Goal: Task Accomplishment & Management: Manage account settings

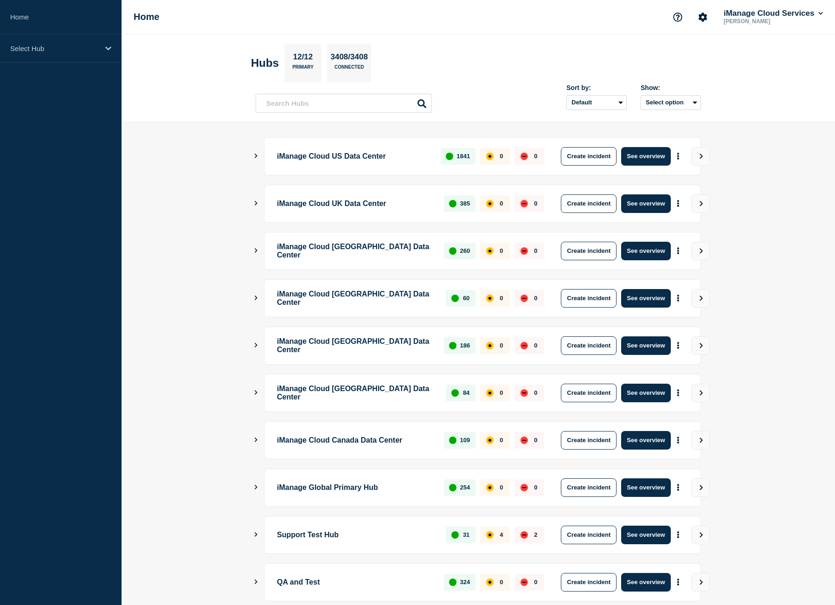
scroll to position [53, 0]
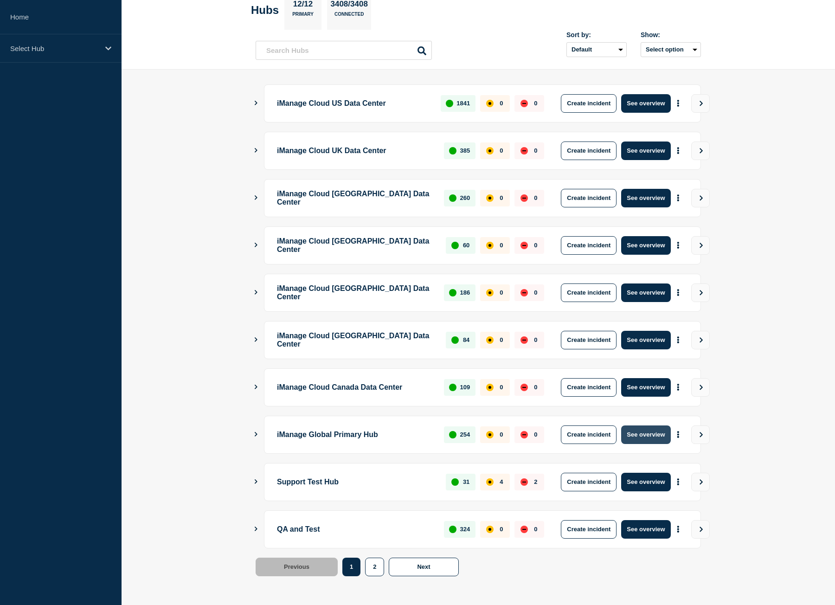
click at [649, 438] on button "See overview" at bounding box center [645, 435] width 49 height 19
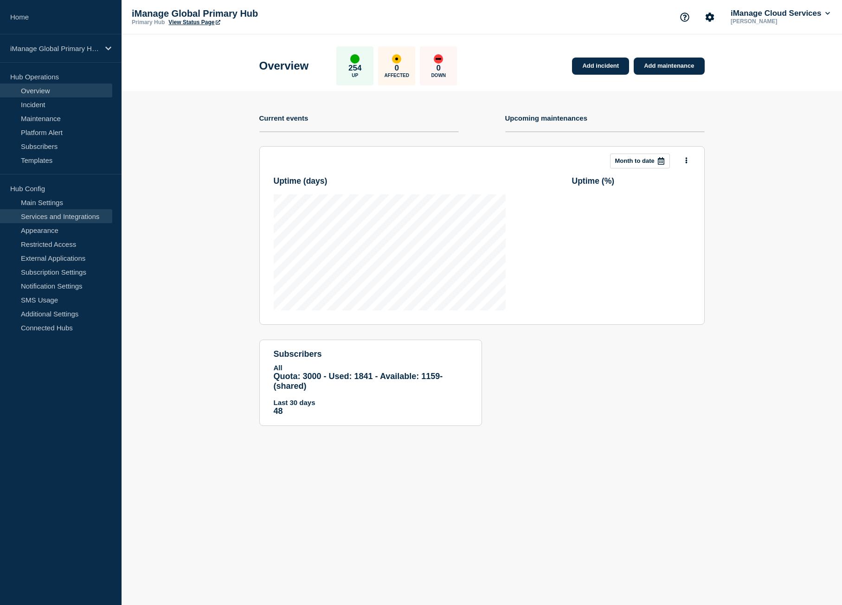
click at [63, 218] on link "Services and Integrations" at bounding box center [56, 216] width 112 height 14
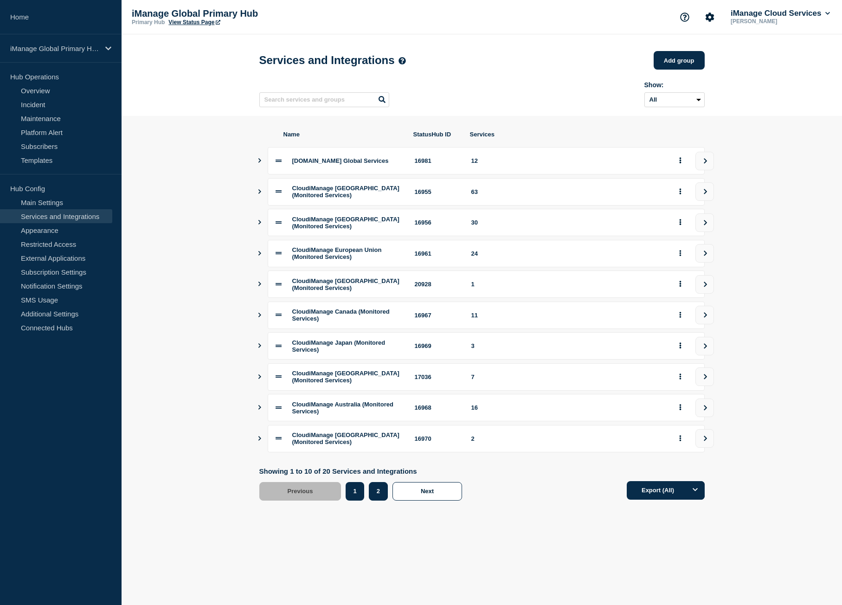
click at [384, 501] on button "2" at bounding box center [378, 491] width 19 height 19
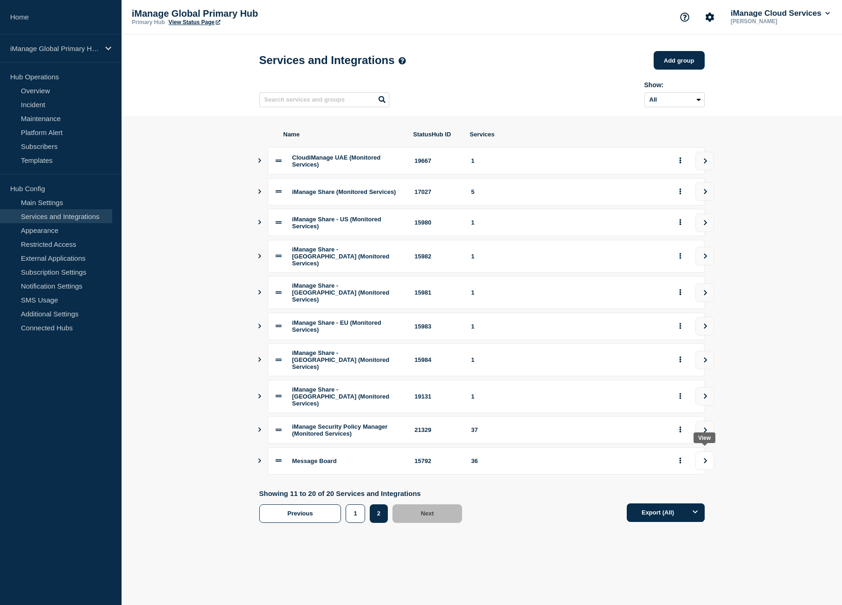
click at [710, 455] on button "view group" at bounding box center [705, 461] width 19 height 19
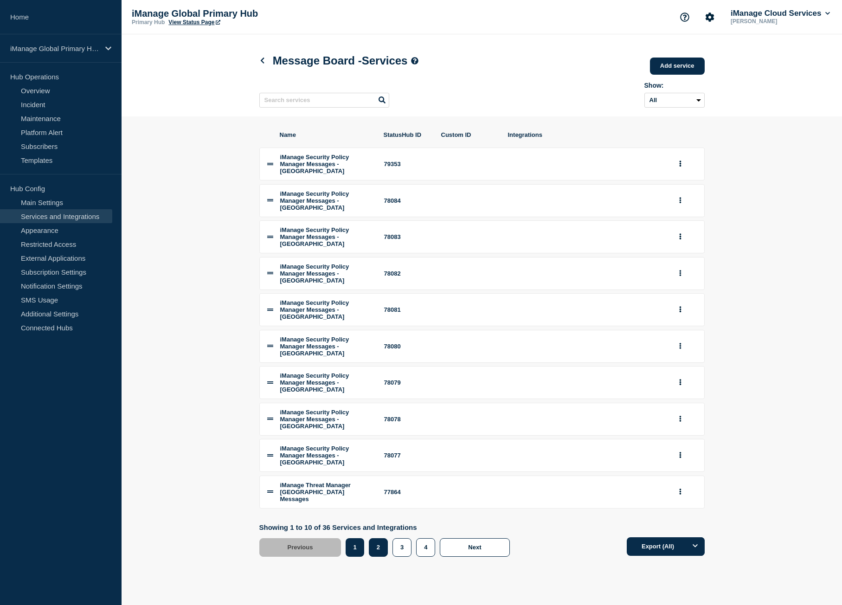
click at [382, 550] on button "2" at bounding box center [378, 547] width 19 height 19
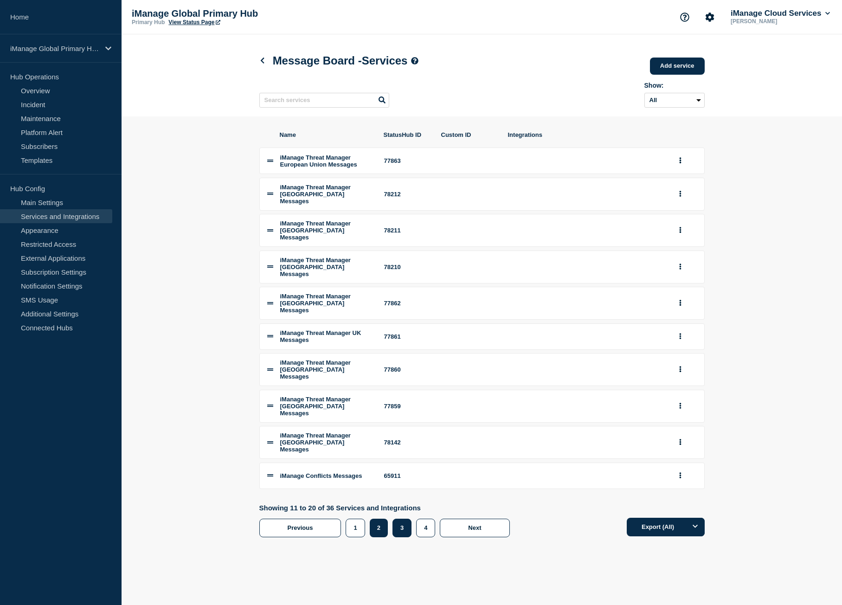
click at [410, 519] on button "3" at bounding box center [402, 528] width 19 height 19
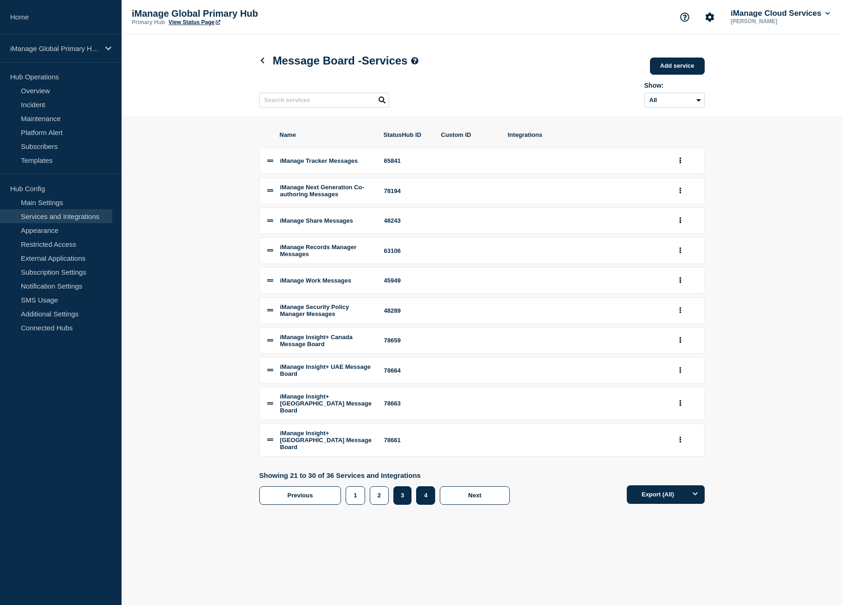
click at [421, 500] on button "4" at bounding box center [425, 495] width 19 height 19
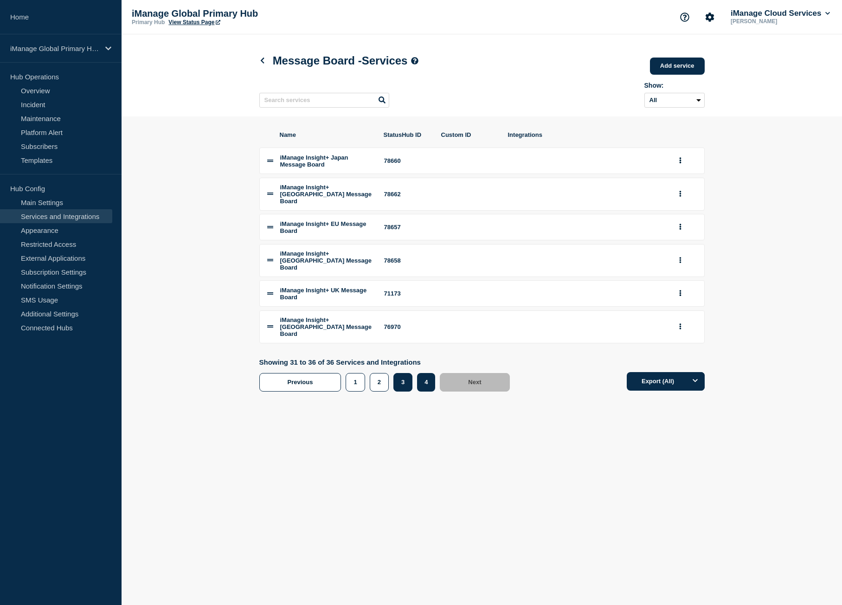
click at [401, 385] on button "3" at bounding box center [403, 382] width 19 height 19
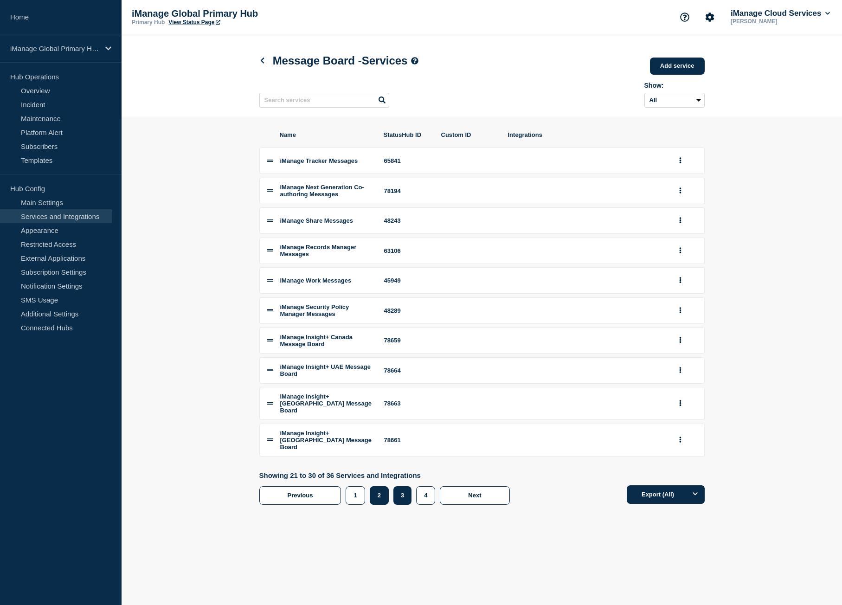
click at [385, 504] on button "2" at bounding box center [379, 495] width 19 height 19
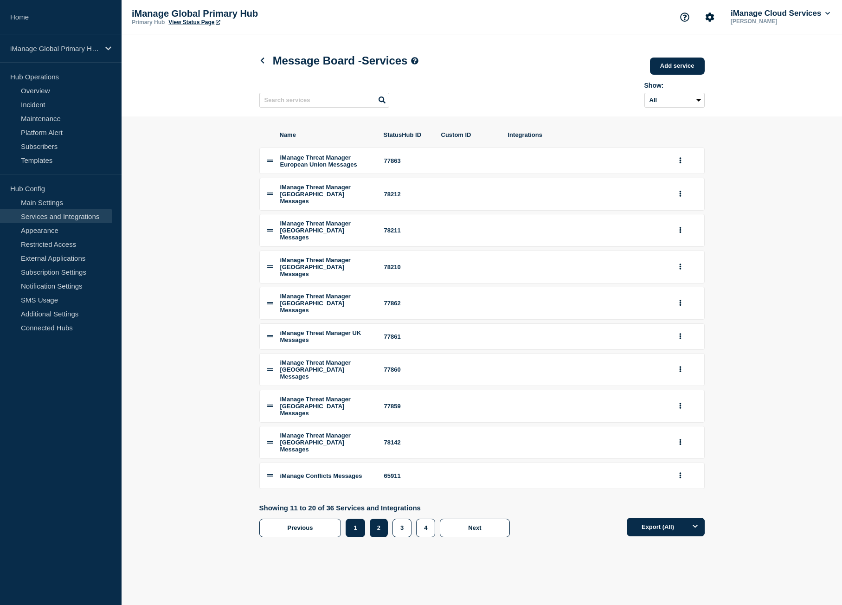
click at [362, 519] on button "1" at bounding box center [355, 528] width 19 height 19
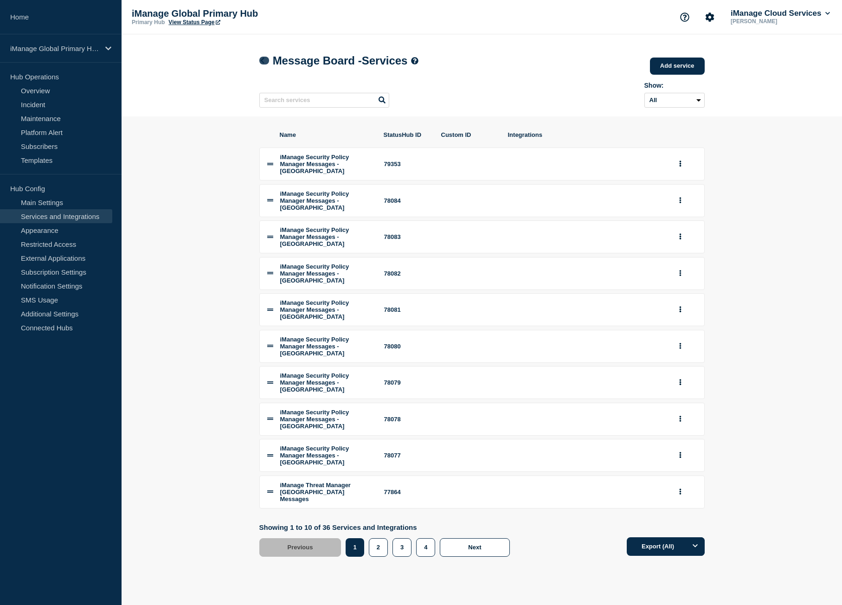
click at [260, 59] on icon at bounding box center [262, 61] width 7 height 6
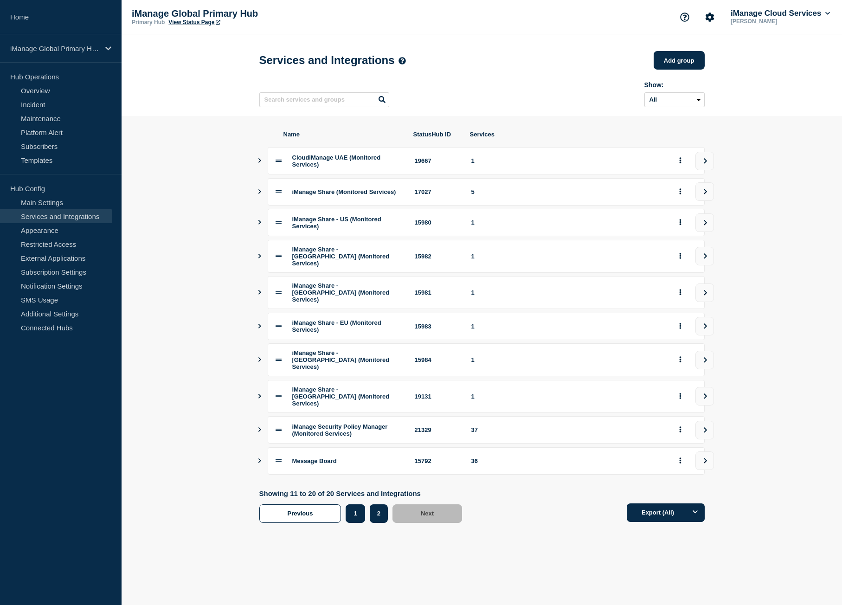
click at [362, 507] on button "1" at bounding box center [355, 513] width 19 height 19
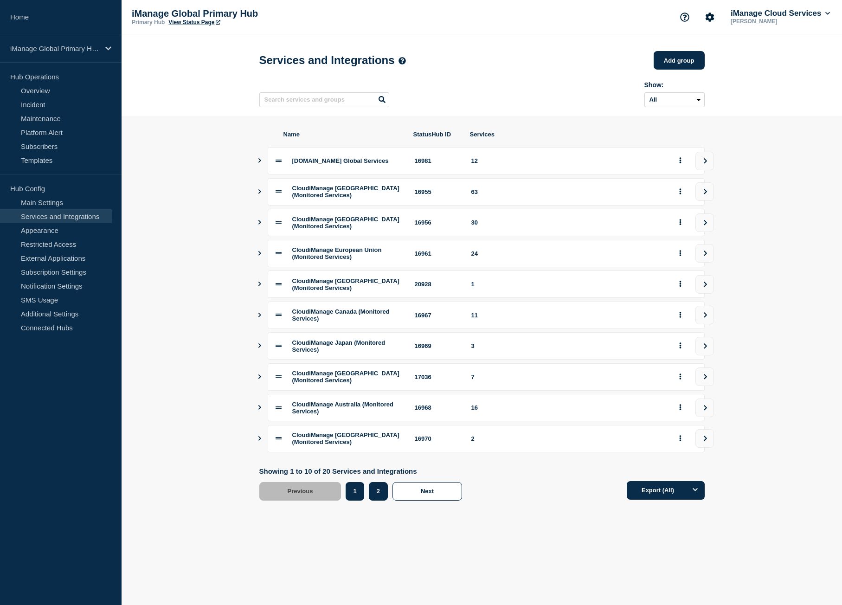
click at [380, 501] on button "2" at bounding box center [378, 491] width 19 height 19
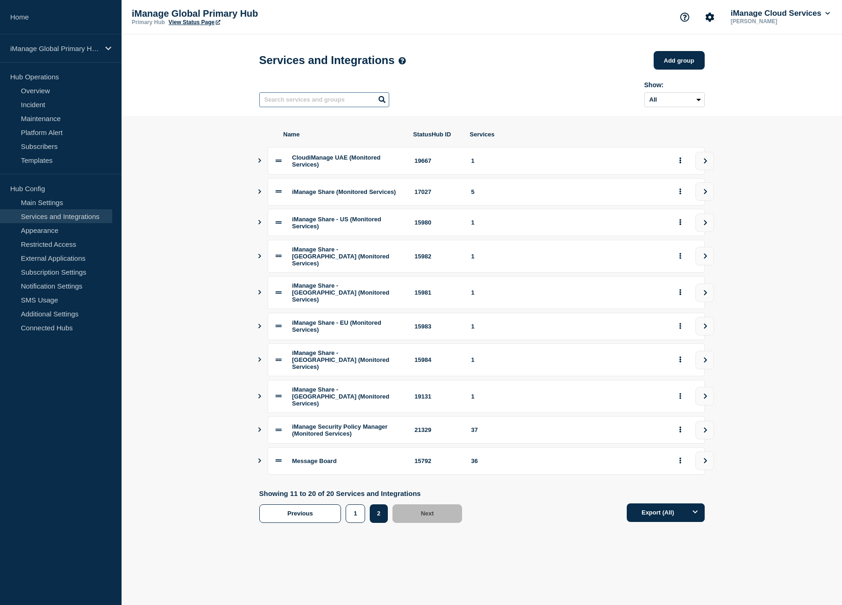
click at [323, 98] on input "text" at bounding box center [324, 99] width 130 height 15
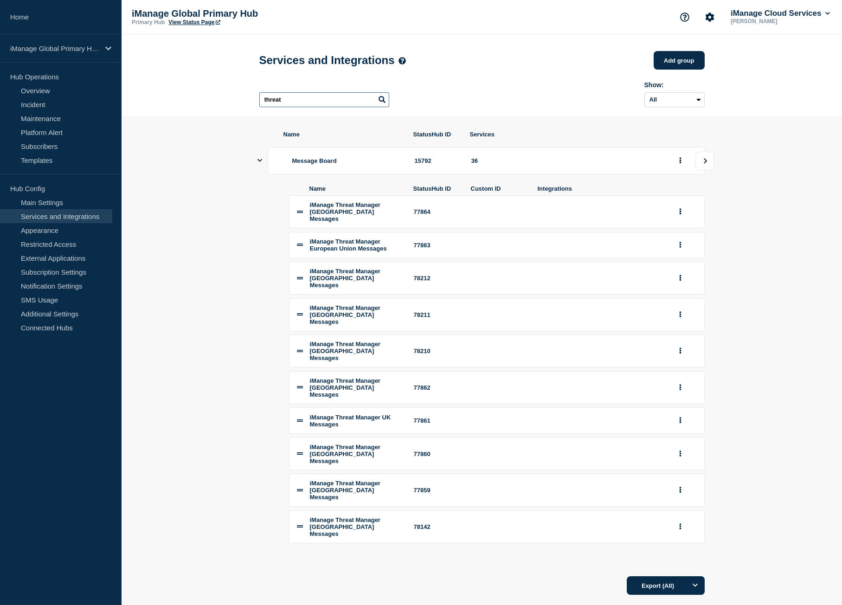
type input "threat"
click at [705, 159] on button "view group" at bounding box center [705, 161] width 19 height 19
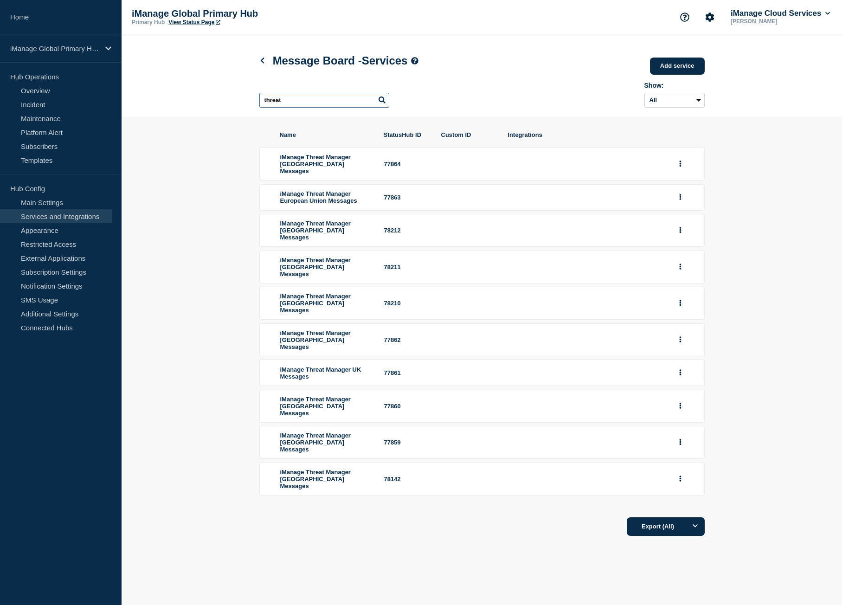
click at [285, 107] on input "threat" at bounding box center [324, 100] width 130 height 15
click at [77, 12] on link "Home" at bounding box center [61, 17] width 122 height 34
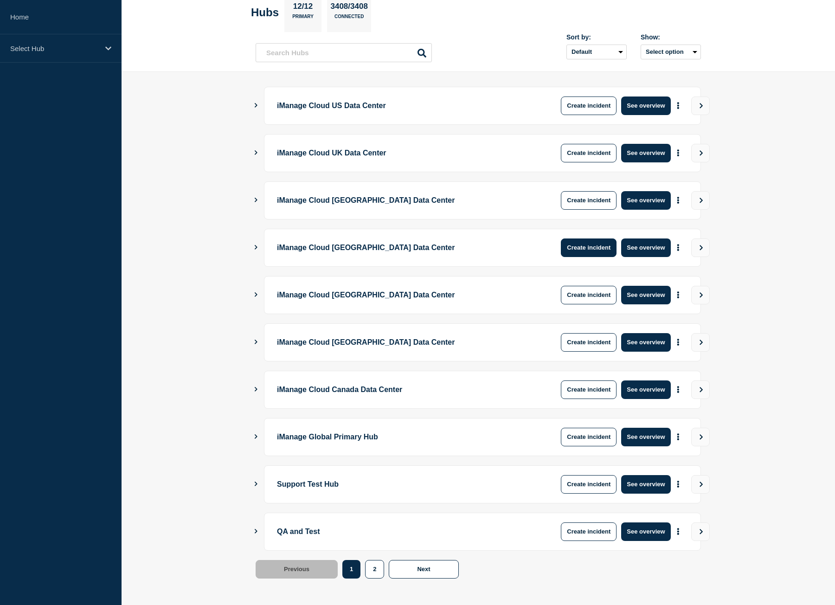
scroll to position [53, 0]
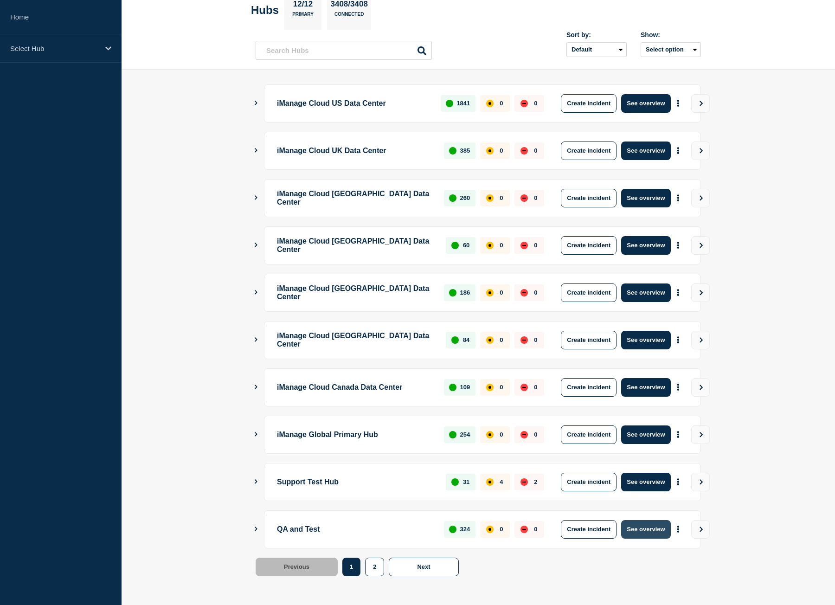
click at [654, 530] on button "See overview" at bounding box center [645, 529] width 49 height 19
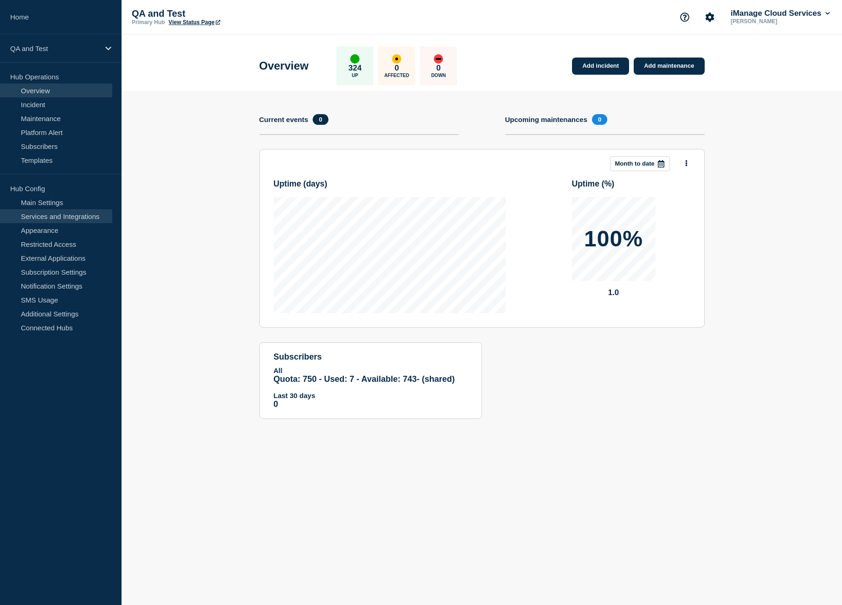
click at [32, 213] on link "Services and Integrations" at bounding box center [56, 216] width 112 height 14
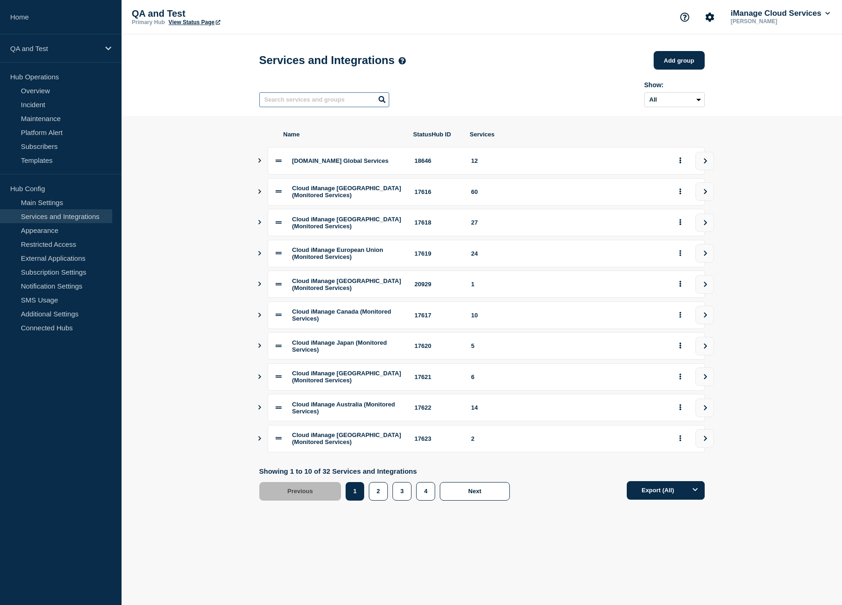
click at [331, 105] on input "text" at bounding box center [324, 99] width 130 height 15
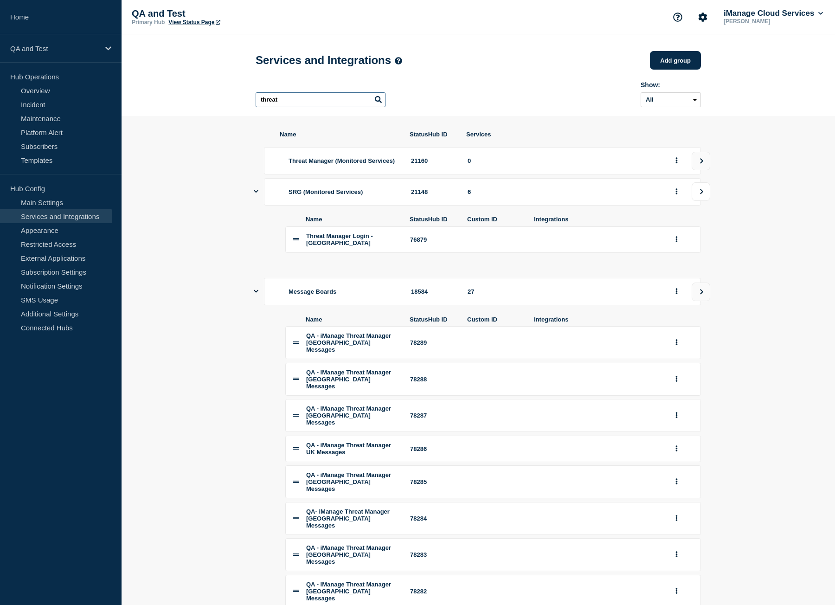
type input "threat"
click at [701, 194] on icon "view group" at bounding box center [702, 191] width 3 height 5
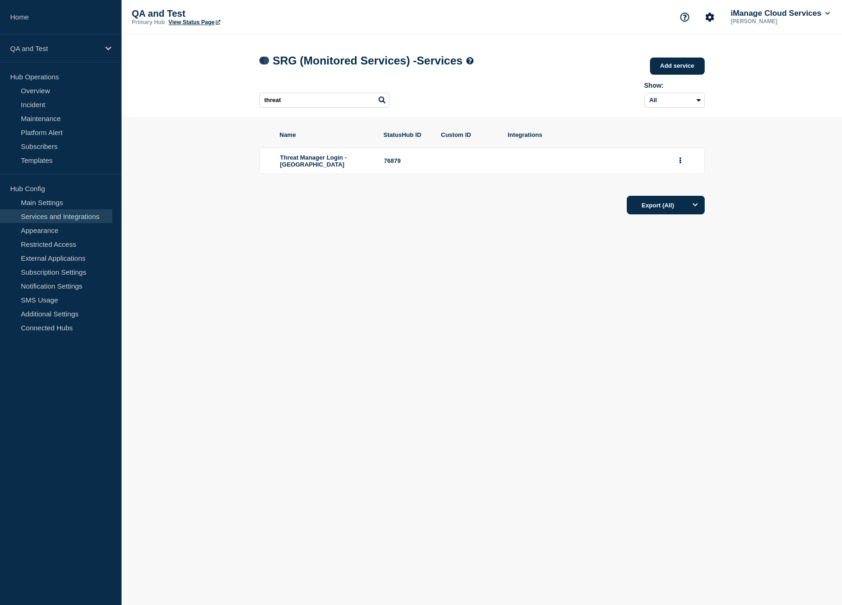
click at [260, 62] on icon at bounding box center [262, 61] width 7 height 6
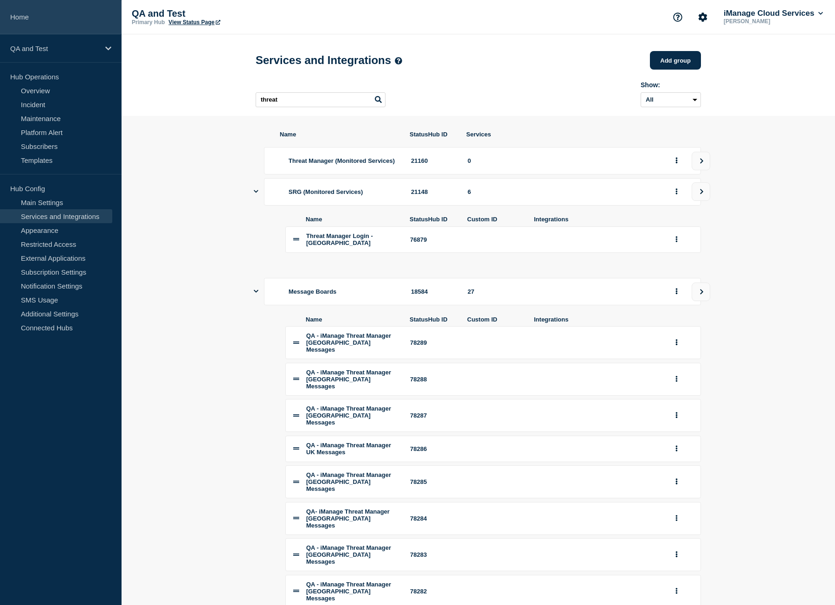
click at [91, 18] on link "Home" at bounding box center [61, 17] width 122 height 34
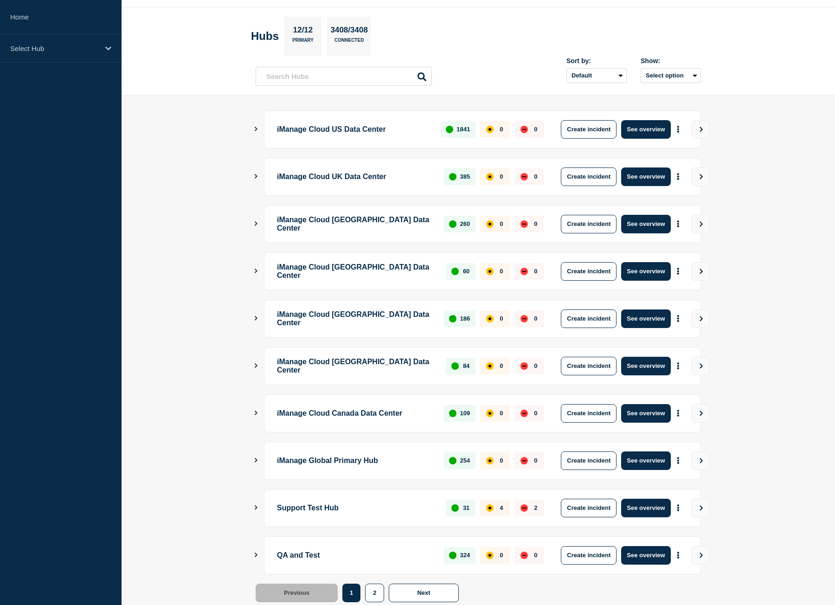
scroll to position [53, 0]
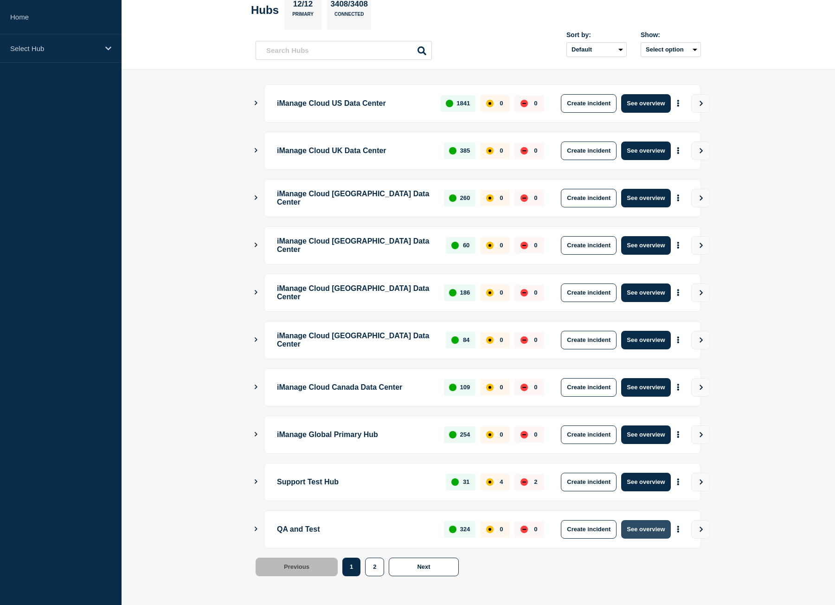
click at [649, 531] on button "See overview" at bounding box center [645, 529] width 49 height 19
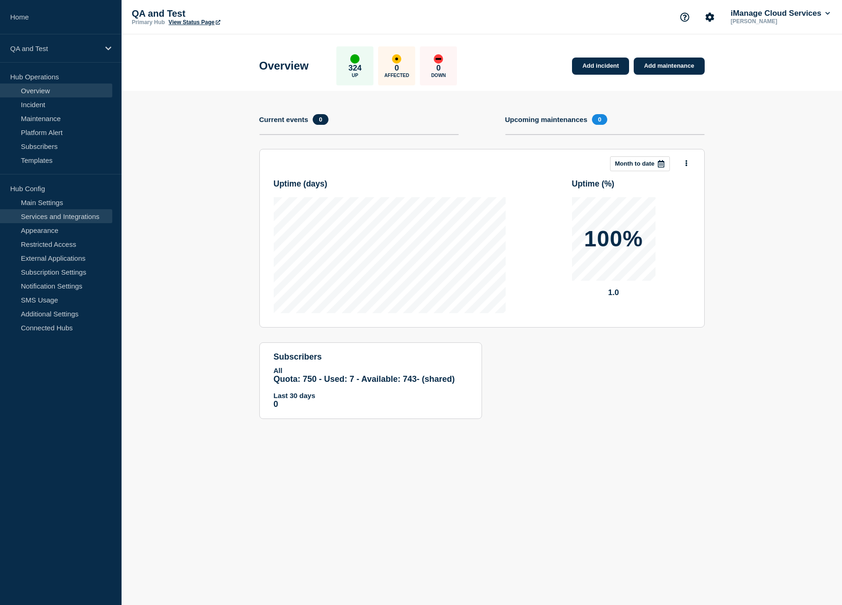
click at [77, 220] on link "Services and Integrations" at bounding box center [56, 216] width 112 height 14
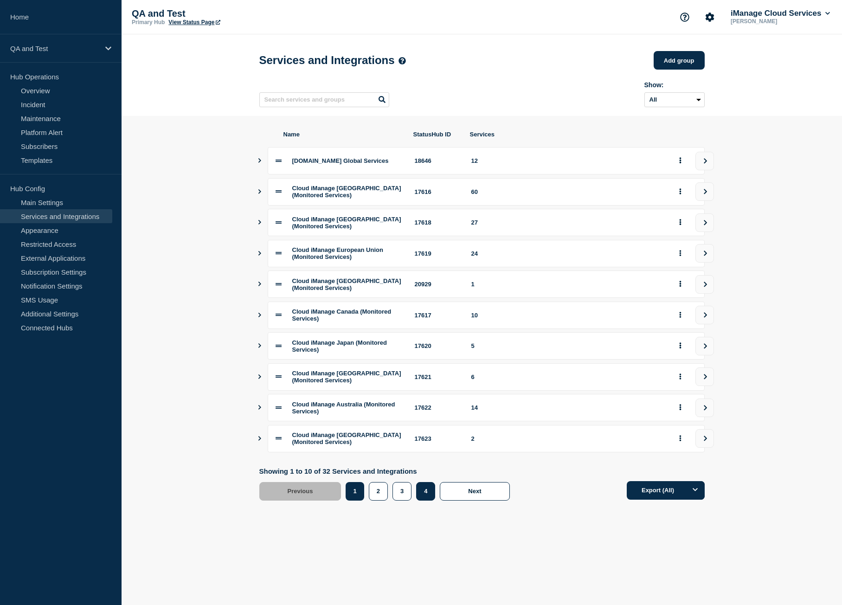
click at [427, 501] on button "4" at bounding box center [425, 491] width 19 height 19
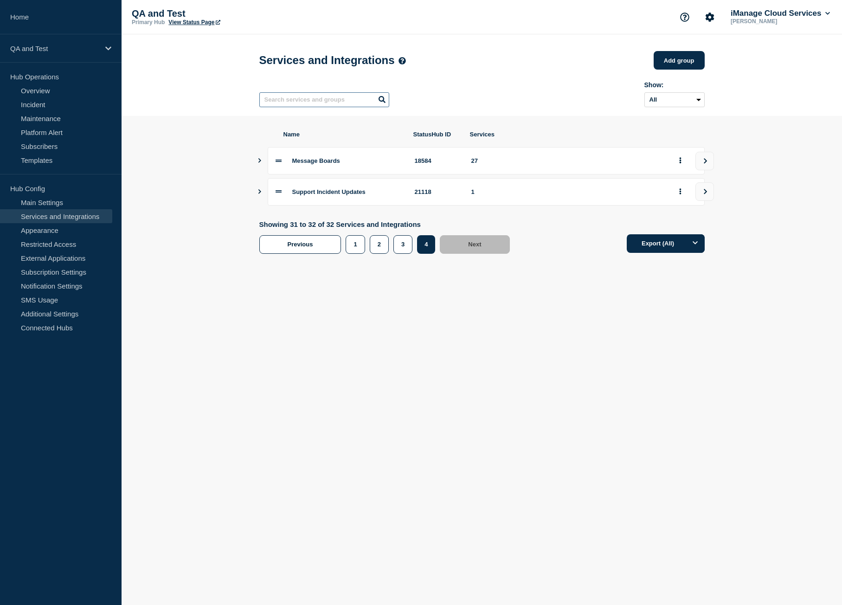
click at [305, 103] on input "text" at bounding box center [324, 99] width 130 height 15
type input "threat"
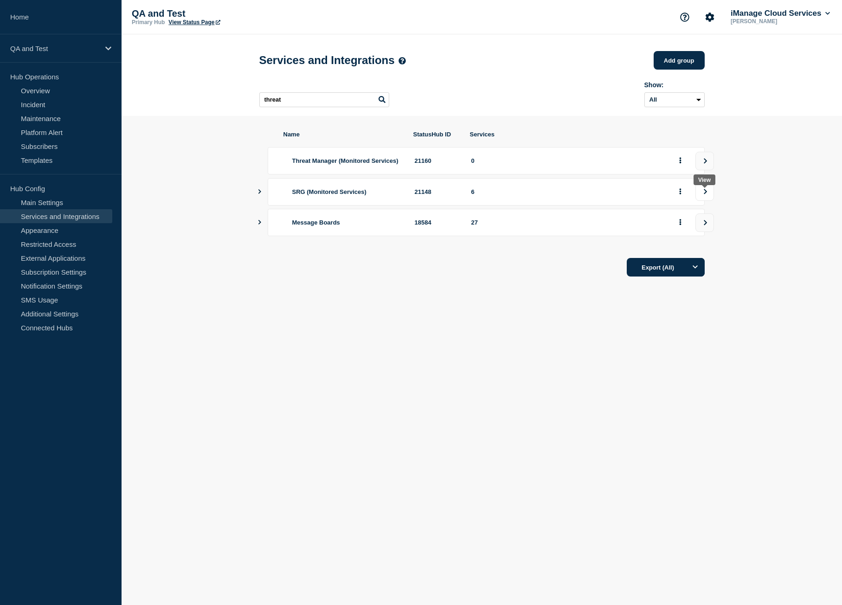
click at [704, 194] on icon "view group" at bounding box center [706, 192] width 6 height 6
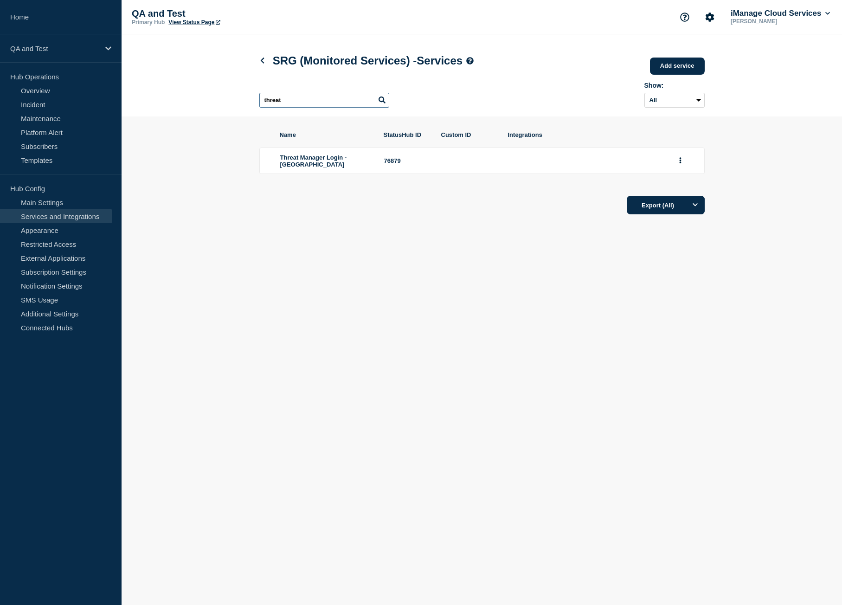
click at [302, 103] on input "threat" at bounding box center [324, 100] width 130 height 15
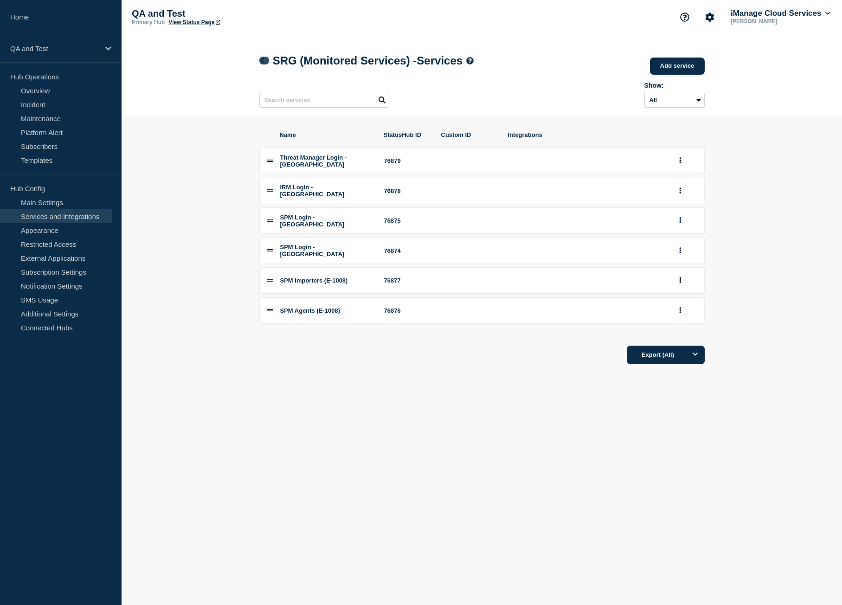
click at [265, 63] on icon at bounding box center [262, 61] width 7 height 6
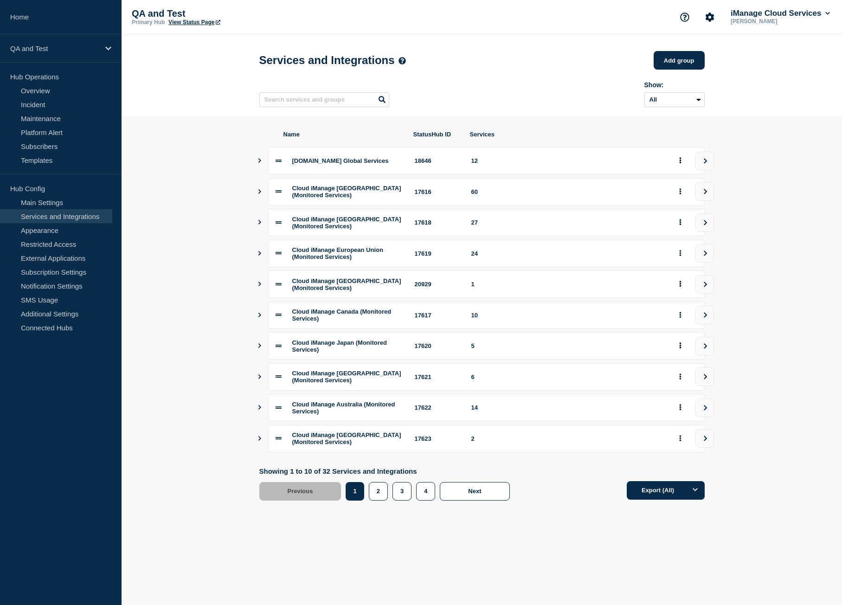
click at [531, 580] on body "Home QA and Test Hub Operations Overview Incident Maintenance Platform Alert Su…" at bounding box center [421, 302] width 842 height 605
click at [432, 501] on button "4" at bounding box center [425, 491] width 19 height 19
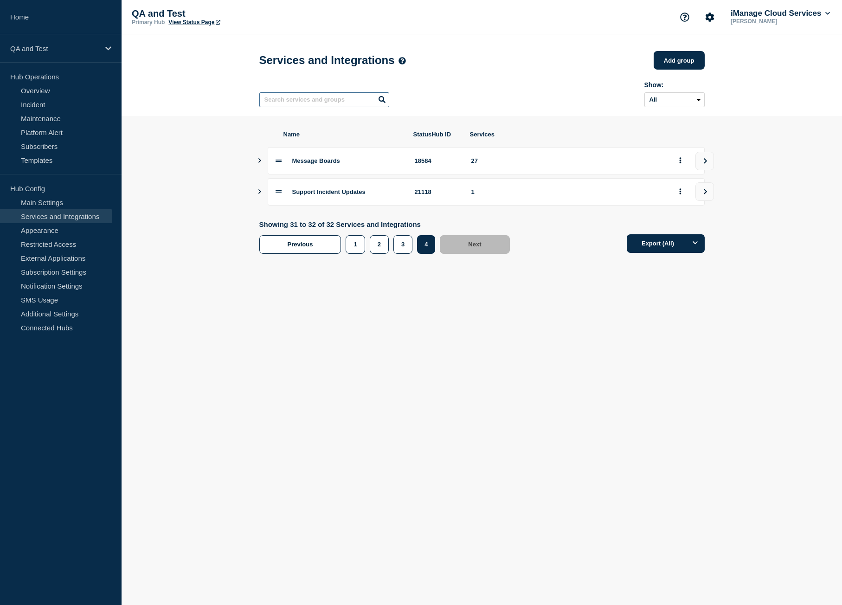
click at [304, 103] on input "text" at bounding box center [324, 99] width 130 height 15
type input "threat"
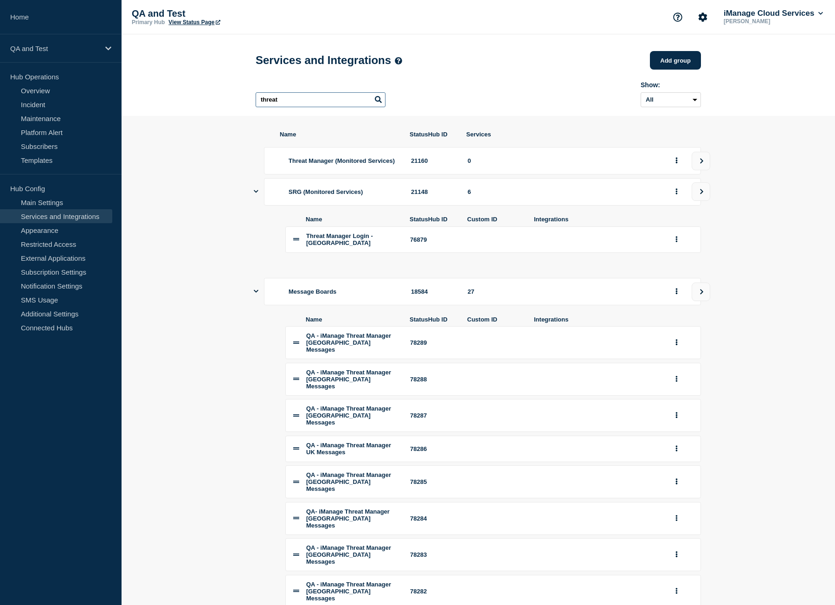
click at [321, 101] on input "threat" at bounding box center [321, 99] width 130 height 15
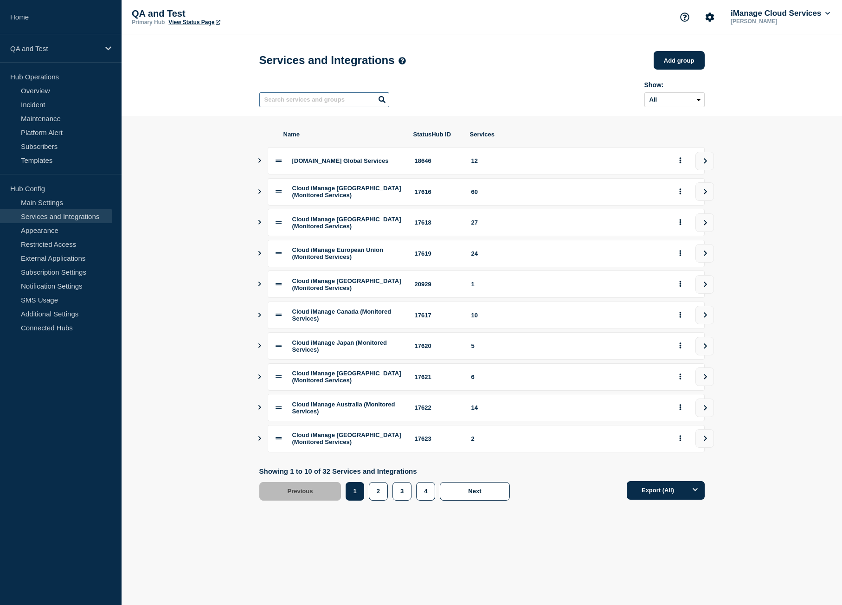
click at [283, 94] on input "text" at bounding box center [324, 99] width 130 height 15
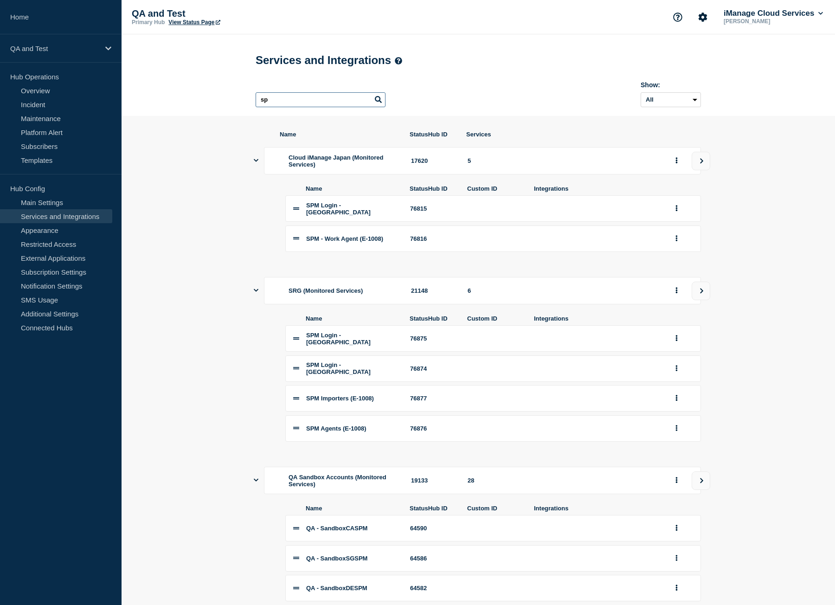
type input "s"
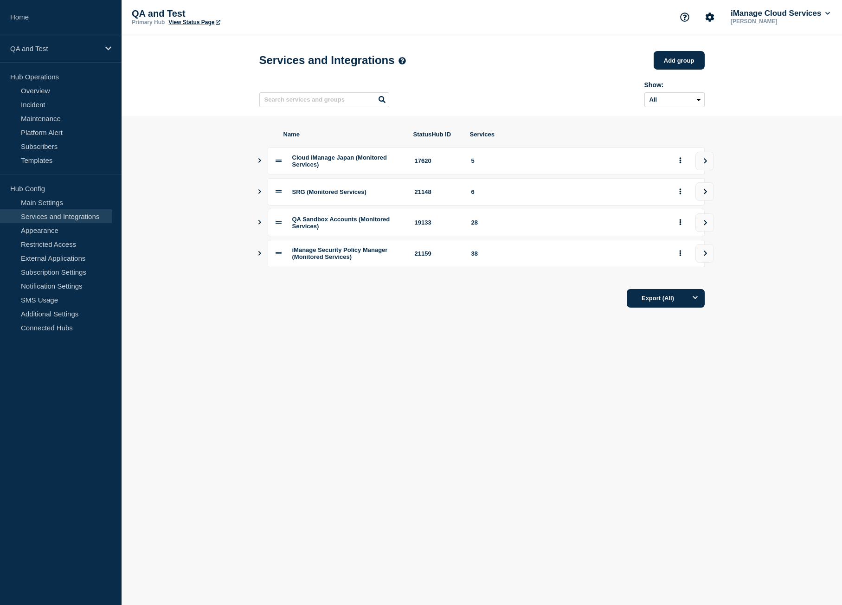
click at [180, 95] on header "Services and Integrations Add group Here you can create & manage services that …" at bounding box center [482, 75] width 721 height 82
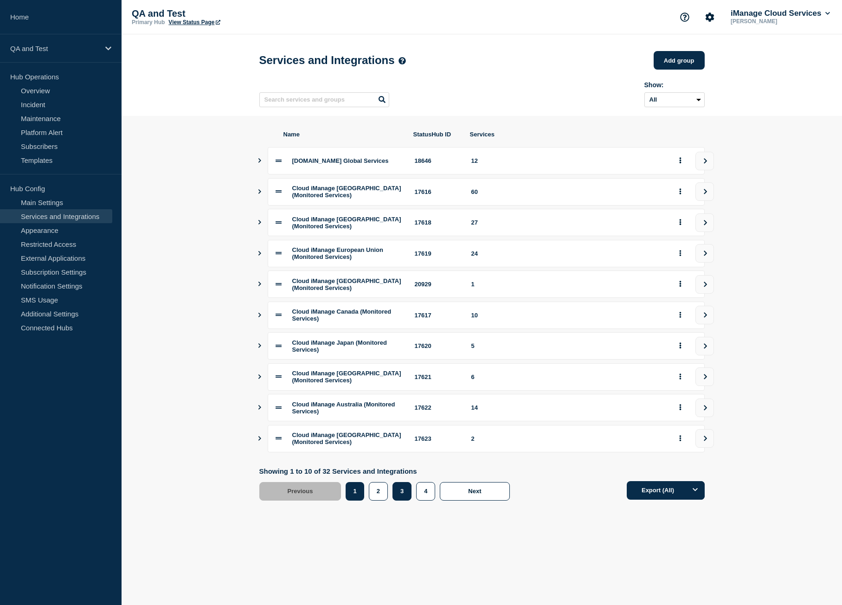
click at [407, 501] on button "3" at bounding box center [402, 491] width 19 height 19
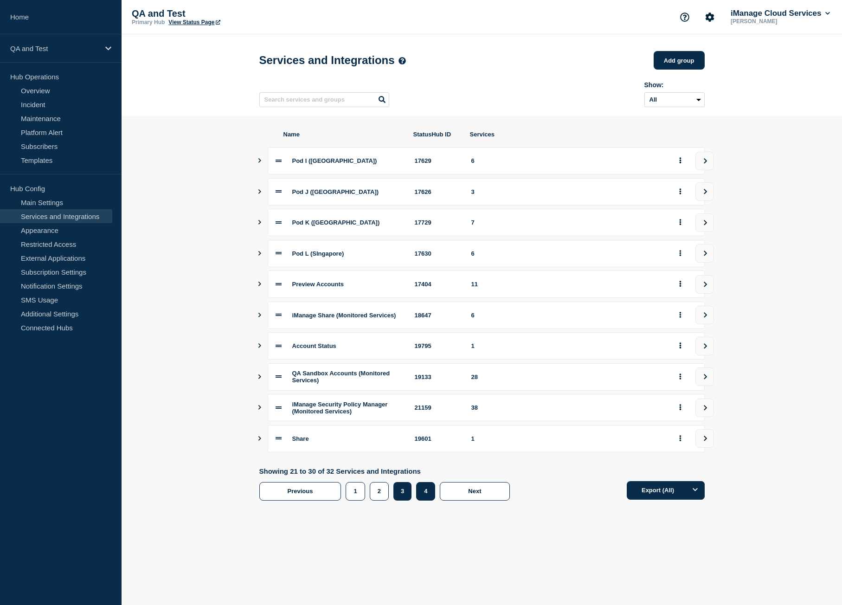
click at [421, 500] on button "4" at bounding box center [425, 491] width 19 height 19
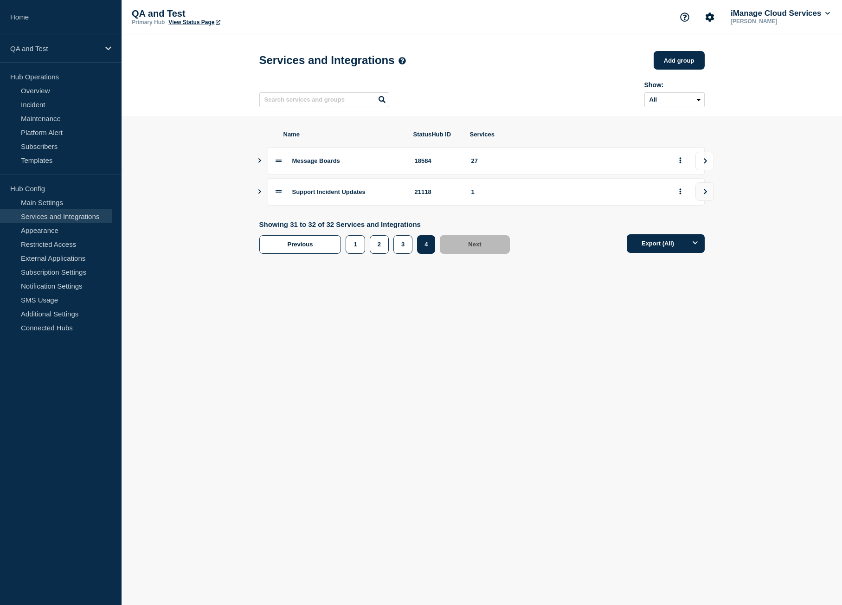
click at [703, 164] on icon "view group" at bounding box center [706, 161] width 6 height 6
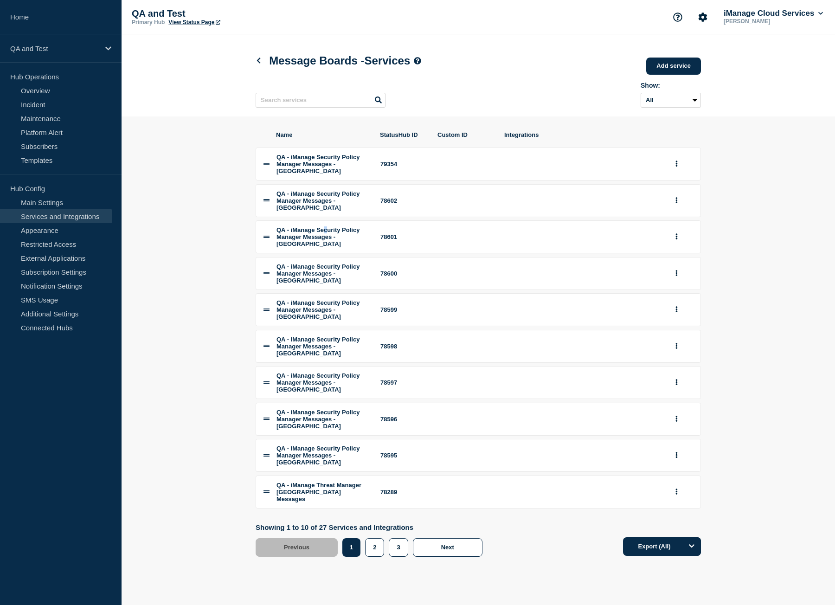
click at [335, 241] on span "QA - iManage Security Policy Manager Messages - [GEOGRAPHIC_DATA]" at bounding box center [318, 236] width 83 height 21
drag, startPoint x: 310, startPoint y: 243, endPoint x: 331, endPoint y: 244, distance: 21.4
click at [331, 244] on span "QA - iManage Security Policy Manager Messages - [GEOGRAPHIC_DATA]" at bounding box center [318, 236] width 83 height 21
drag, startPoint x: 305, startPoint y: 252, endPoint x: 349, endPoint y: 254, distance: 44.2
click at [345, 247] on span "QA - iManage Security Policy Manager Messages - [GEOGRAPHIC_DATA]" at bounding box center [318, 236] width 83 height 21
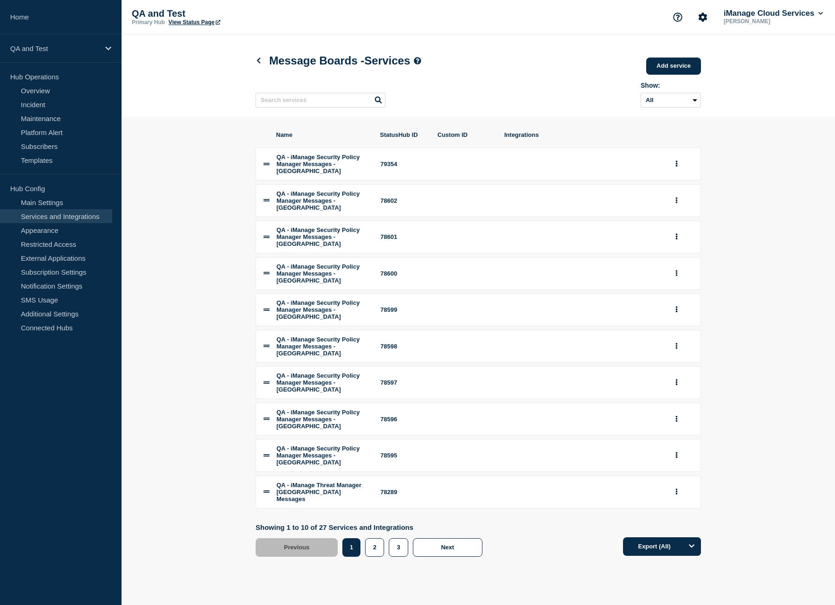
drag, startPoint x: 349, startPoint y: 254, endPoint x: 386, endPoint y: 256, distance: 36.2
click at [352, 247] on span "QA - iManage Security Policy Manager Messages - [GEOGRAPHIC_DATA]" at bounding box center [318, 236] width 83 height 21
click at [387, 253] on li "QA - iManage Security Policy Manager Messages - [GEOGRAPHIC_DATA] 78601" at bounding box center [479, 236] width 446 height 33
drag, startPoint x: 395, startPoint y: 252, endPoint x: 406, endPoint y: 250, distance: 10.6
click at [406, 240] on div "78601" at bounding box center [404, 236] width 46 height 7
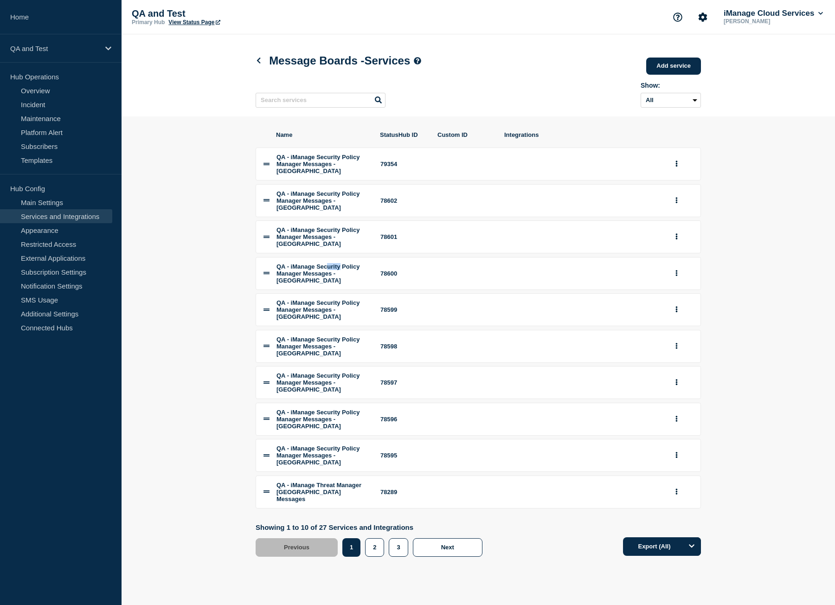
drag, startPoint x: 336, startPoint y: 273, endPoint x: 376, endPoint y: 277, distance: 40.1
click at [375, 277] on li "QA - iManage Security Policy Manager Messages - UK 78600" at bounding box center [479, 273] width 446 height 33
click at [305, 284] on span "QA - iManage Security Policy Manager Messages - [GEOGRAPHIC_DATA]" at bounding box center [318, 273] width 83 height 21
drag, startPoint x: 301, startPoint y: 68, endPoint x: 296, endPoint y: 69, distance: 5.6
click at [328, 67] on h1 "Message Boards - Services" at bounding box center [339, 60] width 166 height 13
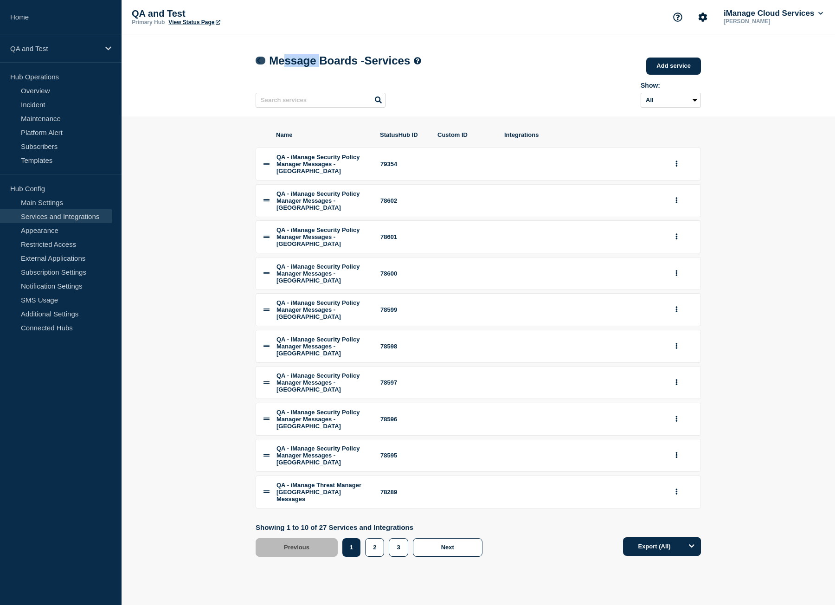
click at [261, 62] on icon at bounding box center [258, 61] width 7 height 6
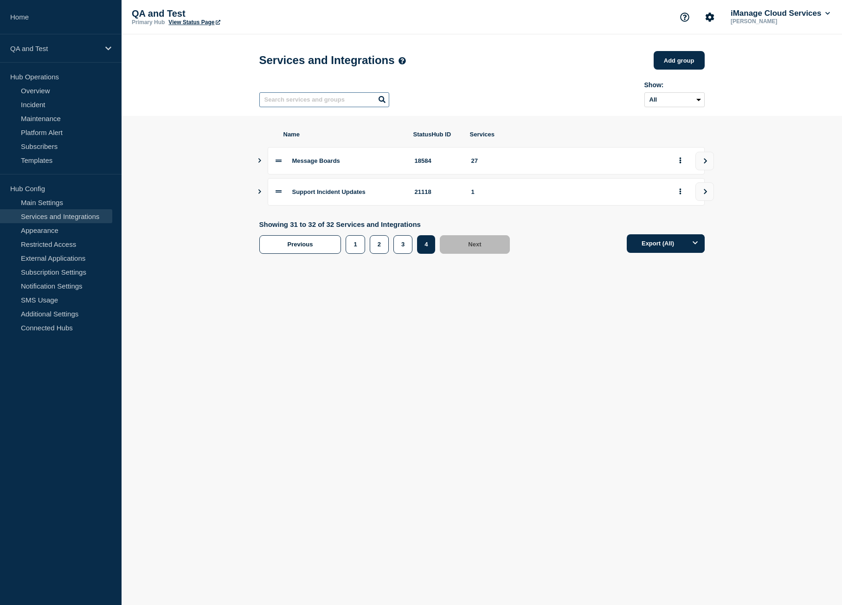
click at [322, 103] on input "text" at bounding box center [324, 99] width 130 height 15
type input "spm"
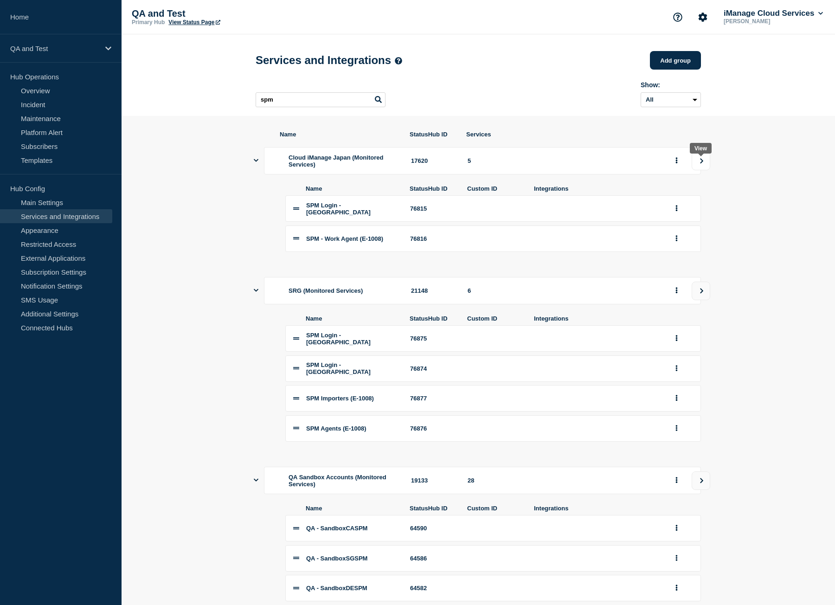
click at [703, 163] on icon "view group" at bounding box center [702, 160] width 3 height 5
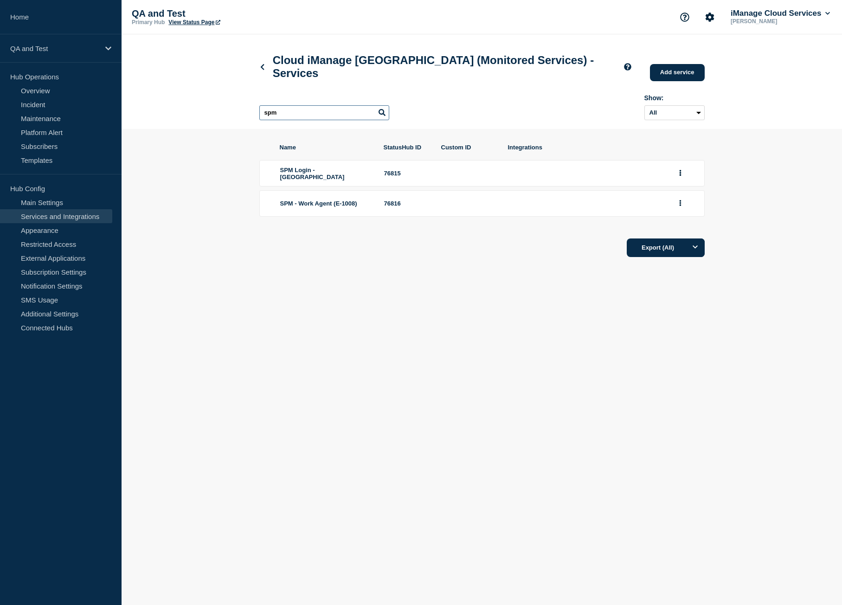
click at [334, 105] on input "spm" at bounding box center [324, 112] width 130 height 15
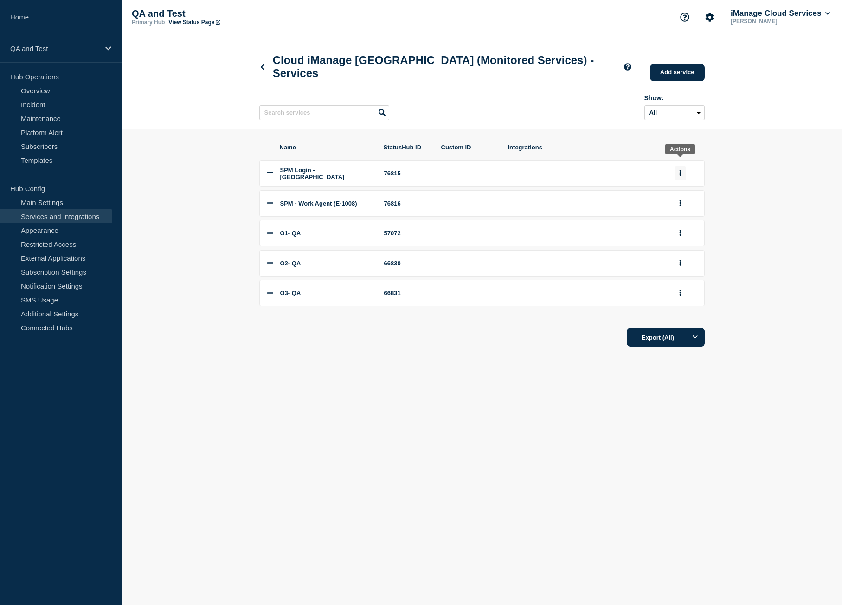
click at [683, 166] on button "group actions" at bounding box center [681, 173] width 12 height 14
click at [678, 198] on button "Delete" at bounding box center [686, 204] width 46 height 14
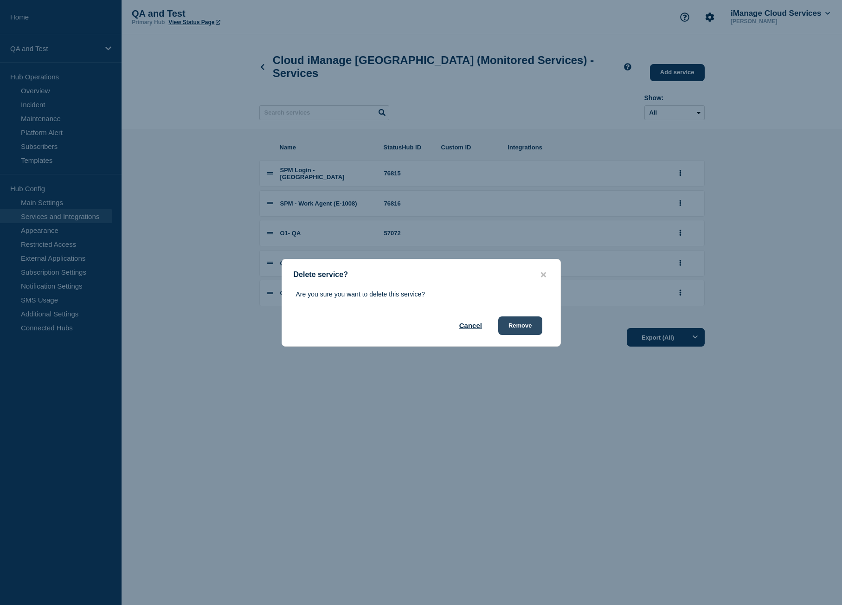
click at [527, 324] on button "Remove" at bounding box center [520, 326] width 44 height 19
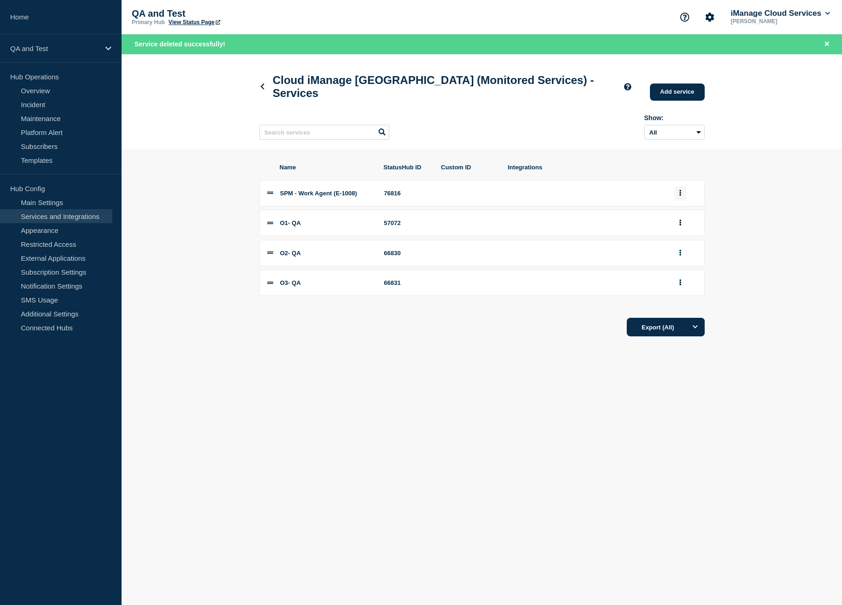
click at [684, 186] on button "group actions" at bounding box center [681, 193] width 12 height 14
click at [682, 217] on button "Delete" at bounding box center [686, 224] width 46 height 14
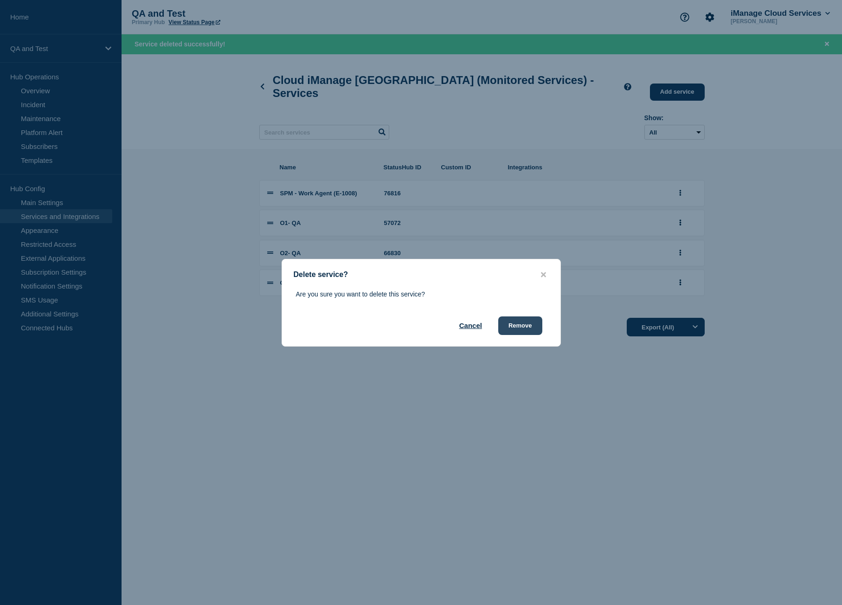
click at [530, 327] on button "Remove" at bounding box center [520, 326] width 44 height 19
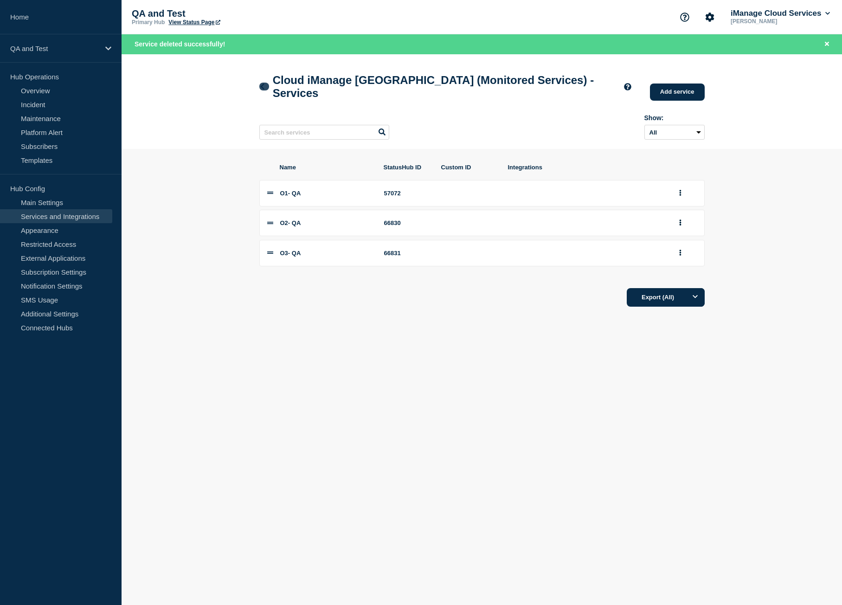
click at [265, 84] on icon at bounding box center [262, 87] width 7 height 6
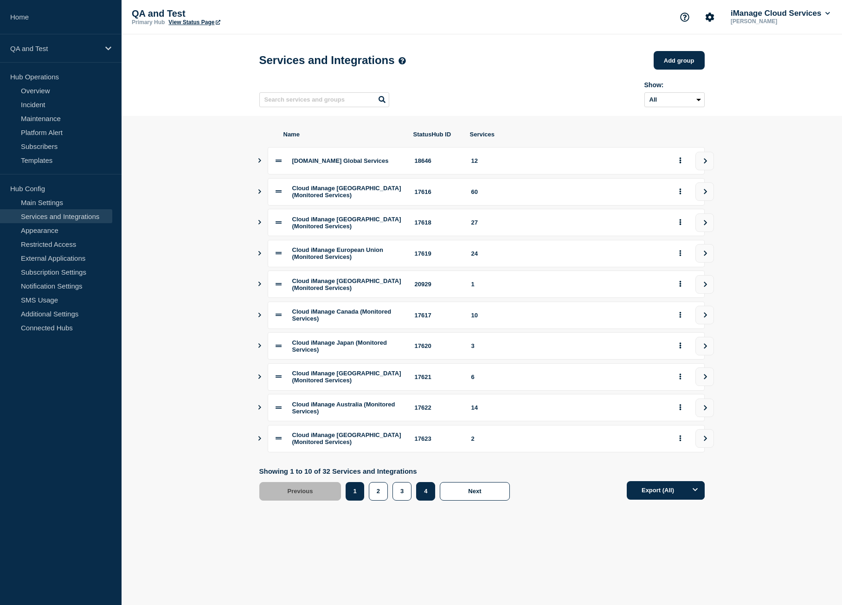
click at [426, 501] on button "4" at bounding box center [425, 491] width 19 height 19
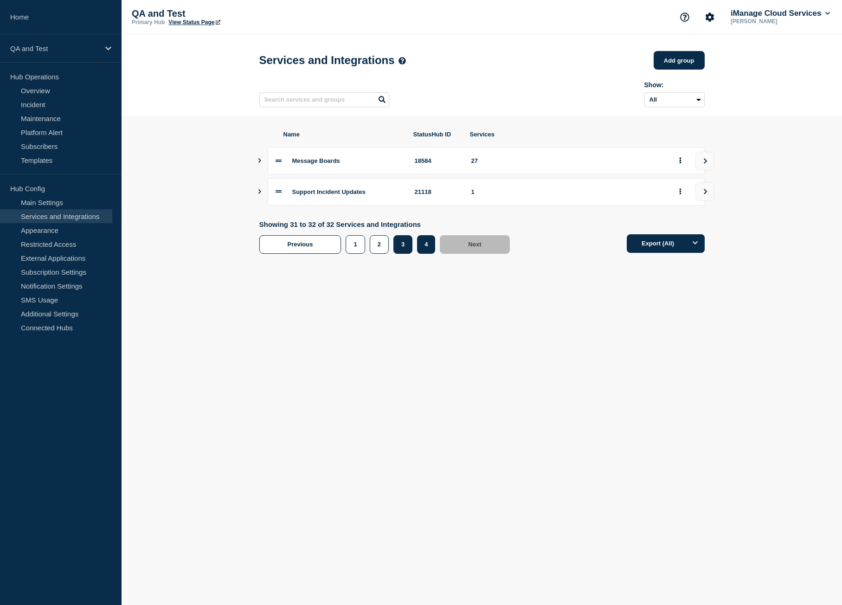
click at [401, 251] on button "3" at bounding box center [403, 244] width 19 height 19
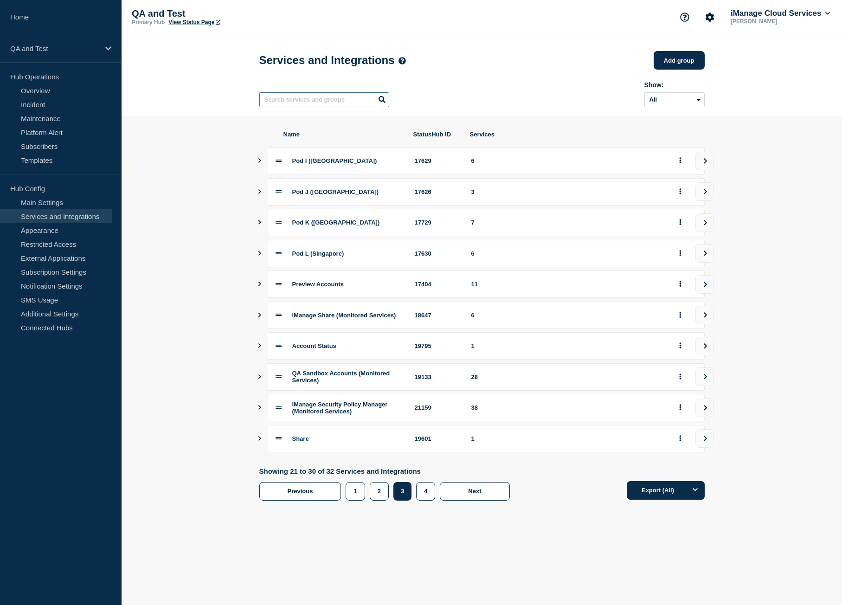
click at [335, 103] on input "text" at bounding box center [324, 99] width 130 height 15
type input "spm"
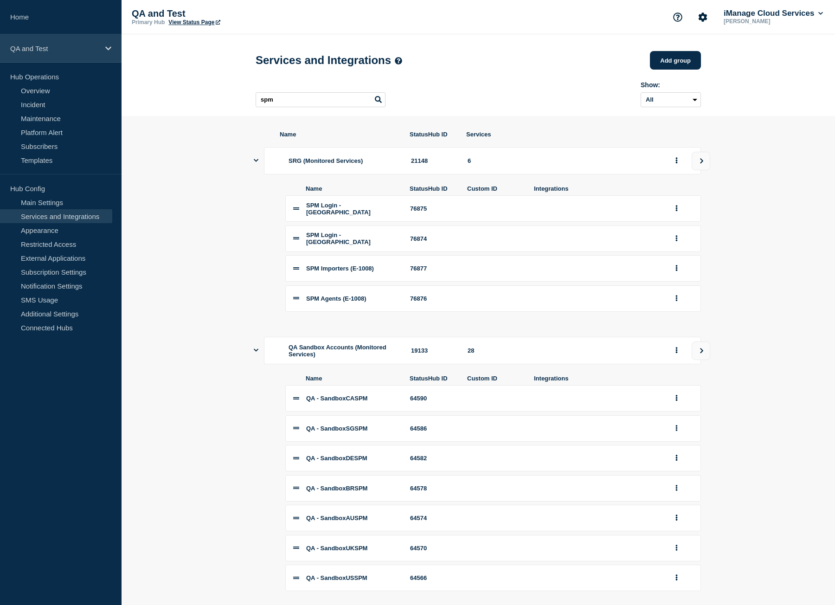
click at [65, 47] on p "QA and Test" at bounding box center [54, 49] width 89 height 8
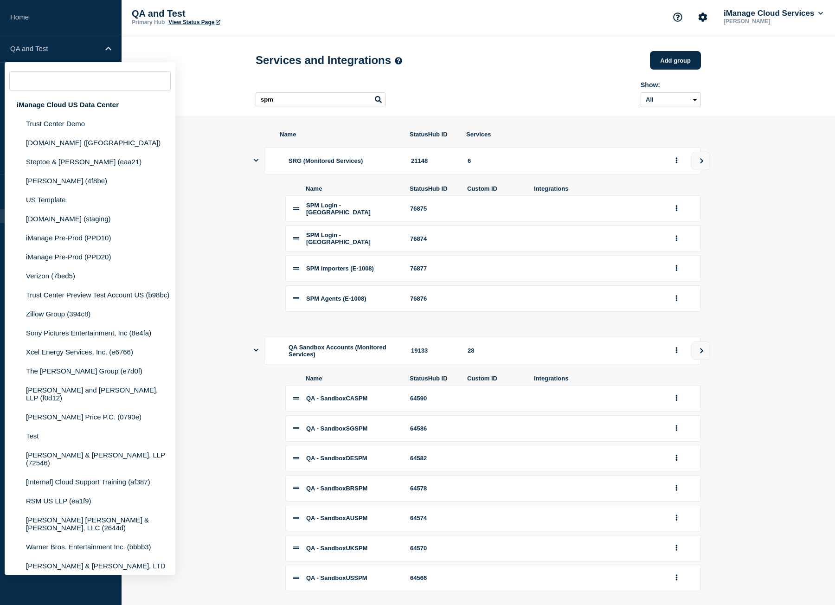
click at [219, 178] on section "Name StatusHub ID Services SRG (Monitored Services) 21148 6 Name StatusHub ID C…" at bounding box center [479, 586] width 714 height 940
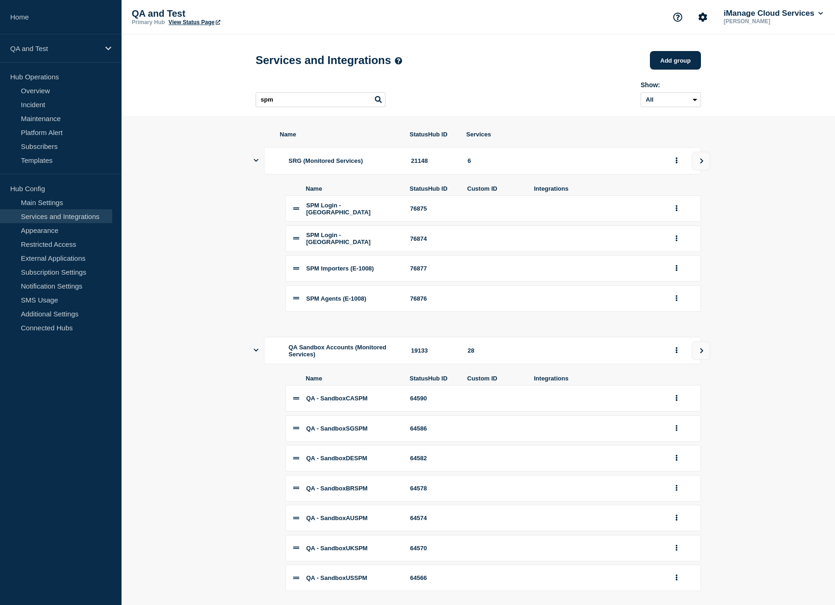
click at [426, 100] on div "spm Show: All Archived Non-archived" at bounding box center [479, 92] width 446 height 37
drag, startPoint x: 303, startPoint y: 210, endPoint x: 415, endPoint y: 304, distance: 145.6
click at [415, 304] on div "SPM Login - [GEOGRAPHIC_DATA] 76875 SPM Login - [GEOGRAPHIC_DATA] 76874 SPM Imp…" at bounding box center [493, 253] width 416 height 116
click at [369, 270] on span "SPM Importers (E-1008)" at bounding box center [340, 268] width 68 height 7
drag, startPoint x: 345, startPoint y: 272, endPoint x: 351, endPoint y: 274, distance: 5.9
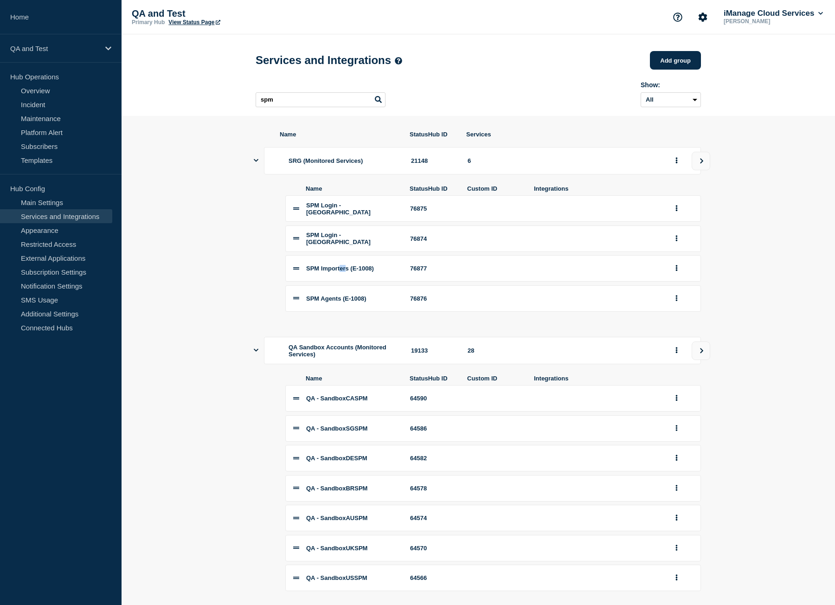
click at [351, 272] on span "SPM Importers (E-1008)" at bounding box center [340, 268] width 68 height 7
drag, startPoint x: 294, startPoint y: 163, endPoint x: 337, endPoint y: 164, distance: 43.2
click at [337, 164] on span "SRG (Monitored Services)" at bounding box center [326, 160] width 74 height 7
drag, startPoint x: 340, startPoint y: 276, endPoint x: 362, endPoint y: 275, distance: 21.8
click at [362, 272] on span "SPM Importers (E-1008)" at bounding box center [340, 268] width 68 height 7
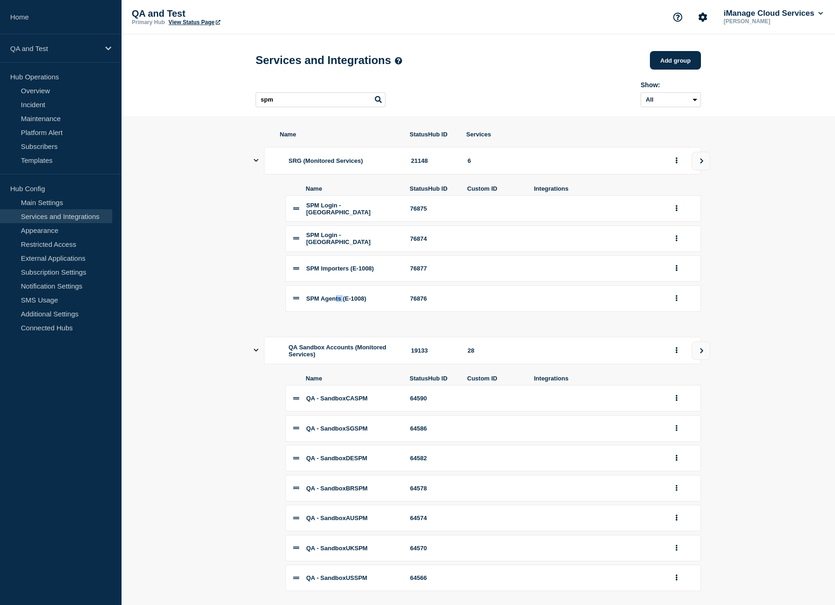
drag, startPoint x: 339, startPoint y: 305, endPoint x: 349, endPoint y: 305, distance: 9.3
click at [349, 302] on span "SPM Agents (E-1008)" at bounding box center [336, 298] width 60 height 7
drag, startPoint x: 297, startPoint y: 167, endPoint x: 361, endPoint y: 166, distance: 64.1
click at [361, 164] on span "SRG (Monitored Services)" at bounding box center [326, 160] width 74 height 7
drag, startPoint x: 367, startPoint y: 208, endPoint x: 321, endPoint y: 217, distance: 46.3
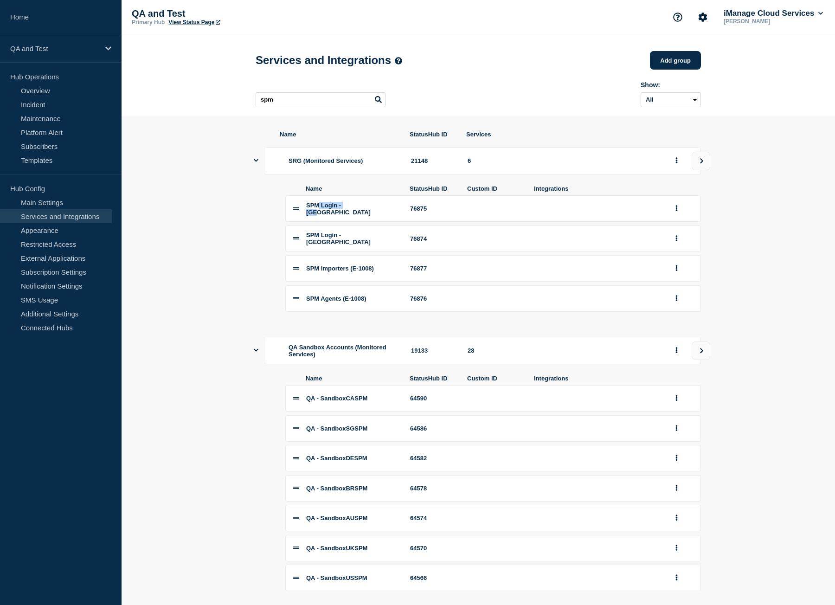
click at [321, 217] on li "SPM Login - [GEOGRAPHIC_DATA] 76875" at bounding box center [493, 208] width 416 height 26
drag, startPoint x: 320, startPoint y: 218, endPoint x: 314, endPoint y: 219, distance: 5.6
click at [319, 219] on li "SPM Login - [GEOGRAPHIC_DATA] 76875" at bounding box center [493, 208] width 416 height 26
click at [312, 219] on li "SPM Login - [GEOGRAPHIC_DATA] 76875" at bounding box center [493, 208] width 416 height 26
click at [53, 219] on link "Services and Integrations" at bounding box center [56, 216] width 112 height 14
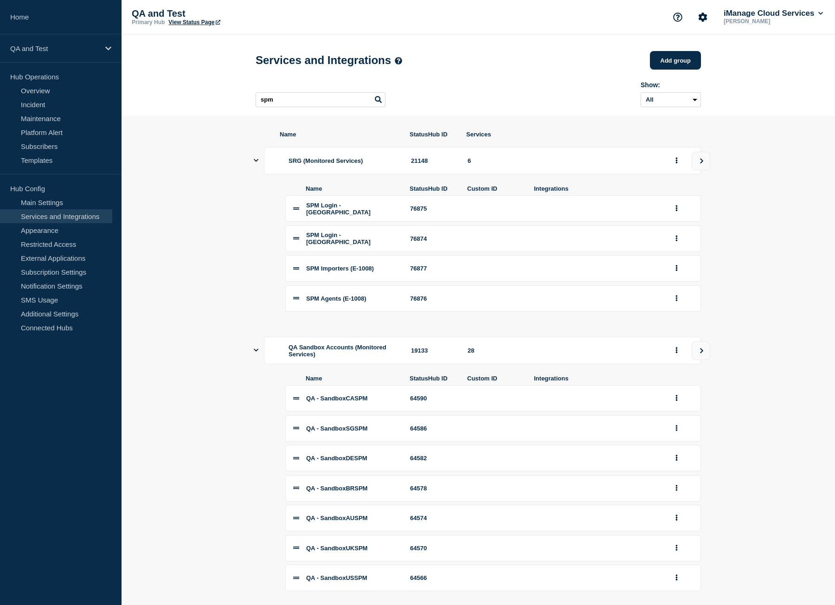
click at [252, 163] on section "Name StatusHub ID Services SRG (Monitored Services) 21148 6 Name StatusHub ID C…" at bounding box center [479, 586] width 714 height 940
click at [255, 163] on icon "Show services" at bounding box center [256, 160] width 5 height 6
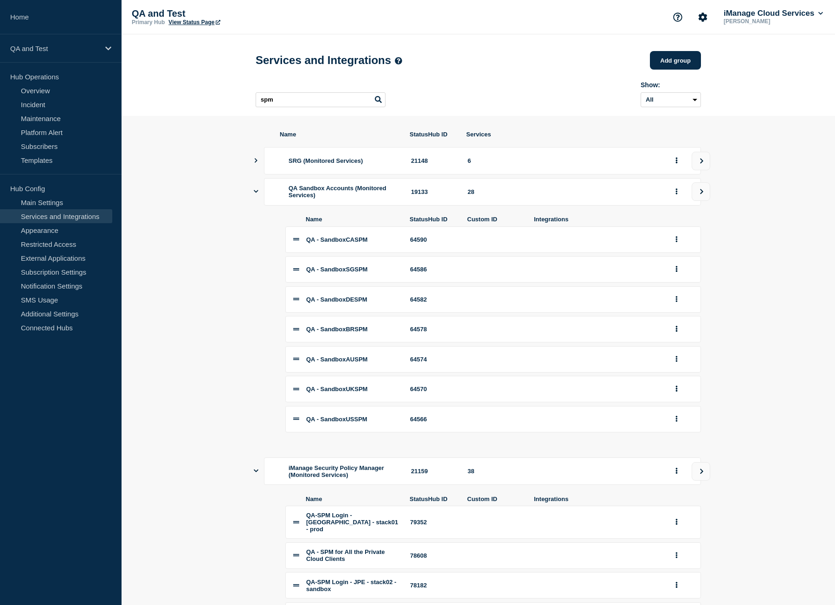
click at [256, 474] on icon "Show services" at bounding box center [256, 471] width 5 height 6
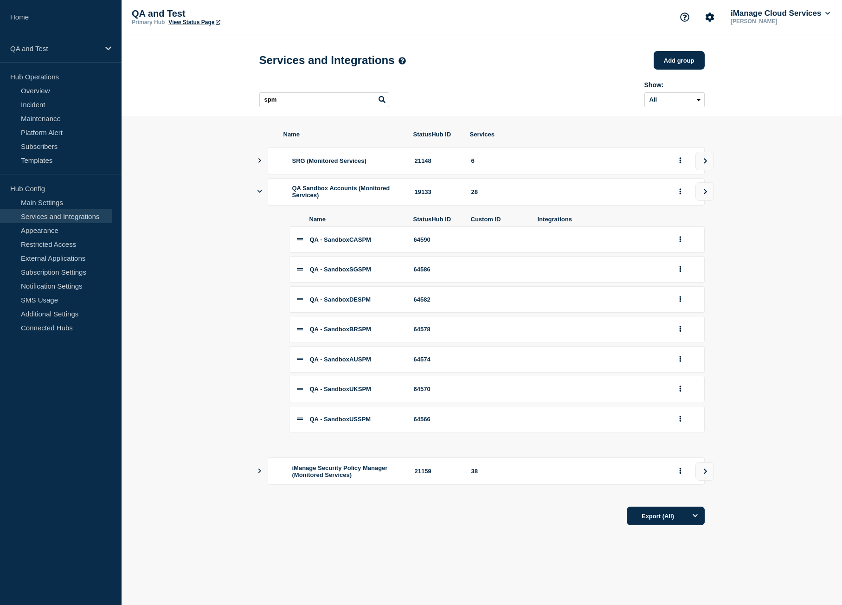
click at [261, 473] on icon "Show services" at bounding box center [260, 471] width 6 height 5
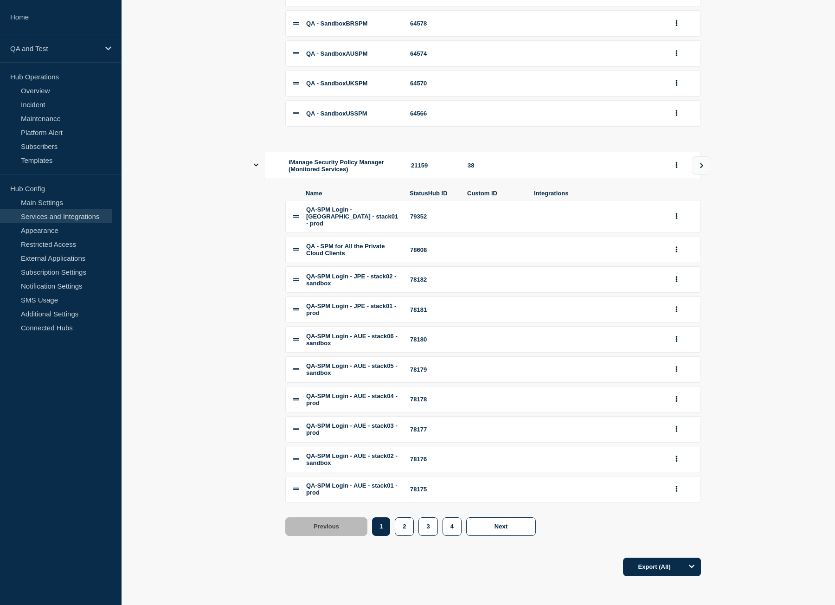
scroll to position [325, 0]
drag, startPoint x: 346, startPoint y: 233, endPoint x: 366, endPoint y: 321, distance: 89.6
click at [366, 321] on div "QA-SPM Login - [GEOGRAPHIC_DATA] - stack01 - prod 79352 QA - SPM for All the Pr…" at bounding box center [493, 351] width 416 height 303
click at [366, 326] on li "QA-SPM Login - AUE - stack06 - sandbox 78180" at bounding box center [493, 339] width 416 height 26
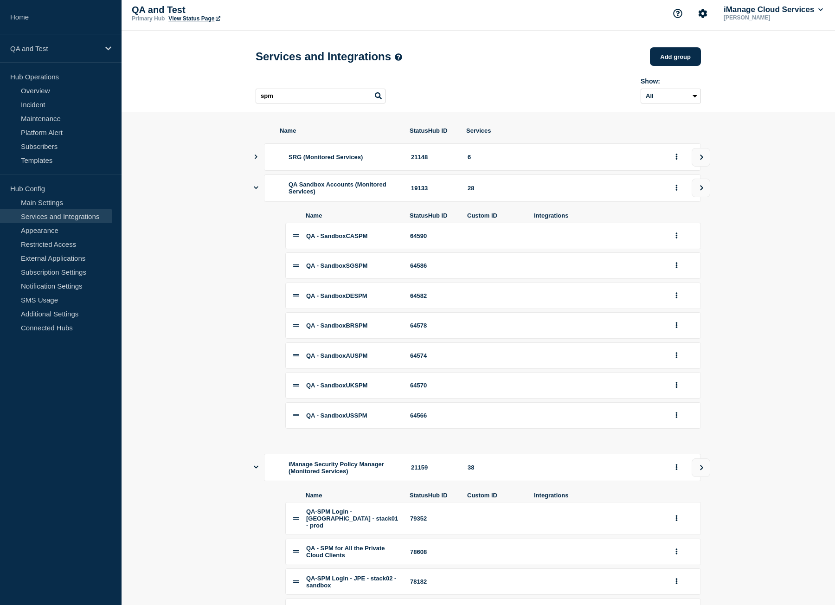
scroll to position [0, 0]
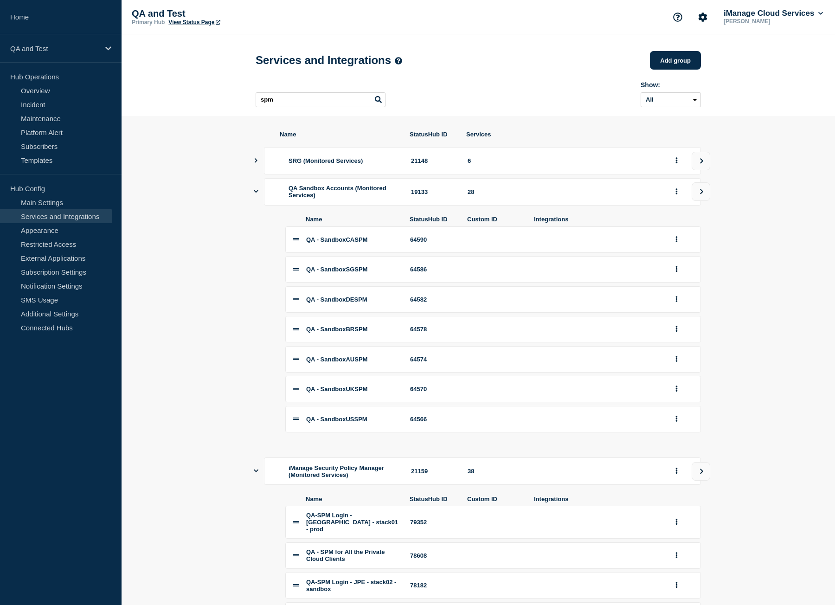
click at [259, 163] on icon "Show services" at bounding box center [256, 160] width 6 height 5
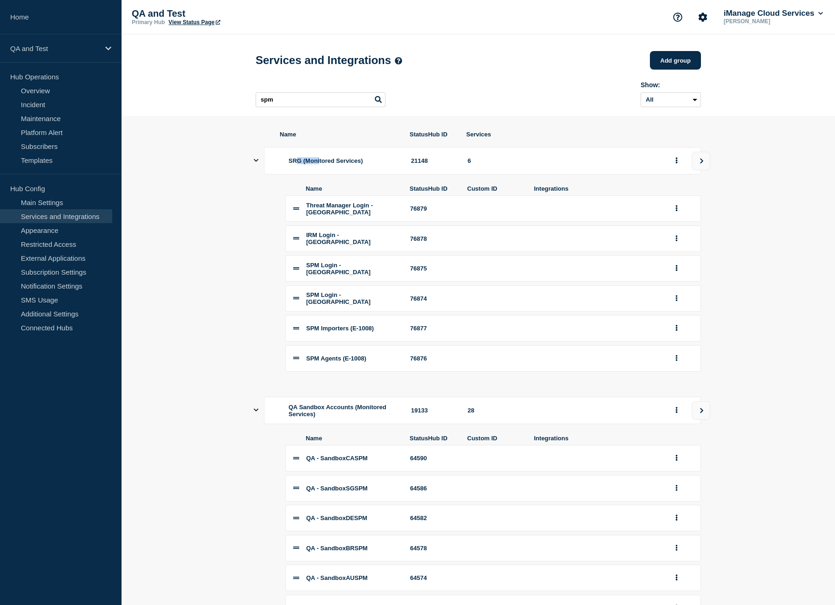
drag, startPoint x: 300, startPoint y: 167, endPoint x: 323, endPoint y: 165, distance: 23.2
click at [323, 164] on span "SRG (Monitored Services)" at bounding box center [326, 160] width 74 height 7
click at [679, 166] on button "group actions" at bounding box center [677, 161] width 12 height 14
click at [605, 170] on div "SRG (Monitored Services) 21148 6" at bounding box center [482, 160] width 437 height 27
click at [706, 163] on button "view group" at bounding box center [701, 161] width 19 height 19
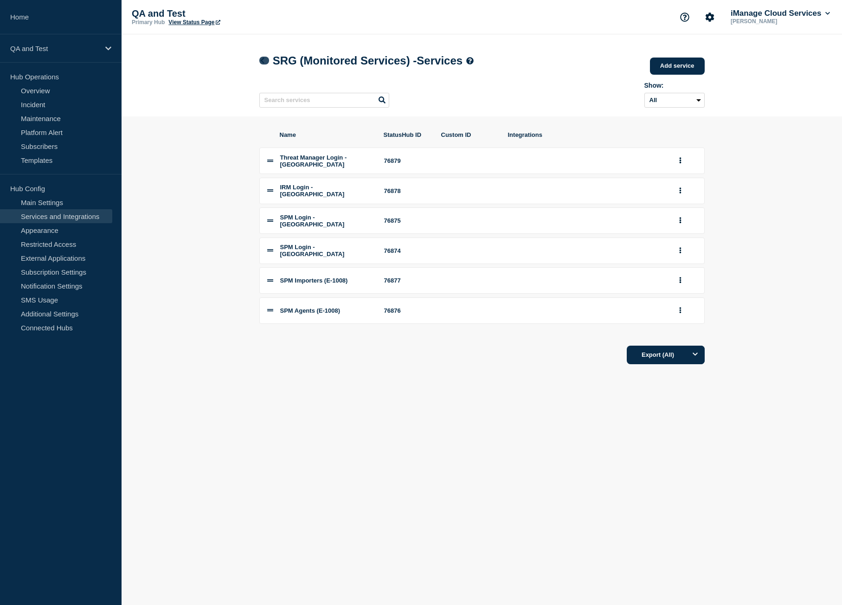
click at [263, 60] on icon at bounding box center [262, 61] width 4 height 6
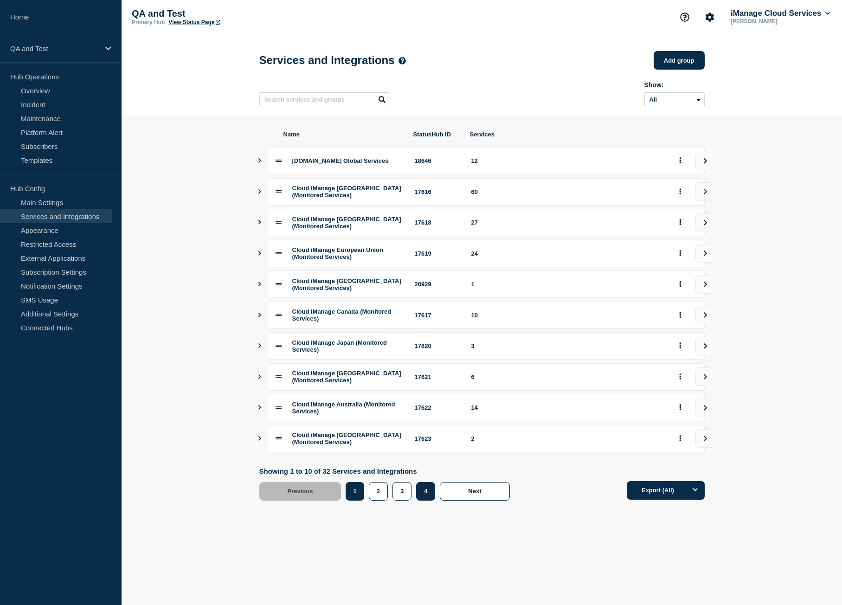
click at [423, 501] on button "4" at bounding box center [425, 491] width 19 height 19
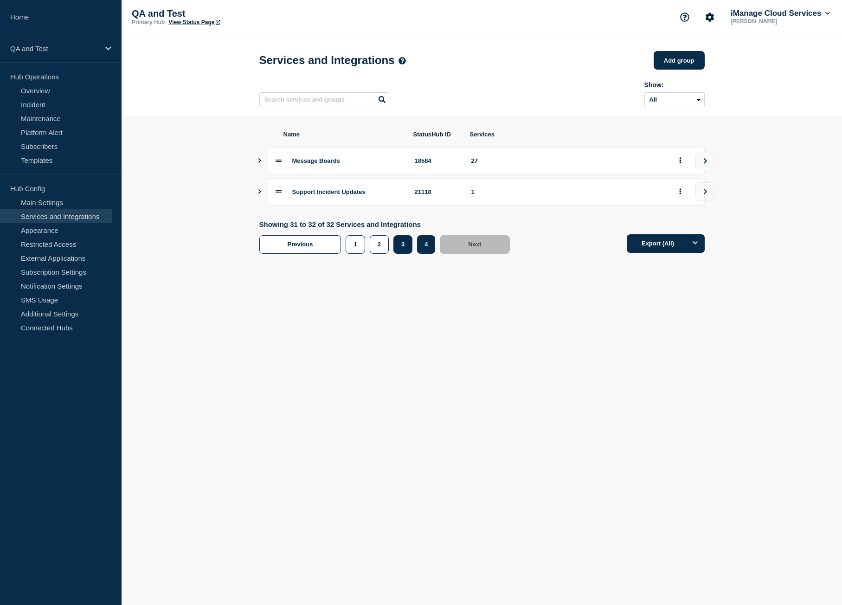
click at [401, 248] on button "3" at bounding box center [403, 244] width 19 height 19
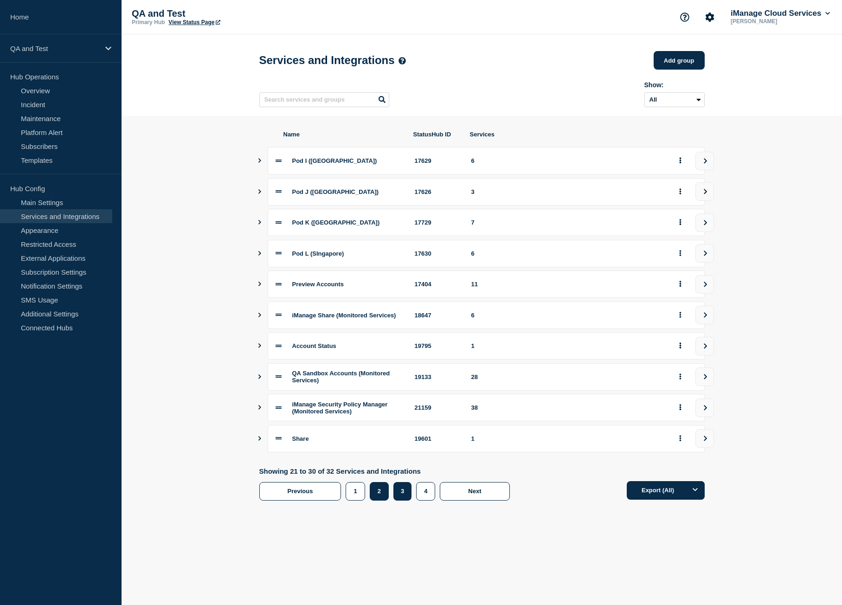
click at [386, 501] on button "2" at bounding box center [379, 491] width 19 height 19
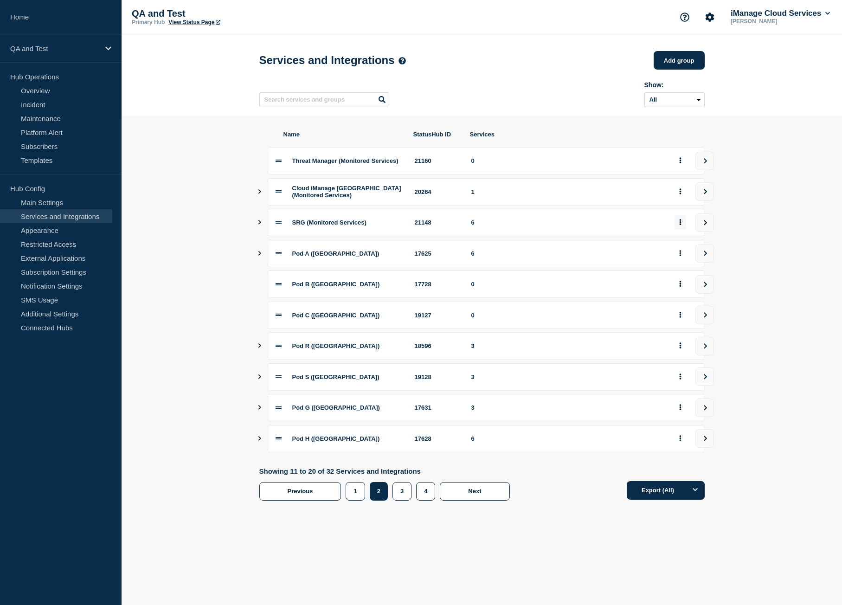
click at [680, 226] on icon "group actions" at bounding box center [680, 223] width 2 height 6
click at [672, 245] on button "Edit" at bounding box center [686, 246] width 46 height 14
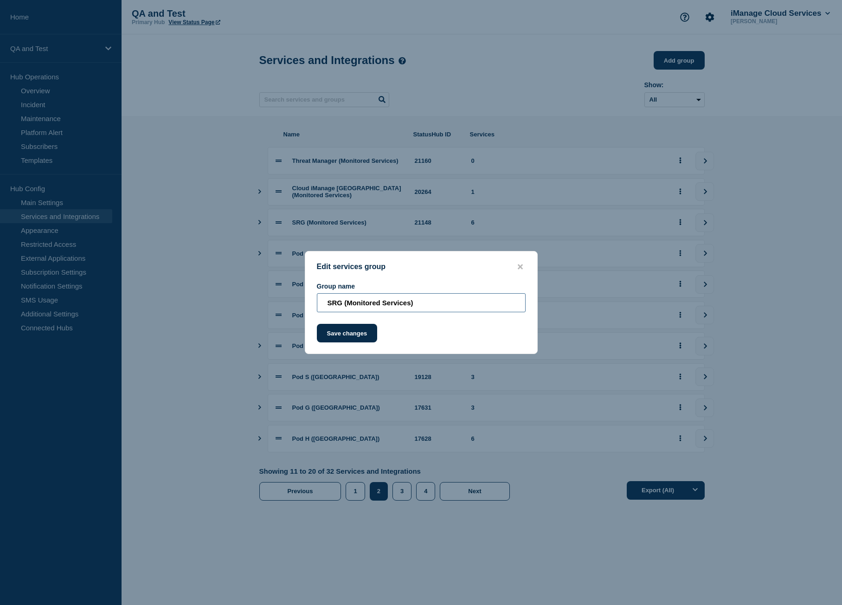
click at [367, 303] on input "SRG (Monitored Services)" at bounding box center [421, 302] width 209 height 19
paste input "iManage Security Policy Manager"
click at [328, 304] on input "iManage Security Policy Manager (Monitored Services)" at bounding box center [421, 302] width 209 height 19
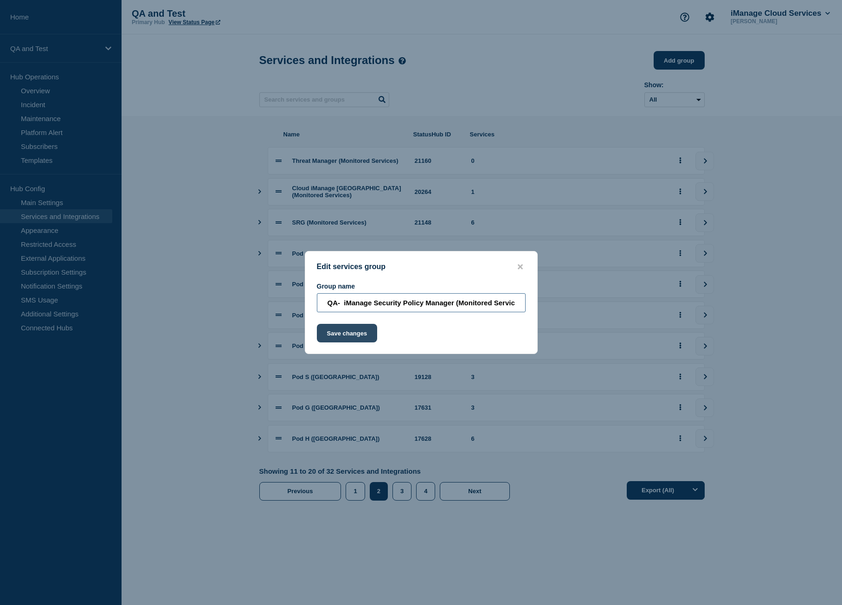
type input "QA- iManage Security Policy Manager (Monitored Services)"
click at [357, 336] on button "Save changes" at bounding box center [347, 333] width 61 height 19
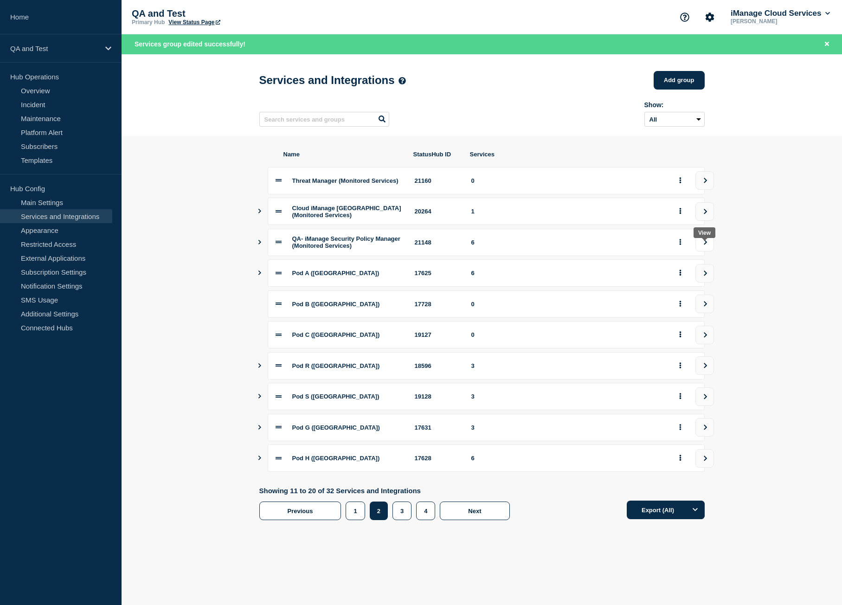
click at [701, 250] on button "view group" at bounding box center [705, 242] width 19 height 19
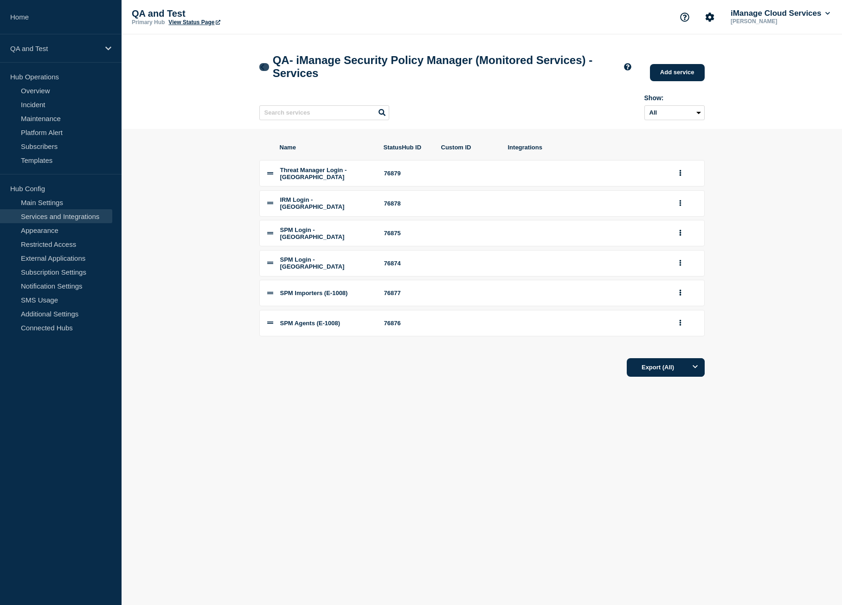
click at [262, 66] on icon at bounding box center [262, 67] width 7 height 6
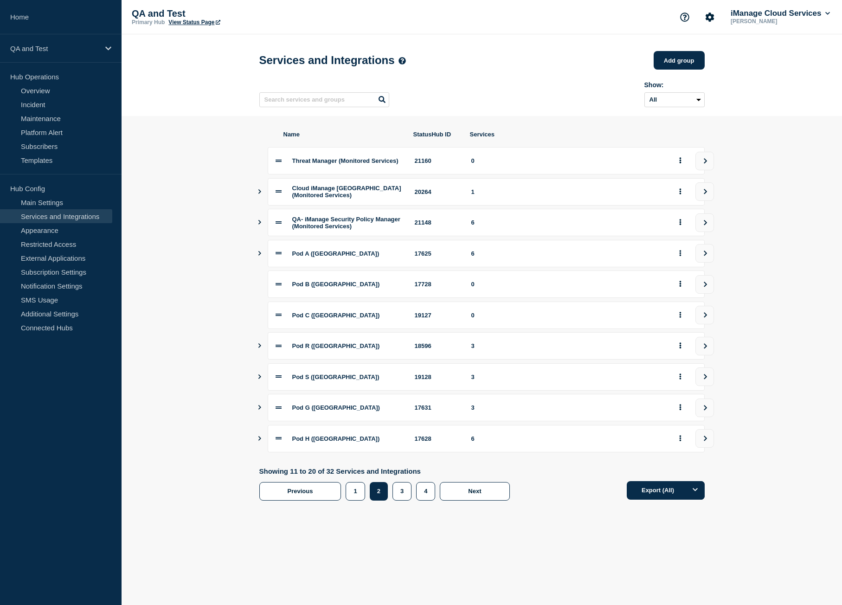
click at [413, 500] on div "3" at bounding box center [405, 491] width 24 height 19
click at [402, 501] on button "3" at bounding box center [402, 491] width 19 height 19
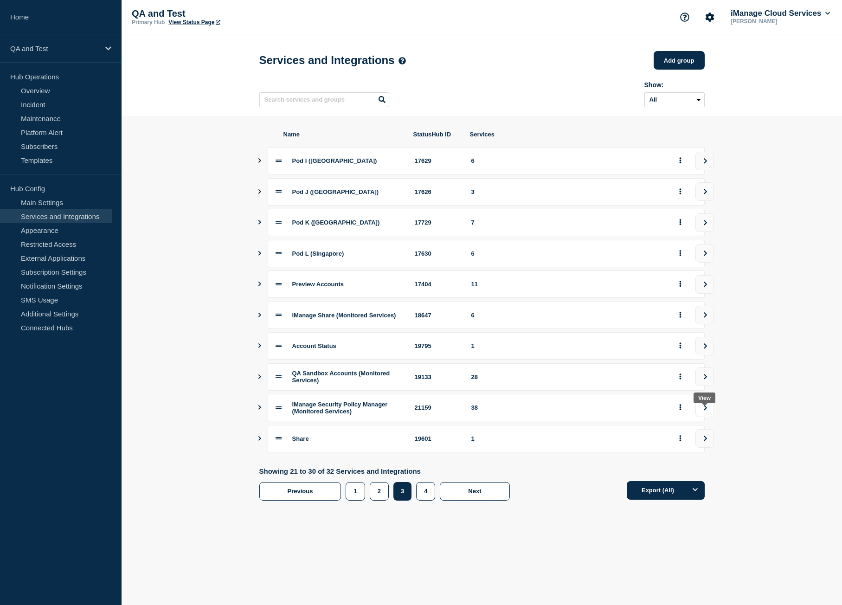
click at [705, 411] on icon "view group" at bounding box center [706, 408] width 6 height 6
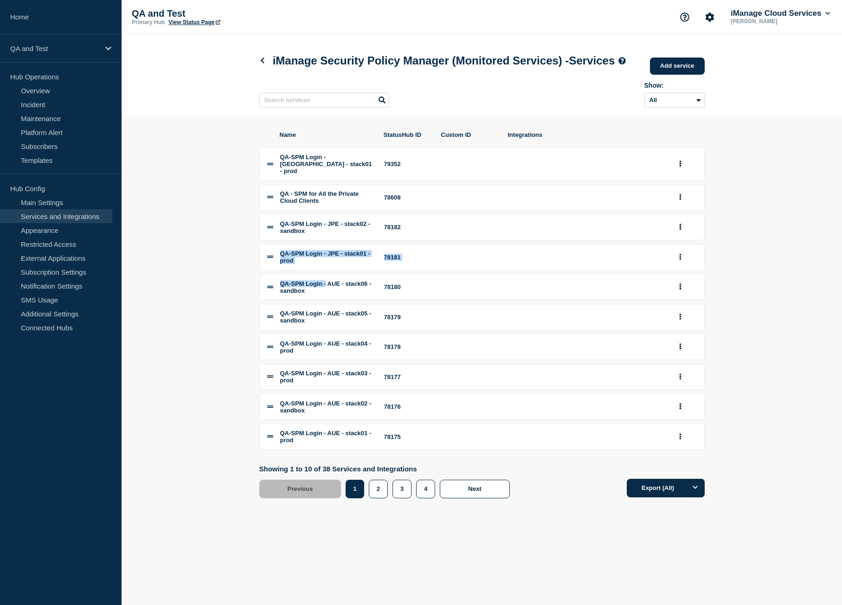
drag, startPoint x: 276, startPoint y: 267, endPoint x: 330, endPoint y: 295, distance: 60.0
click at [330, 295] on div "QA-SPM Login - [GEOGRAPHIC_DATA] - stack01 - prod 79352 QA - SPM for All the Pr…" at bounding box center [482, 299] width 446 height 303
click at [684, 265] on button "group actions" at bounding box center [681, 257] width 12 height 14
click at [680, 283] on button "Edit" at bounding box center [686, 275] width 46 height 14
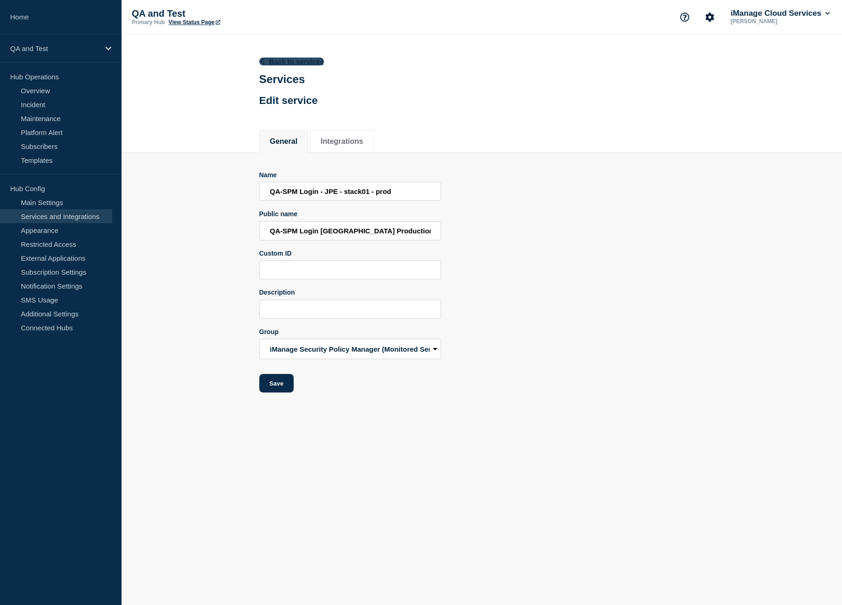
click at [263, 63] on icon at bounding box center [262, 61] width 4 height 6
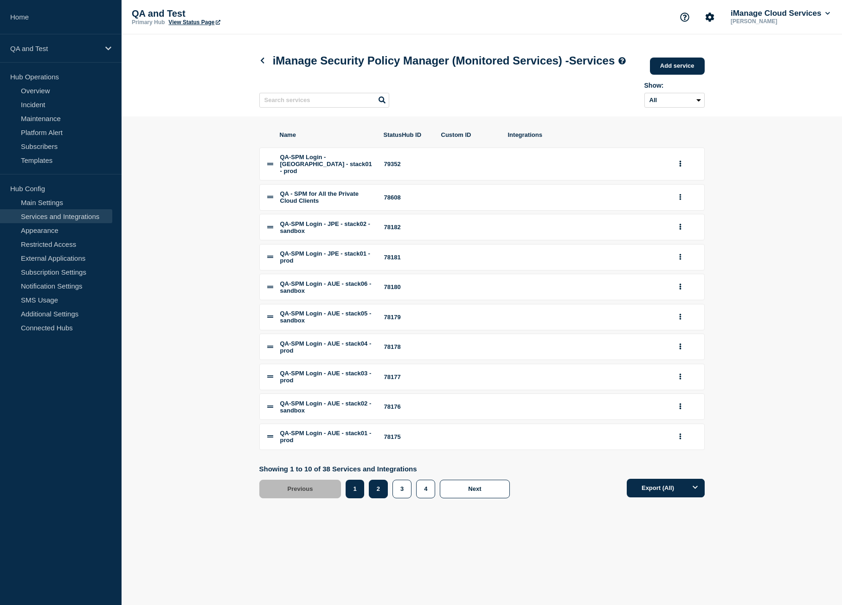
click at [378, 498] on button "2" at bounding box center [378, 489] width 19 height 19
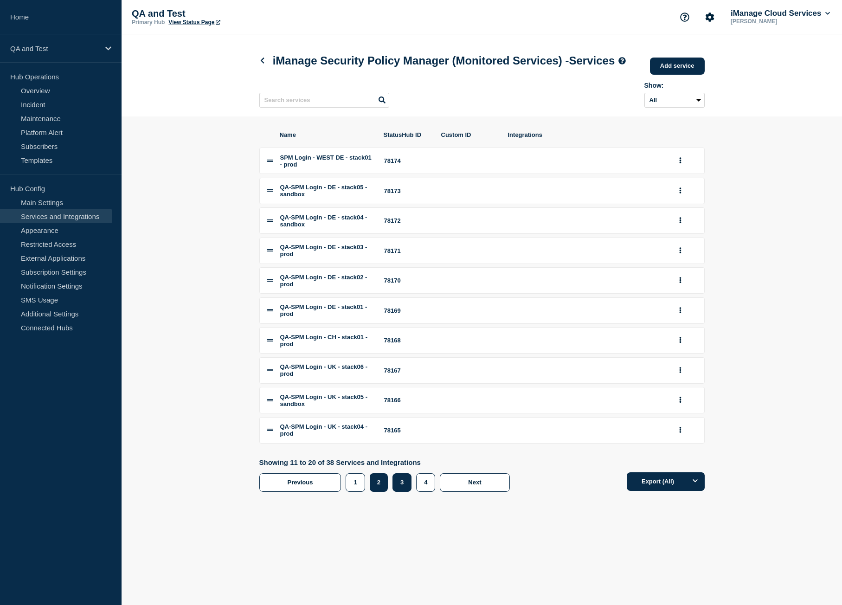
click at [407, 492] on button "3" at bounding box center [402, 482] width 19 height 19
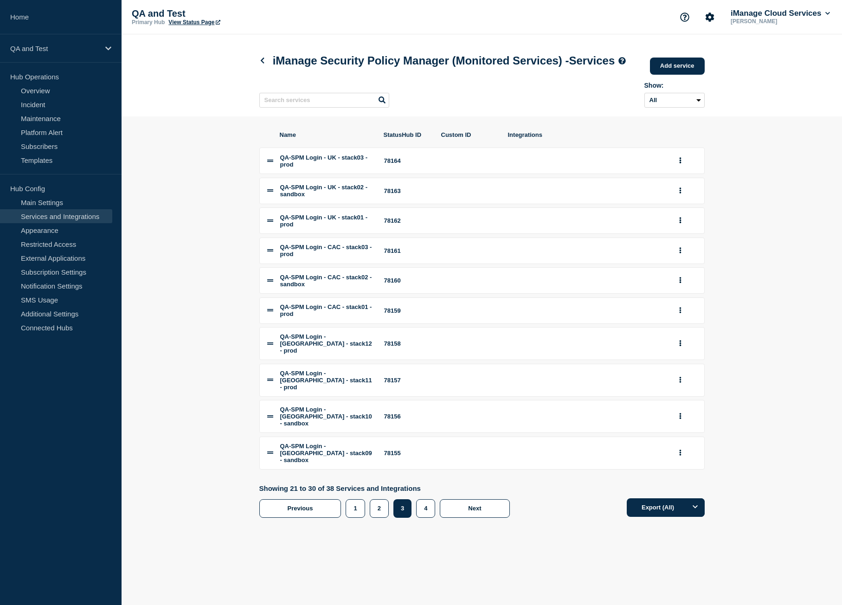
click at [259, 64] on h1 "iManage Security Policy Manager (Monitored Services) - Services" at bounding box center [442, 60] width 367 height 13
click at [265, 67] on h1 "iManage Security Policy Manager (Monitored Services) - Services" at bounding box center [442, 60] width 367 height 13
click at [265, 64] on icon at bounding box center [262, 61] width 7 height 6
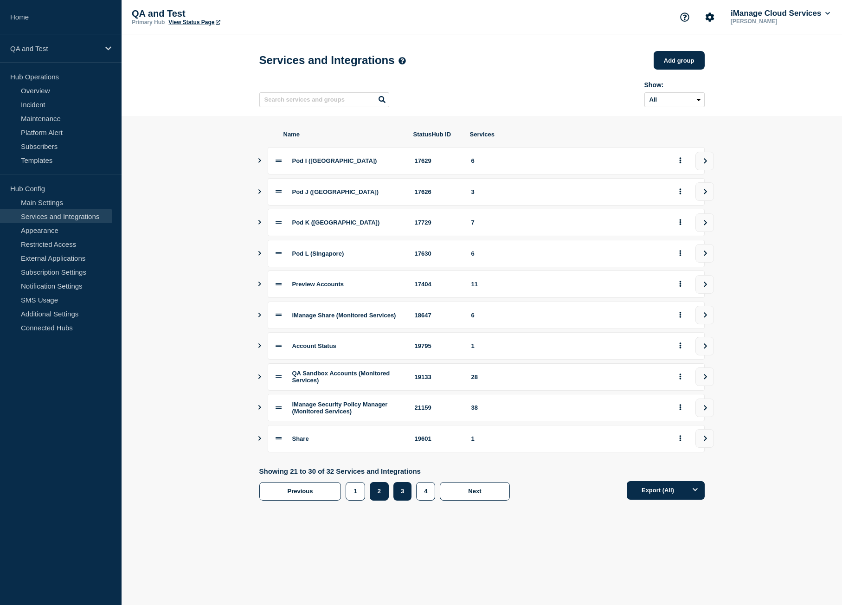
click at [387, 501] on button "2" at bounding box center [379, 491] width 19 height 19
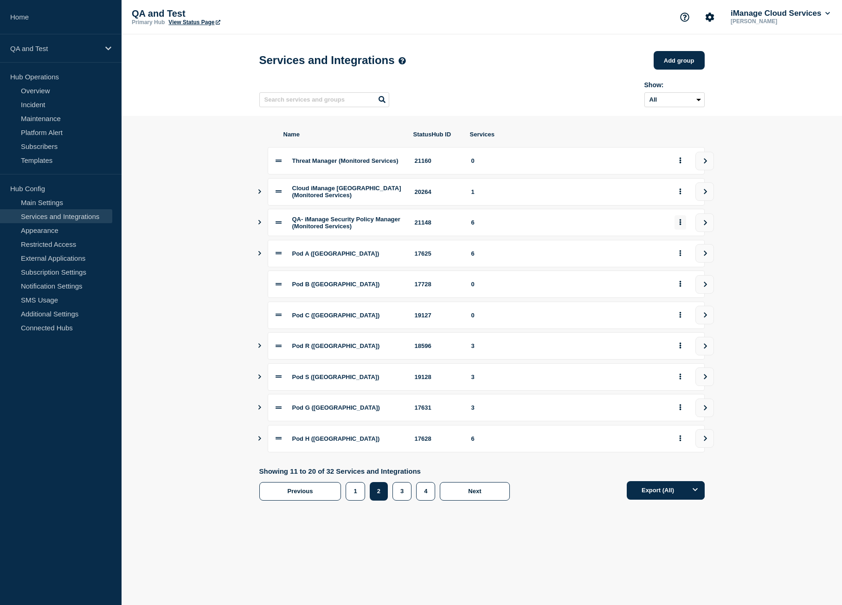
click at [680, 226] on icon "group actions" at bounding box center [680, 223] width 2 height 6
click at [687, 264] on button "Delete" at bounding box center [686, 261] width 46 height 14
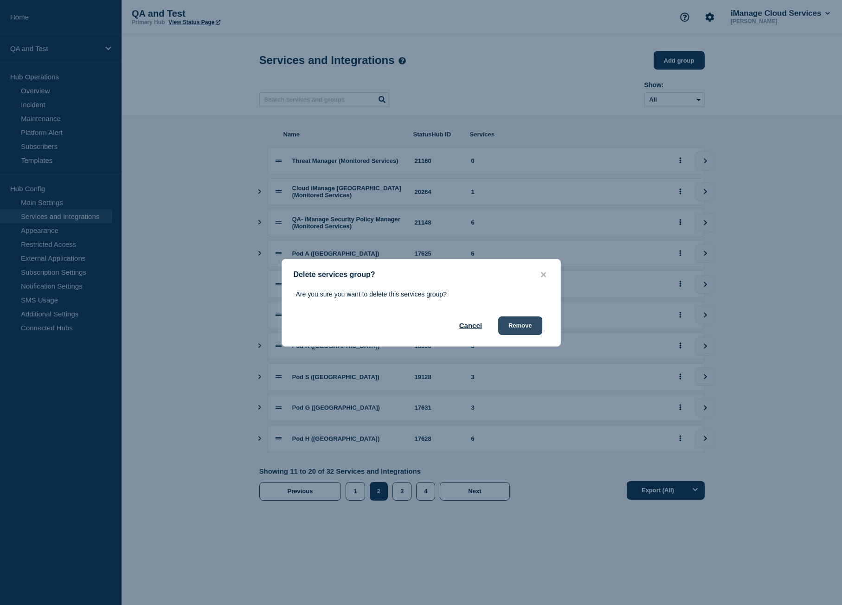
click at [520, 324] on button "Remove" at bounding box center [520, 326] width 44 height 19
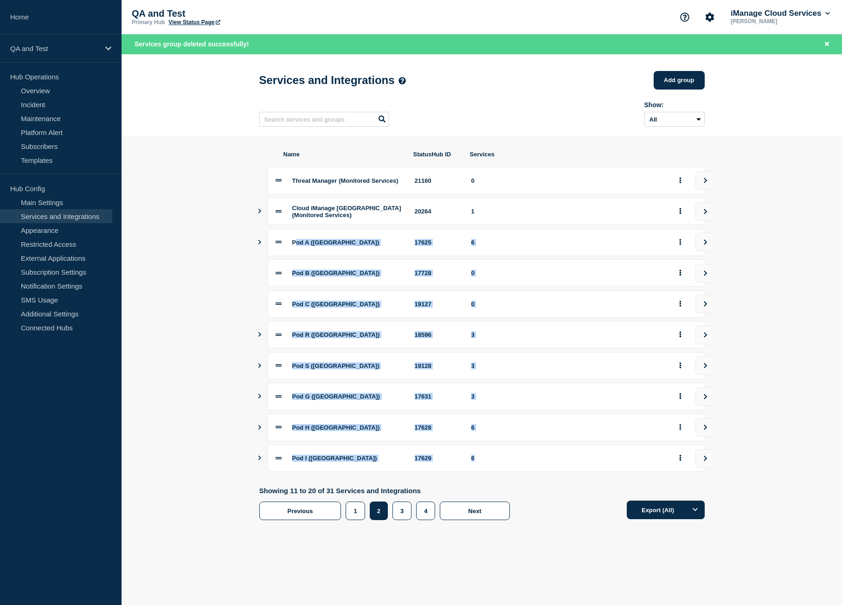
drag, startPoint x: 304, startPoint y: 250, endPoint x: 573, endPoint y: 466, distance: 344.7
click at [573, 466] on div "Threat Manager (Monitored Services) 21160 0 Cloud iManage [GEOGRAPHIC_DATA] (Mo…" at bounding box center [482, 319] width 446 height 305
click at [565, 470] on div "Pod I ([GEOGRAPHIC_DATA]) 17629 6" at bounding box center [486, 458] width 437 height 27
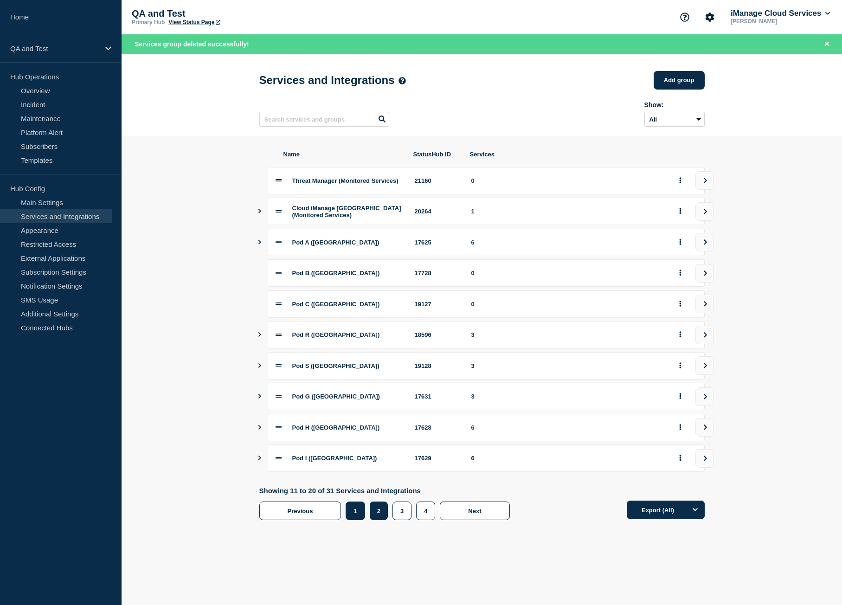
click at [357, 517] on button "1" at bounding box center [355, 511] width 19 height 19
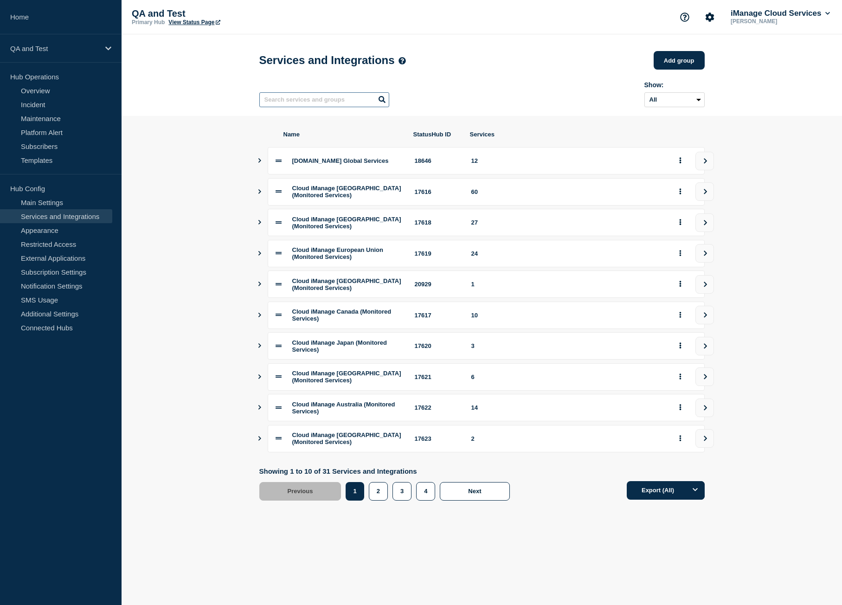
click at [318, 102] on input "text" at bounding box center [324, 99] width 130 height 15
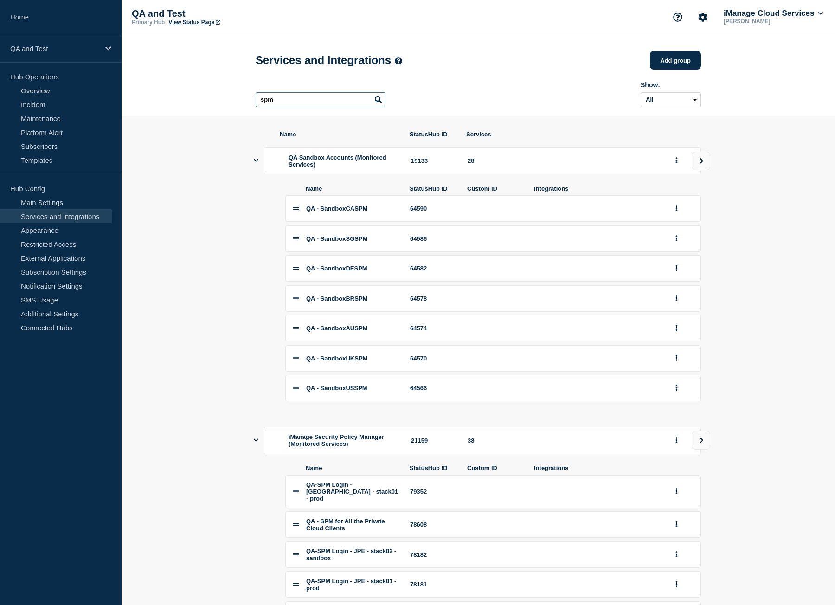
type input "spm"
click at [255, 162] on icon "Show services" at bounding box center [256, 160] width 5 height 3
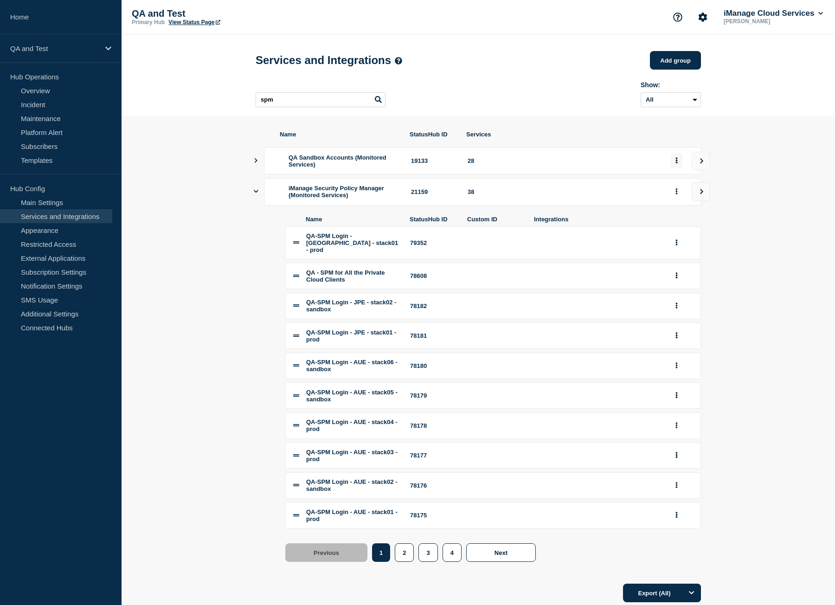
click at [673, 164] on button "group actions" at bounding box center [677, 161] width 12 height 14
click at [682, 200] on button "Delete" at bounding box center [682, 196] width 46 height 14
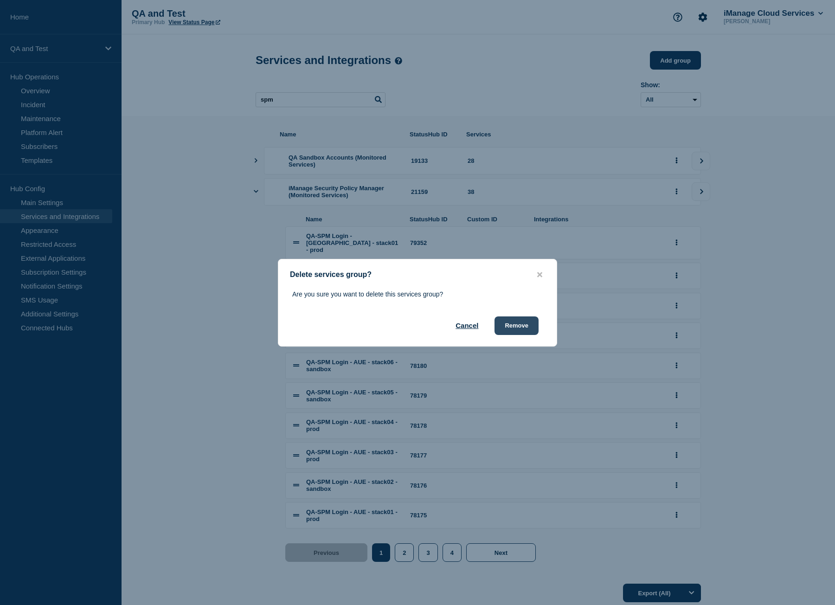
click at [528, 324] on button "Remove" at bounding box center [517, 326] width 44 height 19
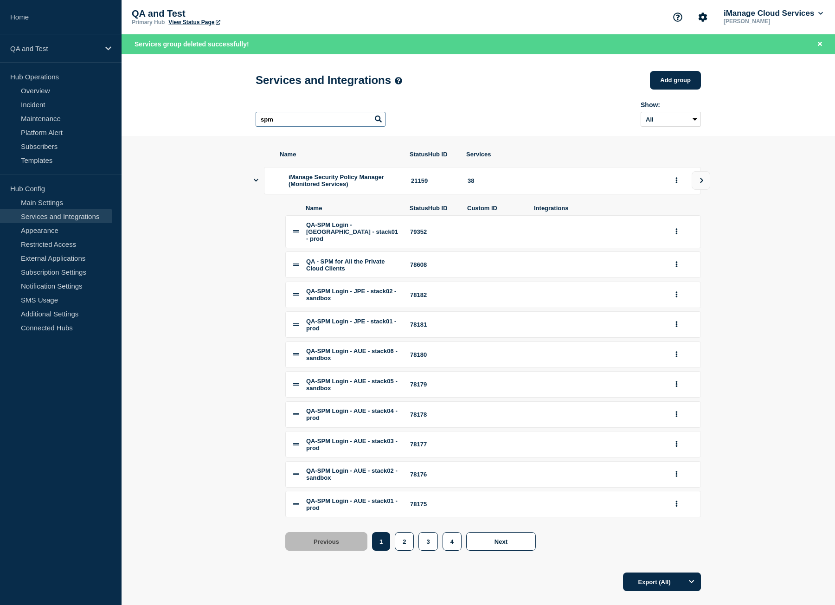
drag, startPoint x: 266, startPoint y: 118, endPoint x: 114, endPoint y: 119, distance: 152.2
click at [115, 118] on div "Home QA and Test Hub Operations Overview Incident Maintenance Platform Alert Su…" at bounding box center [417, 310] width 835 height 620
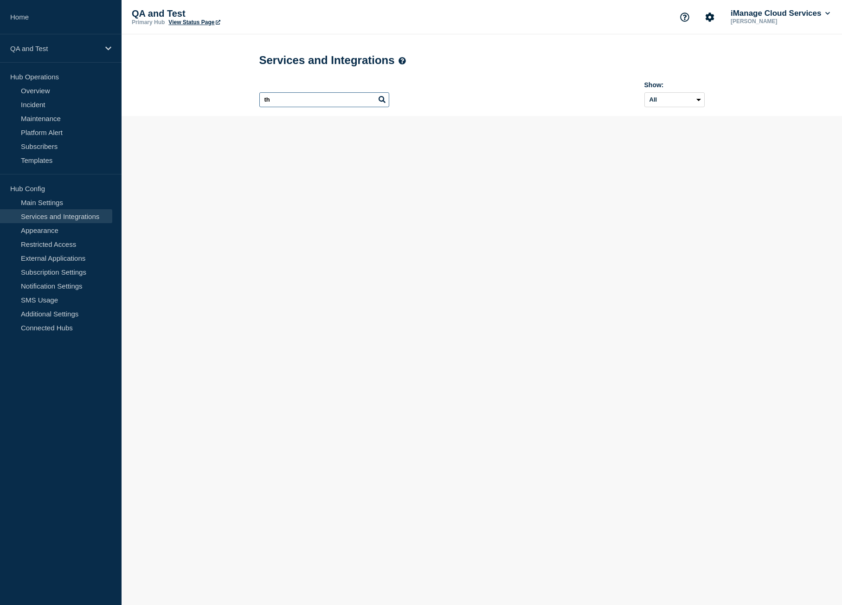
type input "t"
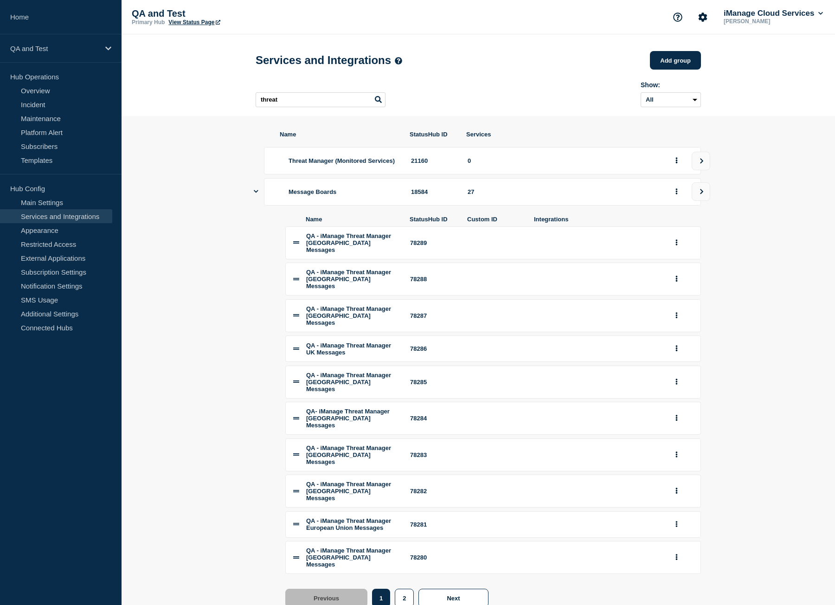
click at [255, 193] on icon "Show services" at bounding box center [256, 191] width 5 height 3
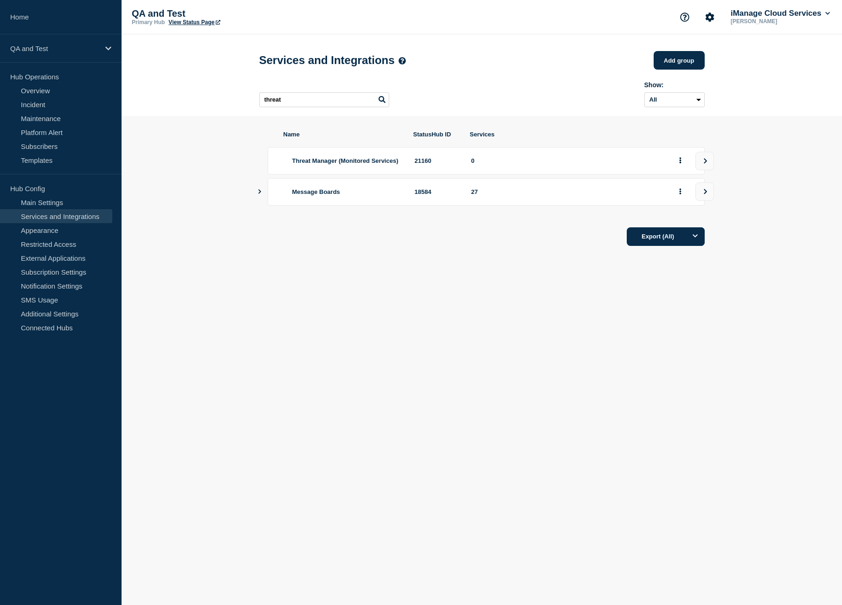
click at [255, 196] on section "Name StatusHub ID Services Threat Manager (Monitored Services) 21160 0 Message …" at bounding box center [482, 188] width 721 height 145
click at [259, 194] on icon "Show services" at bounding box center [260, 191] width 6 height 5
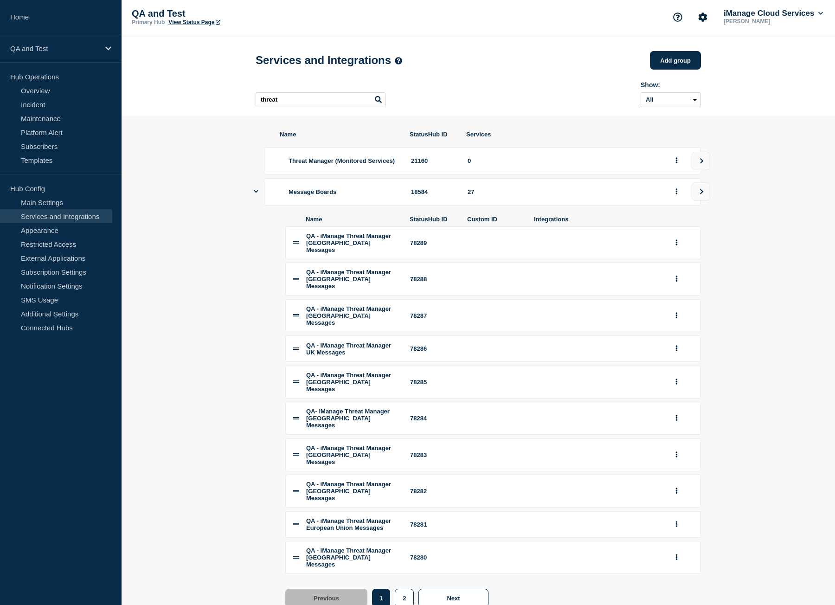
scroll to position [46, 0]
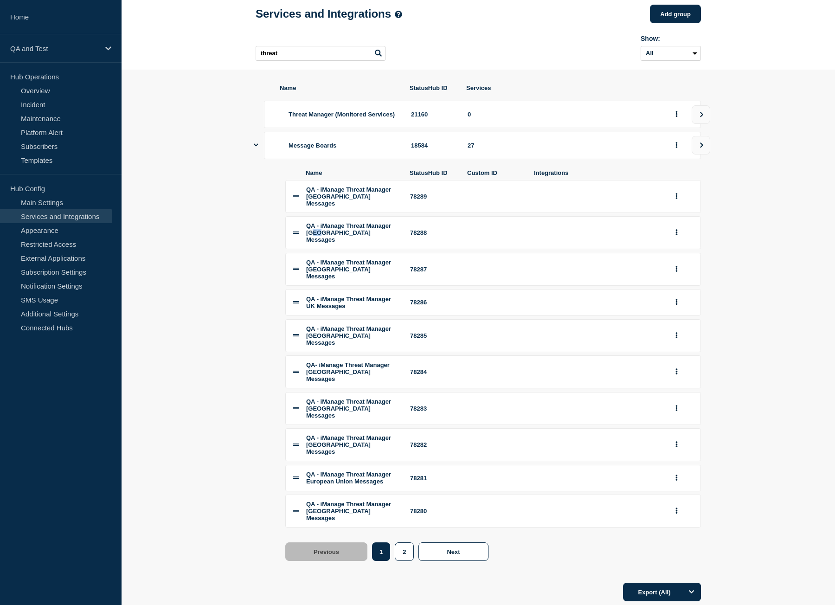
click at [353, 243] on span "QA - iManage Threat Manager [GEOGRAPHIC_DATA] Messages" at bounding box center [348, 232] width 85 height 21
drag, startPoint x: 333, startPoint y: 244, endPoint x: 368, endPoint y: 253, distance: 36.0
click at [368, 249] on li "QA - iManage Threat Manager [GEOGRAPHIC_DATA] Messages 78288" at bounding box center [493, 232] width 416 height 33
drag, startPoint x: 288, startPoint y: 115, endPoint x: 322, endPoint y: 125, distance: 35.8
click at [322, 125] on div "Threat Manager (Monitored Services) 21160 0" at bounding box center [482, 114] width 437 height 27
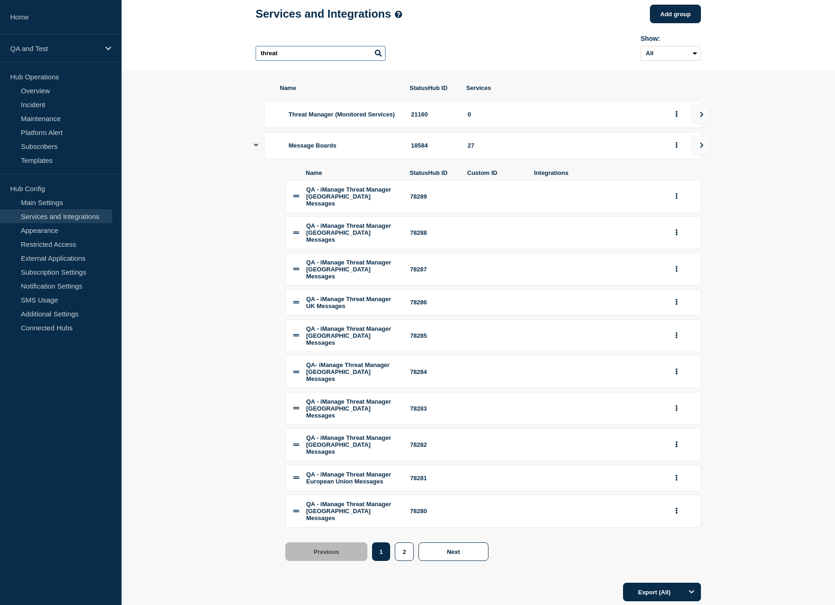
click at [311, 56] on input "threat" at bounding box center [321, 53] width 130 height 15
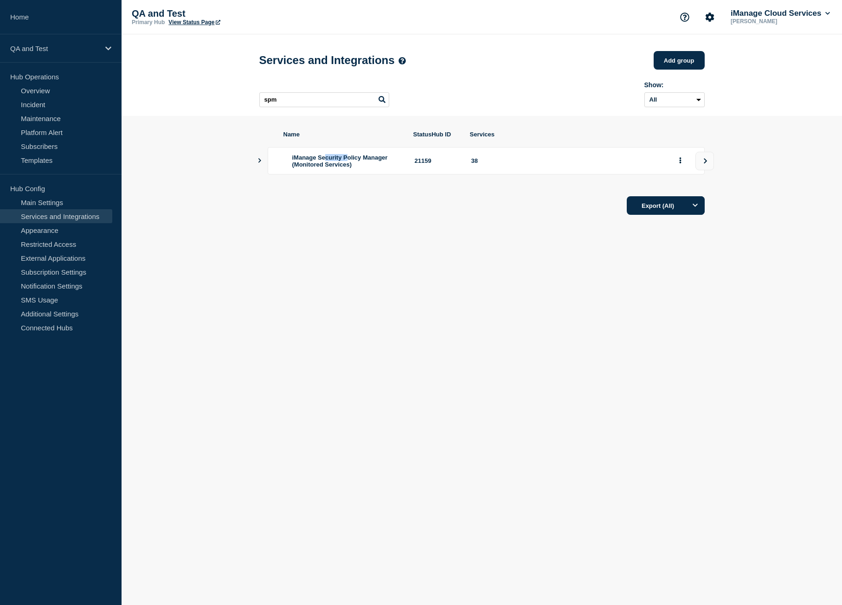
drag, startPoint x: 338, startPoint y: 165, endPoint x: 353, endPoint y: 165, distance: 14.9
click at [353, 165] on span "iManage Security Policy Manager (Monitored Services)" at bounding box center [340, 161] width 96 height 14
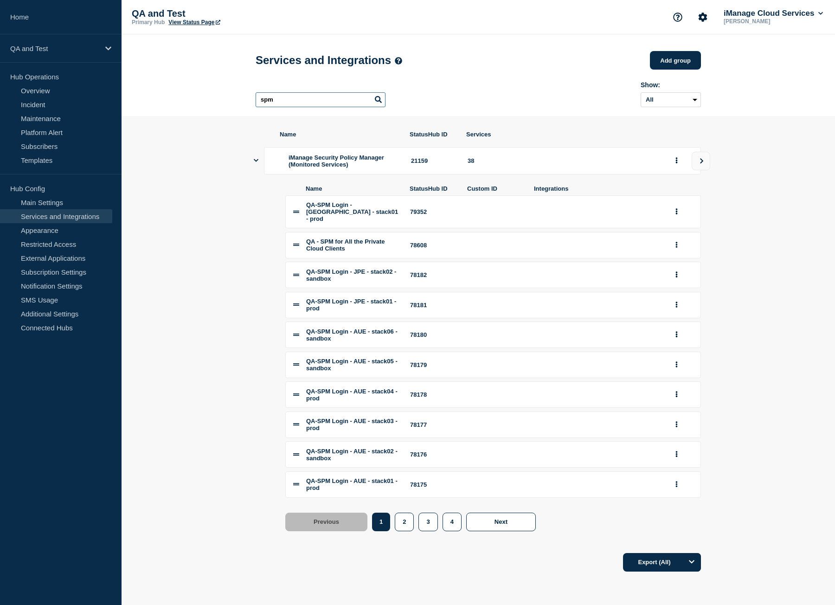
click at [312, 100] on input "spm" at bounding box center [321, 99] width 130 height 15
type input "threat"
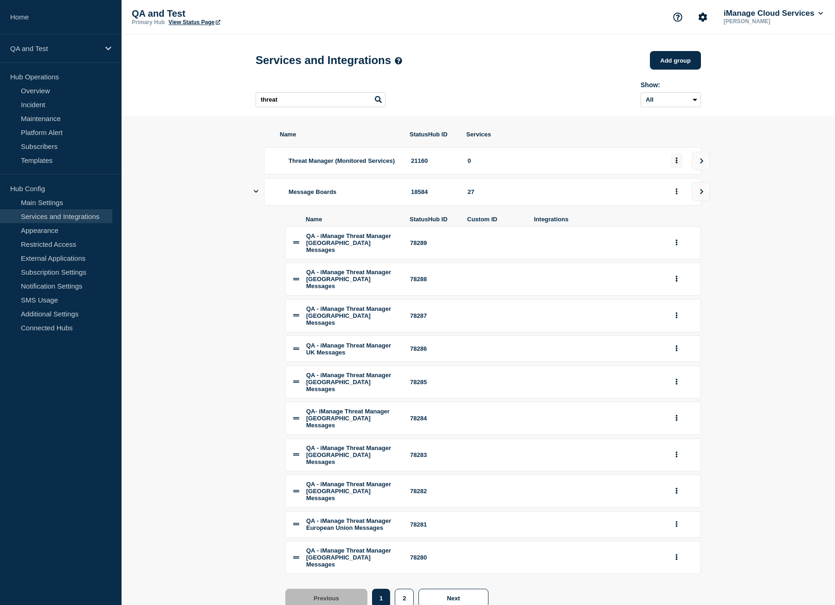
click at [680, 164] on button "group actions" at bounding box center [677, 161] width 12 height 14
click at [673, 182] on button "Edit" at bounding box center [682, 182] width 46 height 14
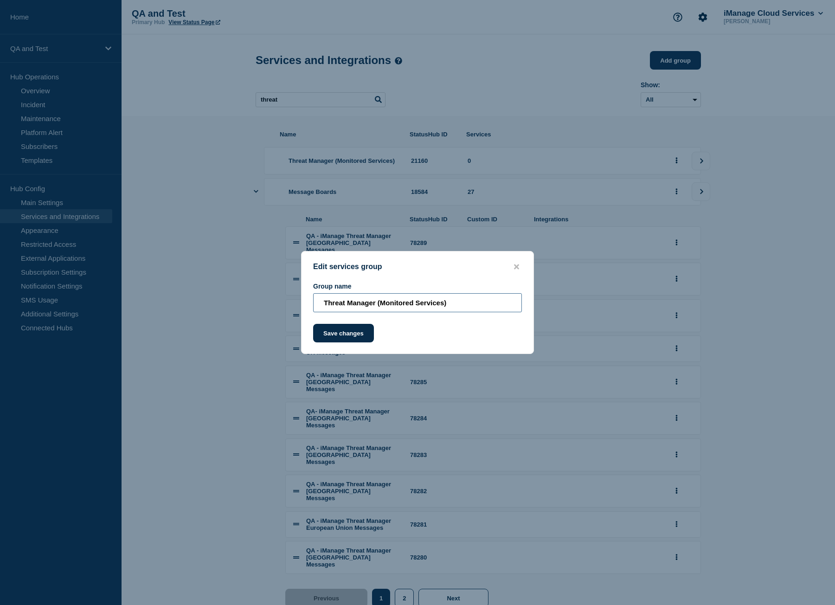
click at [322, 302] on input "Threat Manager (Monitored Services)" at bounding box center [417, 302] width 209 height 19
type input "iManage Threat Manager (Monitored Services)"
click at [349, 337] on button "Save changes" at bounding box center [343, 333] width 61 height 19
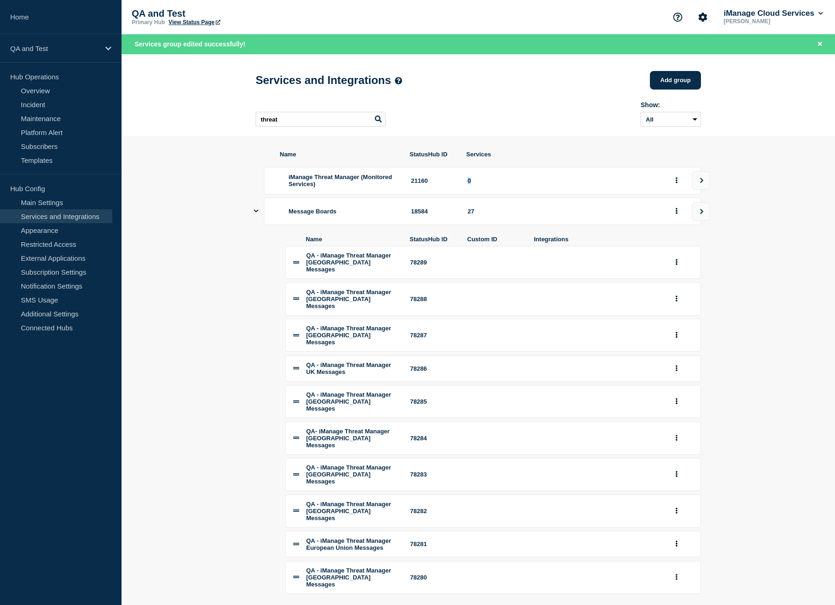
drag, startPoint x: 474, startPoint y: 185, endPoint x: 453, endPoint y: 187, distance: 20.9
click at [453, 187] on div "iManage Threat Manager (Monitored Services) 21160 0" at bounding box center [482, 180] width 437 height 27
click at [462, 185] on div "iManage Threat Manager (Monitored Services) 21160 0" at bounding box center [482, 180] width 437 height 27
click at [469, 183] on div "0" at bounding box center [564, 180] width 192 height 7
click at [467, 184] on div "iManage Threat Manager (Monitored Services) 21160 0" at bounding box center [482, 180] width 437 height 27
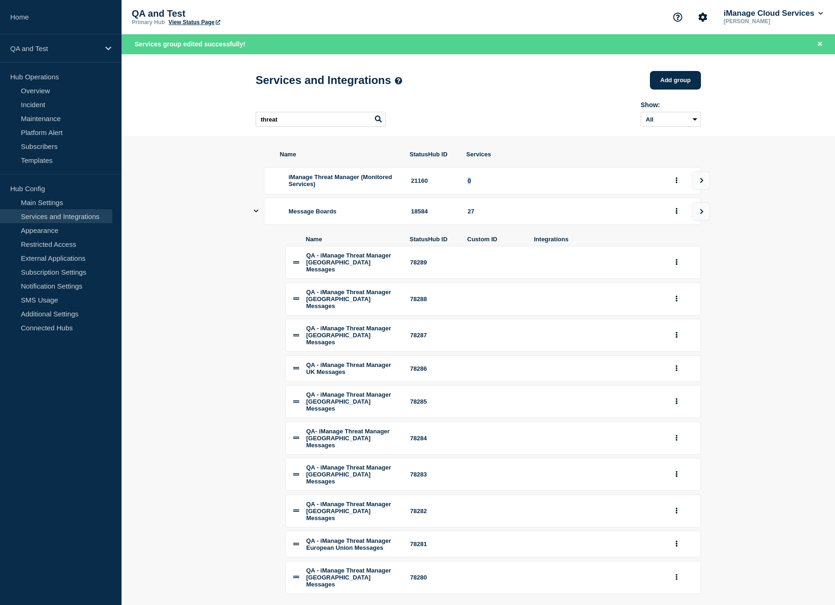
click at [256, 213] on icon "Show services" at bounding box center [256, 211] width 5 height 3
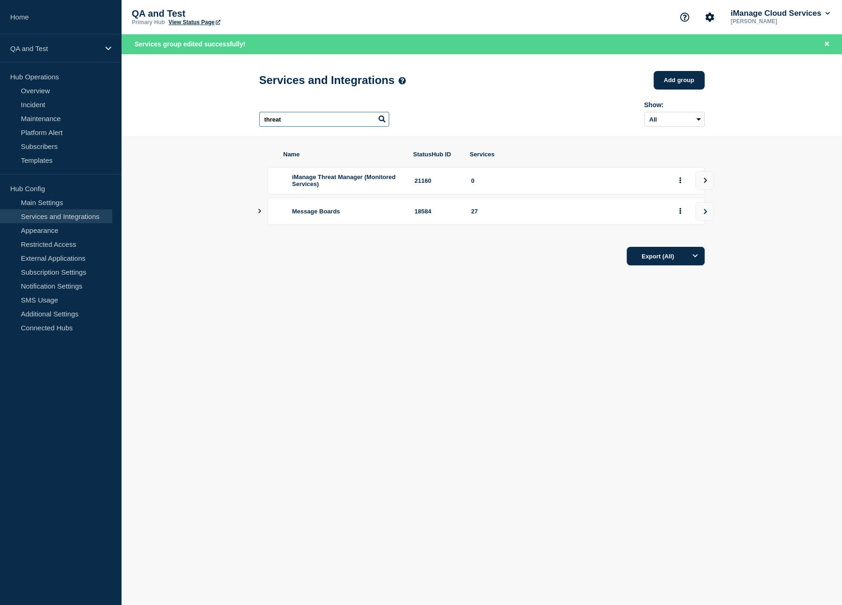
click at [304, 122] on input "threat" at bounding box center [324, 119] width 130 height 15
click at [355, 123] on input "threat" at bounding box center [324, 119] width 130 height 15
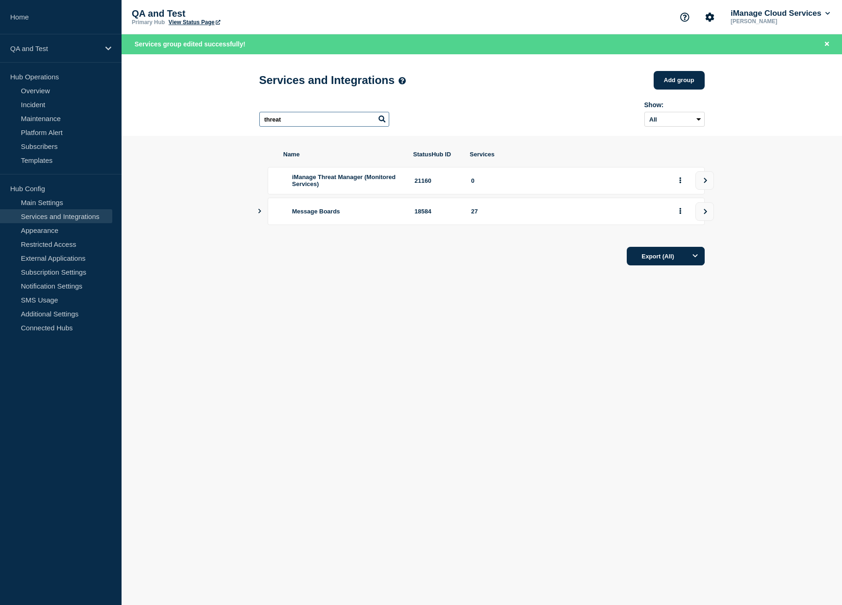
click at [355, 123] on input "threat" at bounding box center [324, 119] width 130 height 15
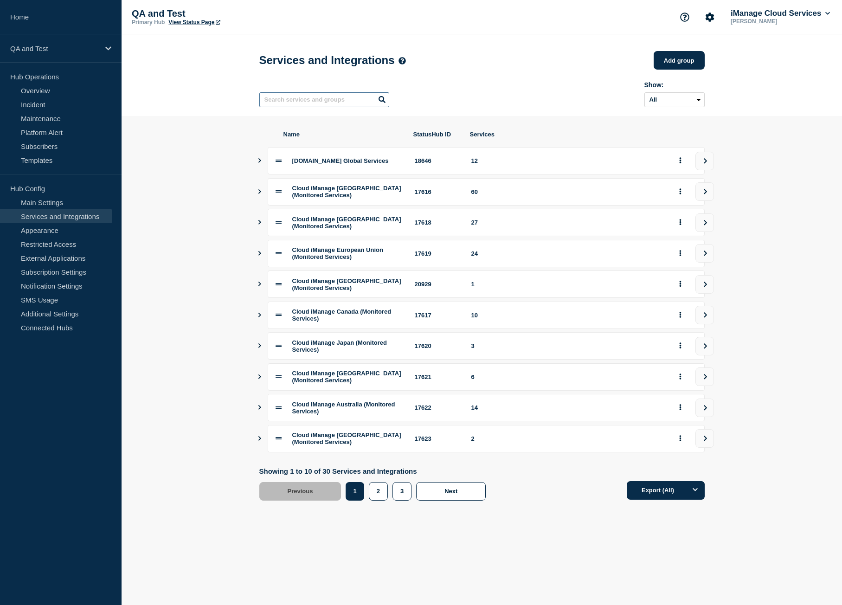
click at [286, 104] on input "text" at bounding box center [324, 99] width 130 height 15
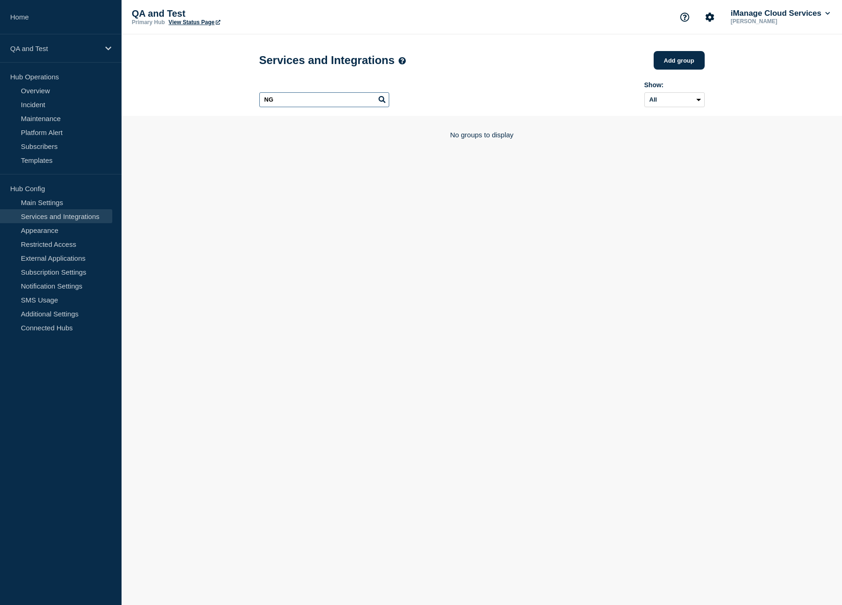
type input "N"
click at [314, 103] on input "Next" at bounding box center [324, 99] width 130 height 15
type input "Records"
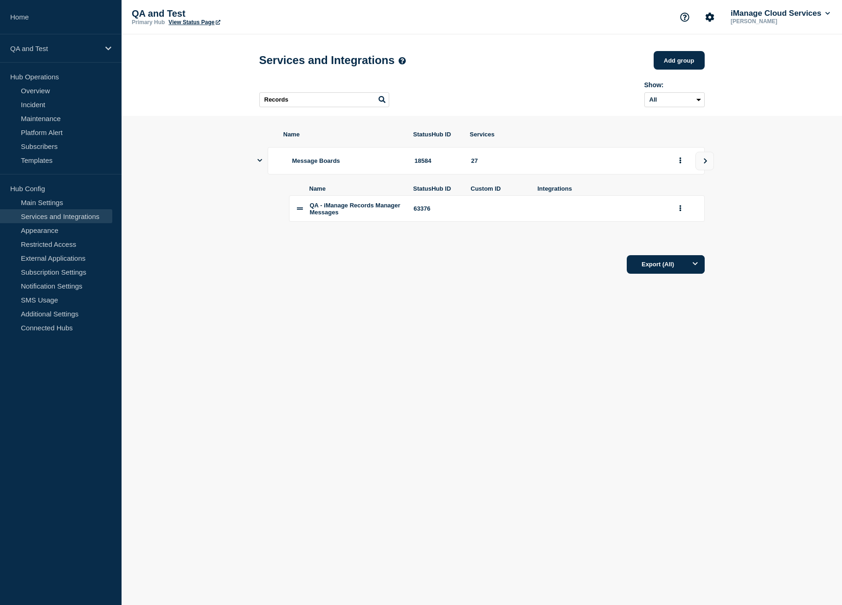
click at [424, 481] on body "Home QA and Test Hub Operations Overview Incident Maintenance Platform Alert Su…" at bounding box center [421, 302] width 842 height 605
click at [69, 13] on link "Home" at bounding box center [61, 17] width 122 height 34
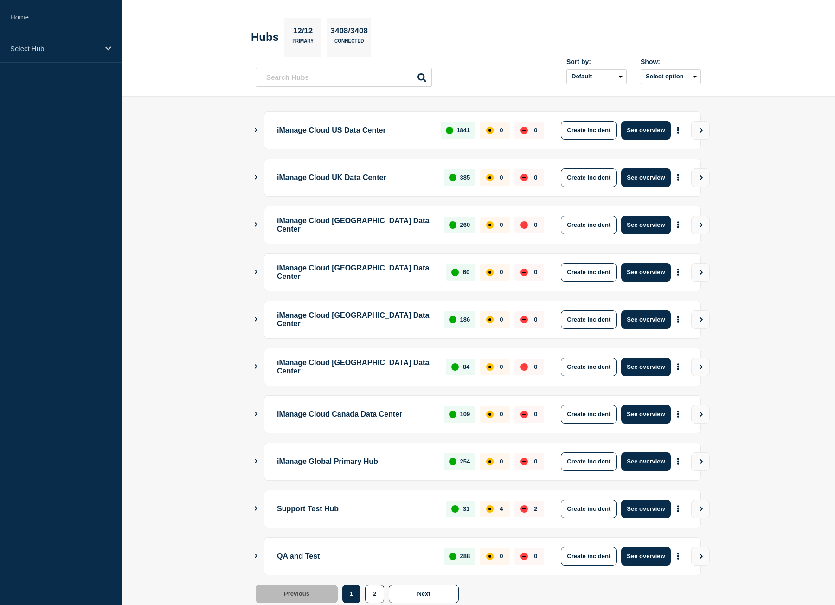
scroll to position [53, 0]
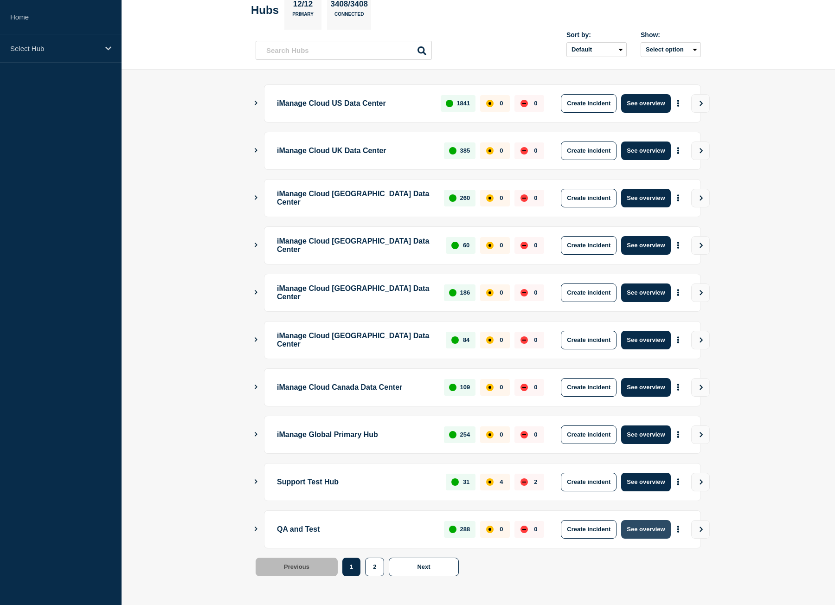
click at [639, 530] on button "See overview" at bounding box center [645, 529] width 49 height 19
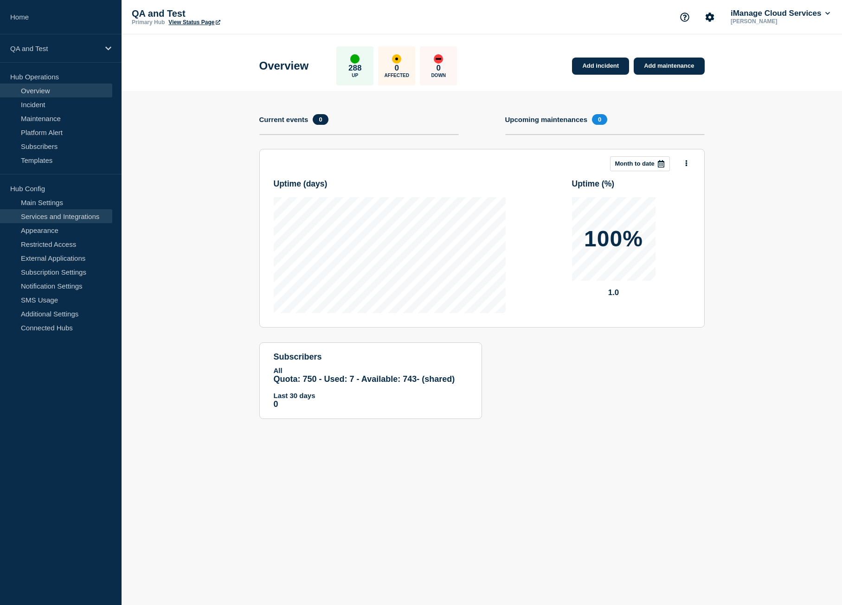
click at [75, 218] on link "Services and Integrations" at bounding box center [56, 216] width 112 height 14
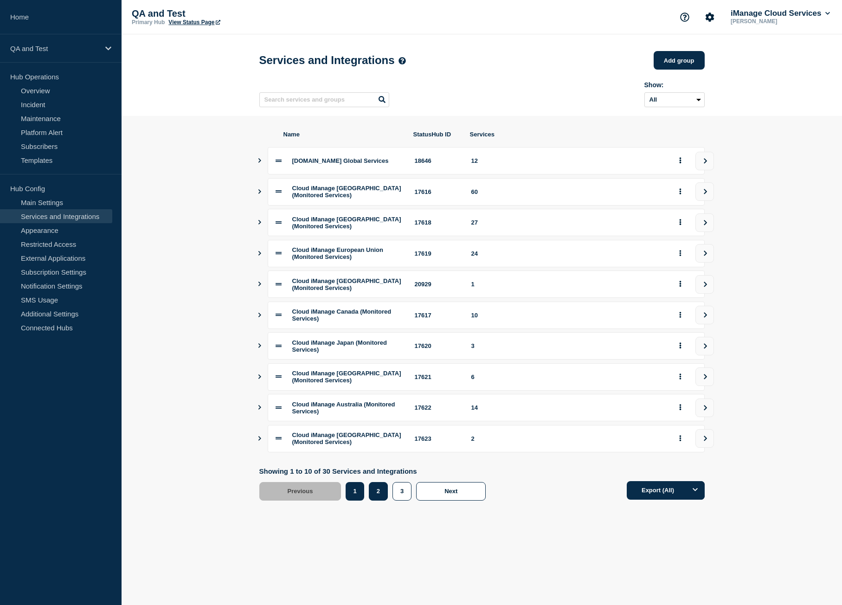
click at [383, 501] on button "2" at bounding box center [378, 491] width 19 height 19
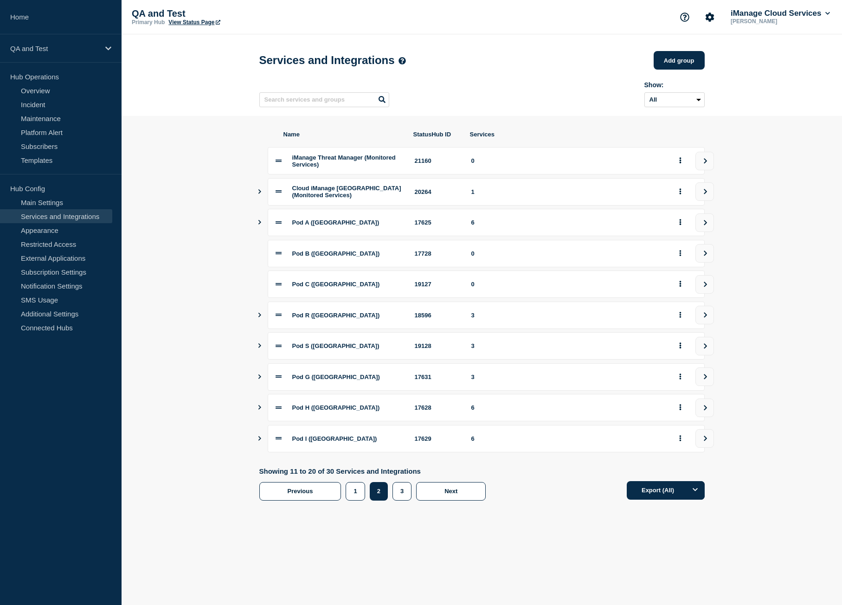
drag, startPoint x: 446, startPoint y: 537, endPoint x: 440, endPoint y: 518, distance: 19.7
click at [446, 537] on body "Home QA and Test Hub Operations Overview Incident Maintenance Platform Alert Su…" at bounding box center [421, 302] width 842 height 605
click at [401, 500] on button "3" at bounding box center [402, 491] width 19 height 19
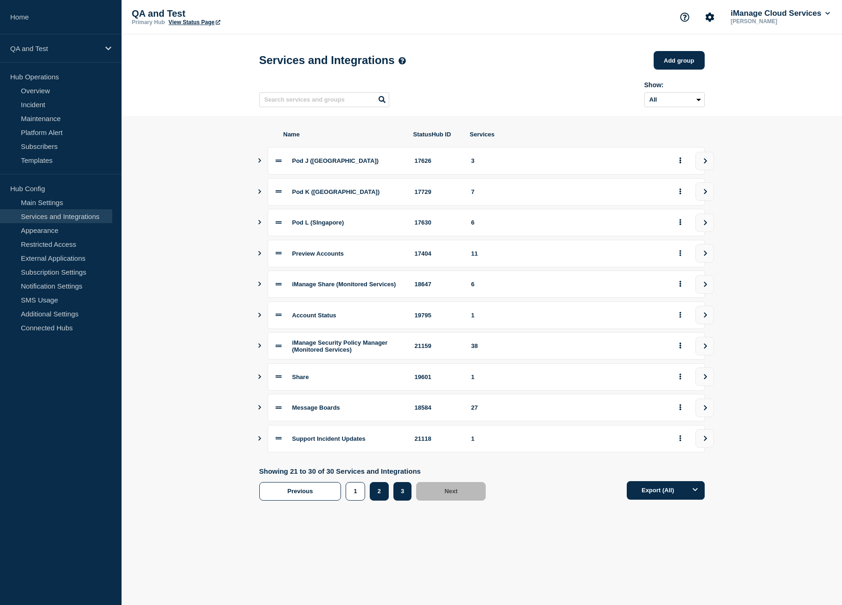
click at [379, 492] on button "2" at bounding box center [379, 491] width 19 height 19
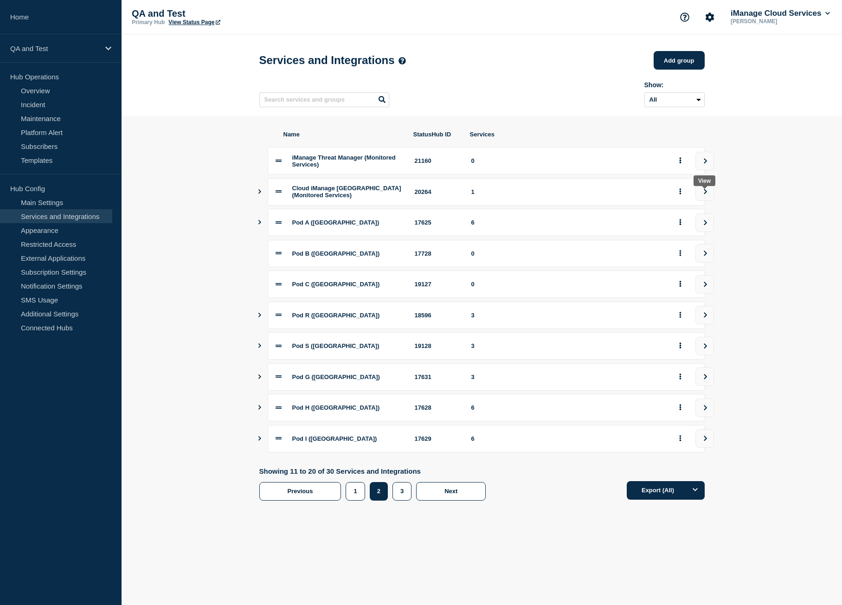
click at [712, 197] on button "view group" at bounding box center [705, 191] width 19 height 19
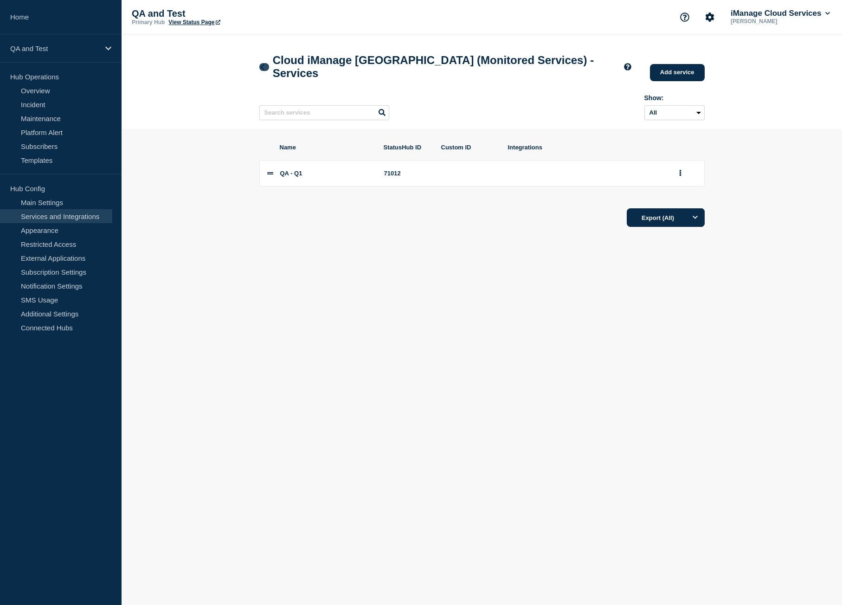
click at [260, 64] on icon at bounding box center [262, 67] width 7 height 6
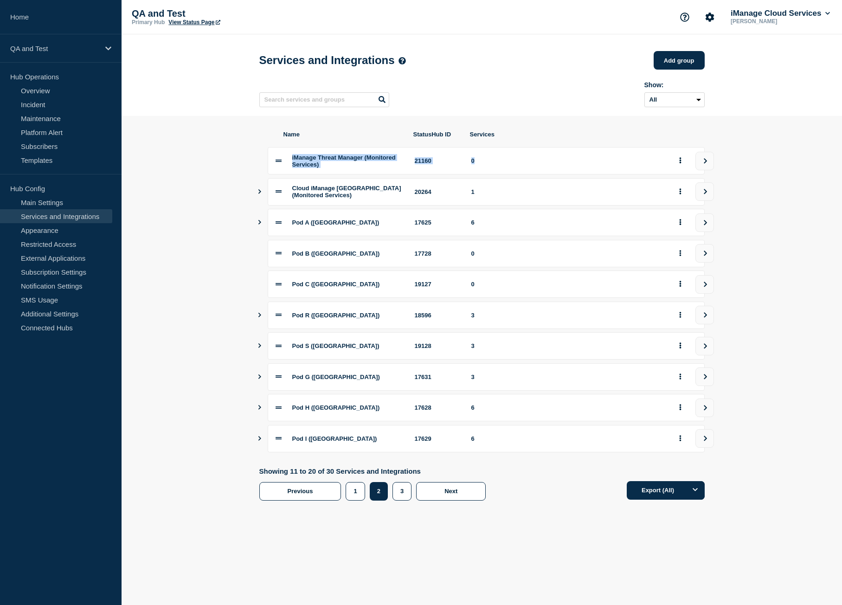
drag, startPoint x: 275, startPoint y: 197, endPoint x: 281, endPoint y: 180, distance: 18.2
click at [278, 166] on div "iManage Threat Manager (Monitored Services) 21160 0 Cloud iManage [GEOGRAPHIC_D…" at bounding box center [482, 299] width 446 height 305
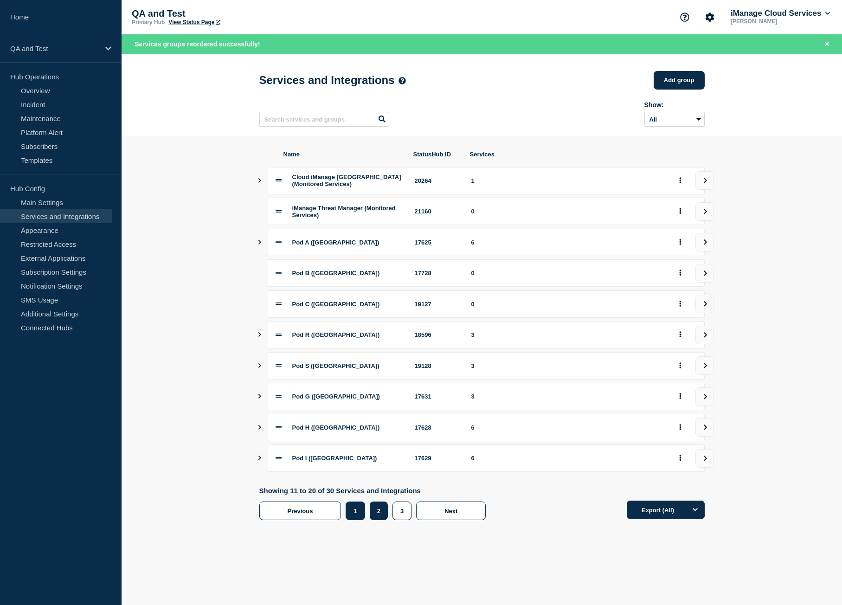
click at [364, 515] on button "1" at bounding box center [355, 511] width 19 height 19
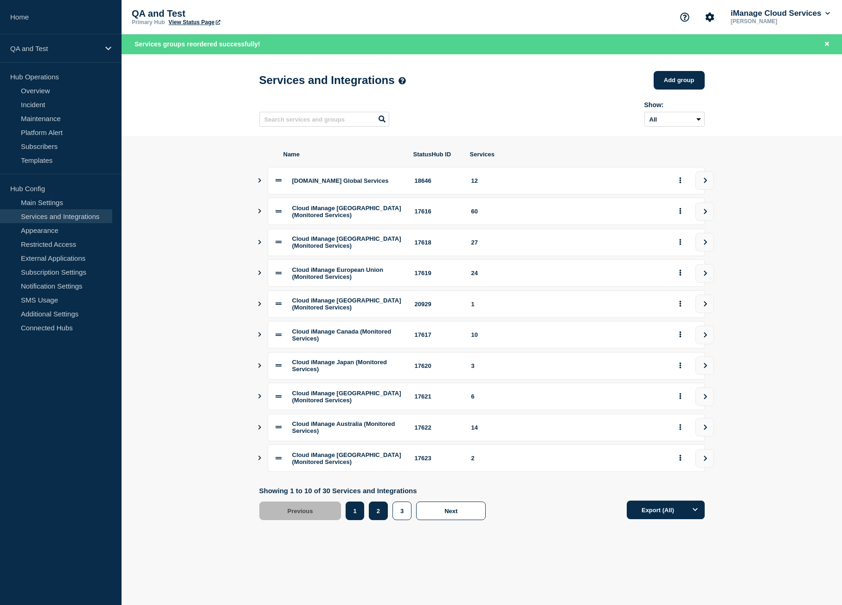
click at [379, 520] on button "2" at bounding box center [378, 511] width 19 height 19
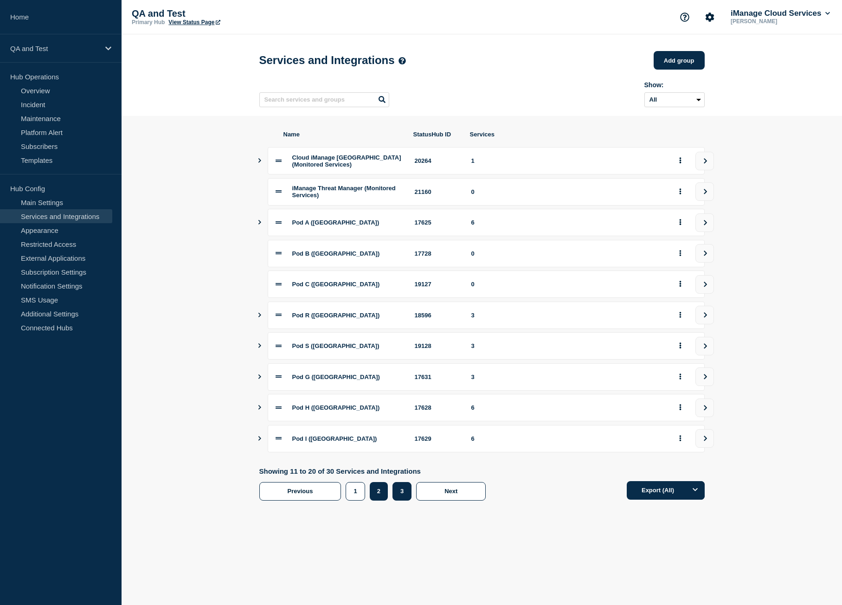
click at [399, 501] on button "3" at bounding box center [402, 491] width 19 height 19
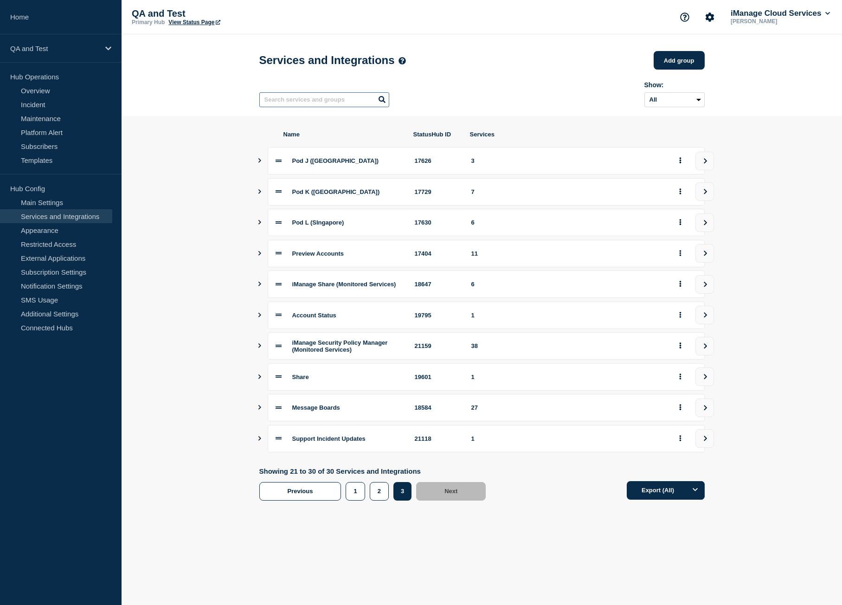
click at [294, 97] on input "text" at bounding box center [324, 99] width 130 height 15
type input "threat"
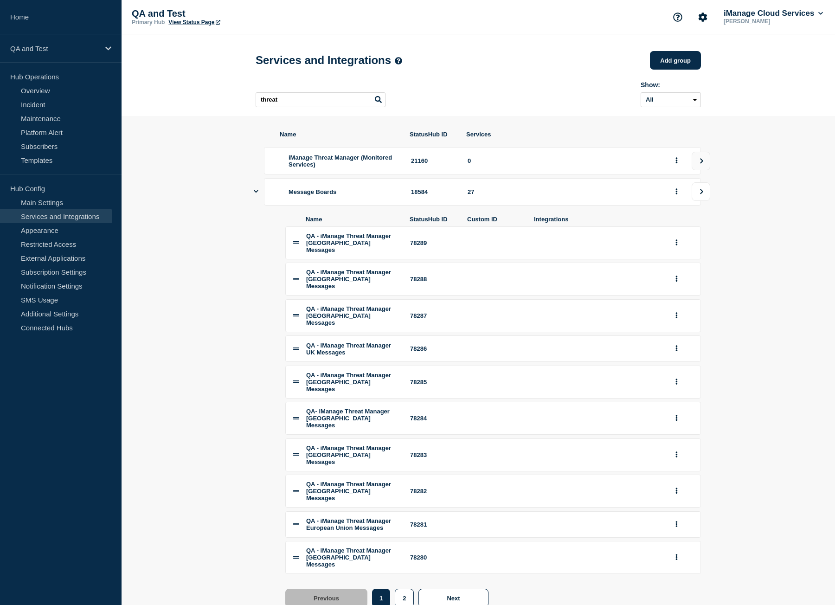
click at [703, 194] on icon "view group" at bounding box center [702, 192] width 6 height 6
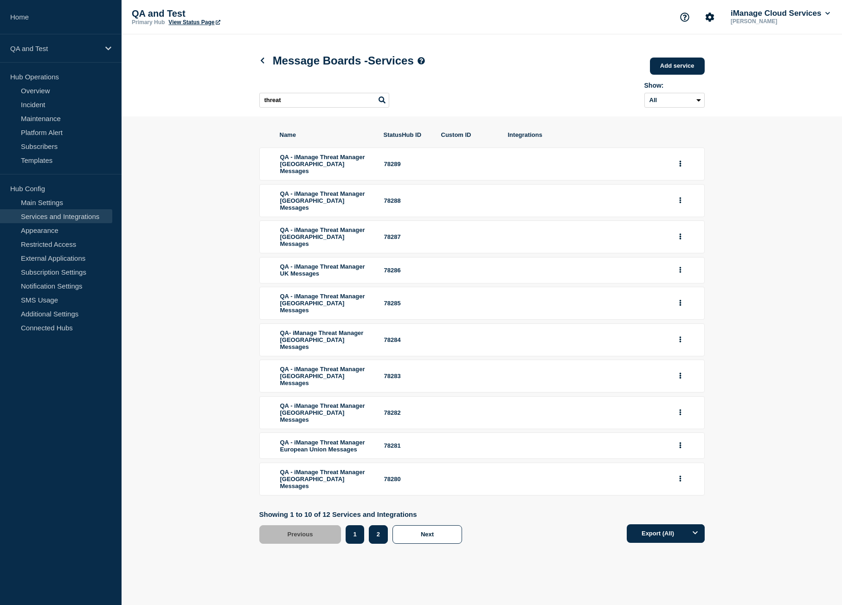
click at [378, 537] on button "2" at bounding box center [378, 534] width 19 height 19
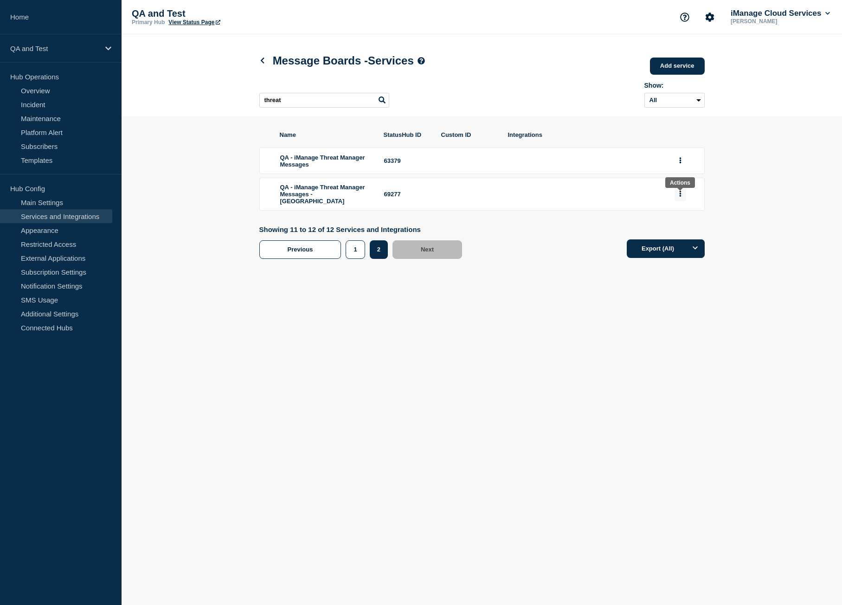
click at [682, 196] on button "group actions" at bounding box center [681, 194] width 12 height 14
click at [677, 228] on button "Delete" at bounding box center [686, 223] width 46 height 14
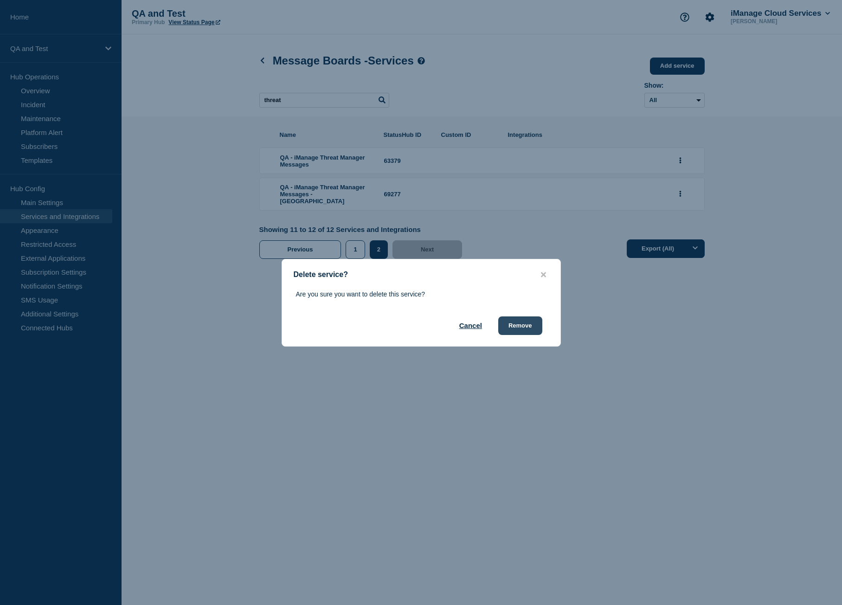
click at [533, 325] on button "Remove" at bounding box center [520, 326] width 44 height 19
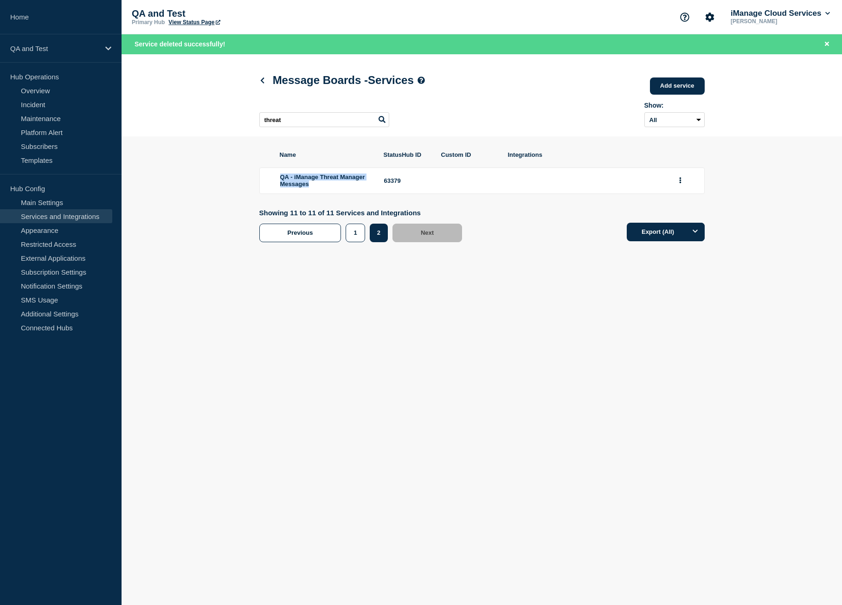
drag, startPoint x: 349, startPoint y: 190, endPoint x: 250, endPoint y: 178, distance: 100.0
click at [250, 178] on section "Name StatusHub ID Custom ID Integrations QA - iManage Threat Manager Messages 6…" at bounding box center [482, 196] width 721 height 120
copy span "QA - iManage Threat Manager Messages"
click at [395, 184] on div "63379" at bounding box center [407, 180] width 46 height 7
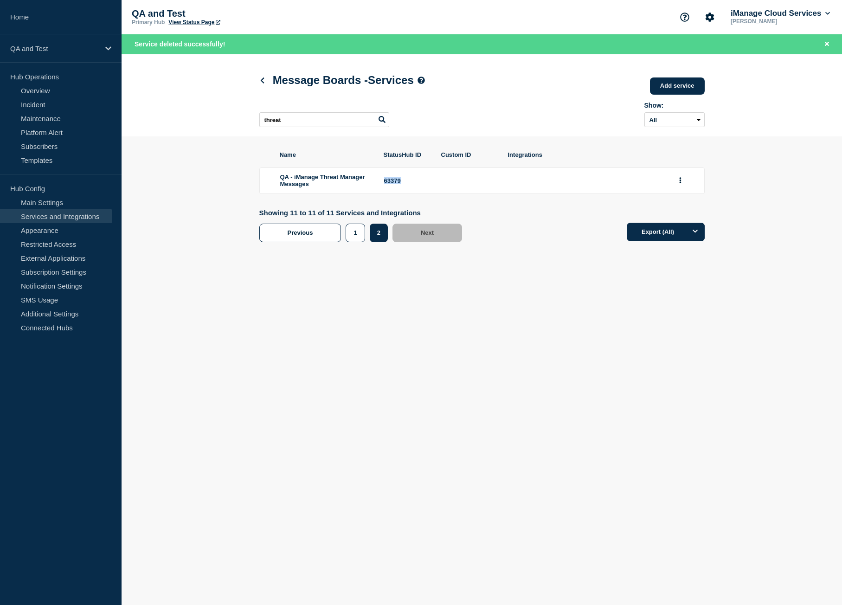
copy div "63379"
click at [62, 9] on link "Home" at bounding box center [61, 17] width 122 height 34
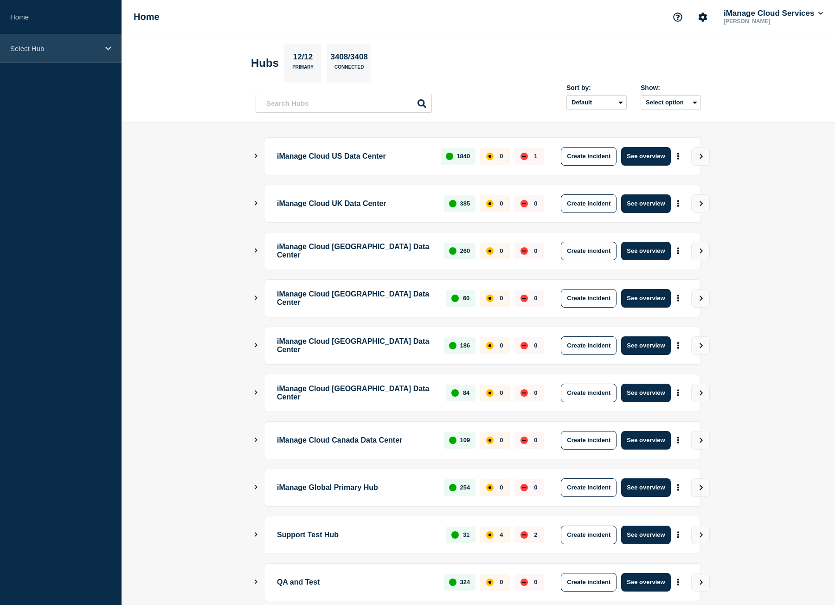
click at [65, 47] on p "Select Hub" at bounding box center [54, 49] width 89 height 8
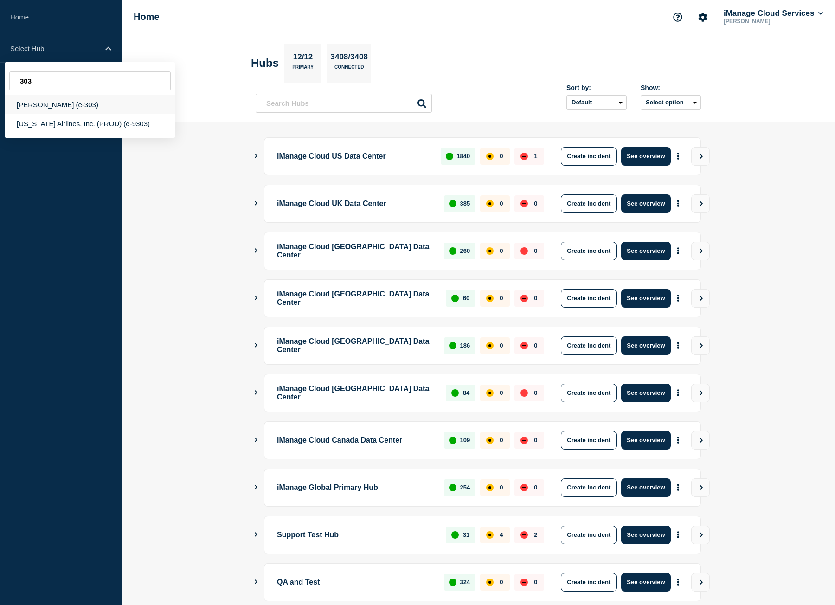
type input "303"
click at [76, 108] on div "[PERSON_NAME] (e-303)" at bounding box center [90, 104] width 171 height 19
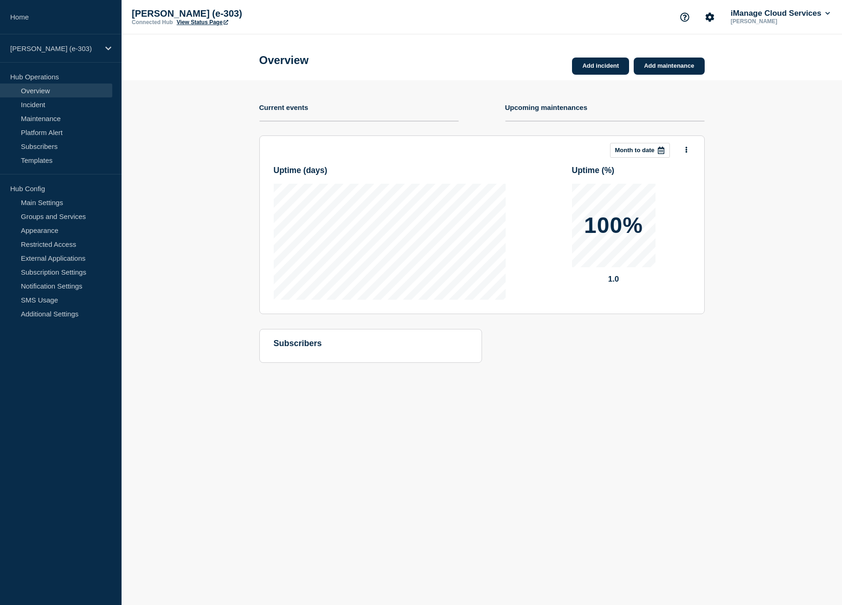
click at [191, 24] on link "View Status Page" at bounding box center [203, 22] width 52 height 6
